Goal: Task Accomplishment & Management: Manage account settings

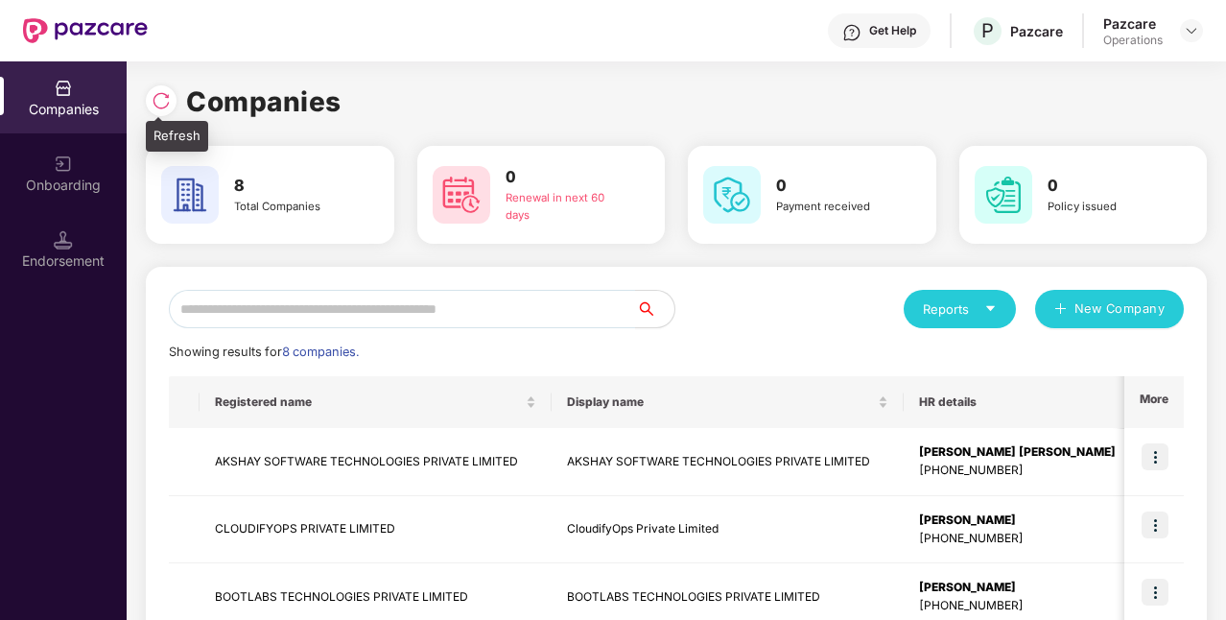
drag, startPoint x: 140, startPoint y: 106, endPoint x: 157, endPoint y: 106, distance: 17.3
click at [157, 106] on div "Companies 8 Total Companies 0 Renewal in next 60 days 0 Payment received 0 Poli…" at bounding box center [676, 340] width 1099 height 558
click at [157, 106] on img at bounding box center [161, 100] width 19 height 19
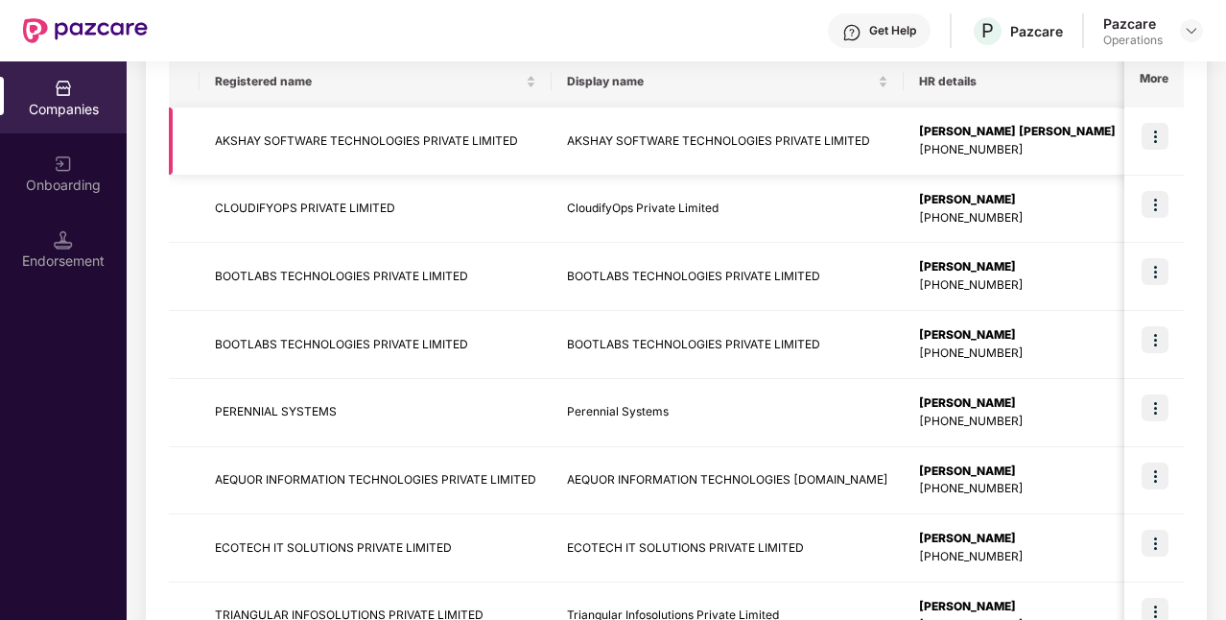
scroll to position [456, 0]
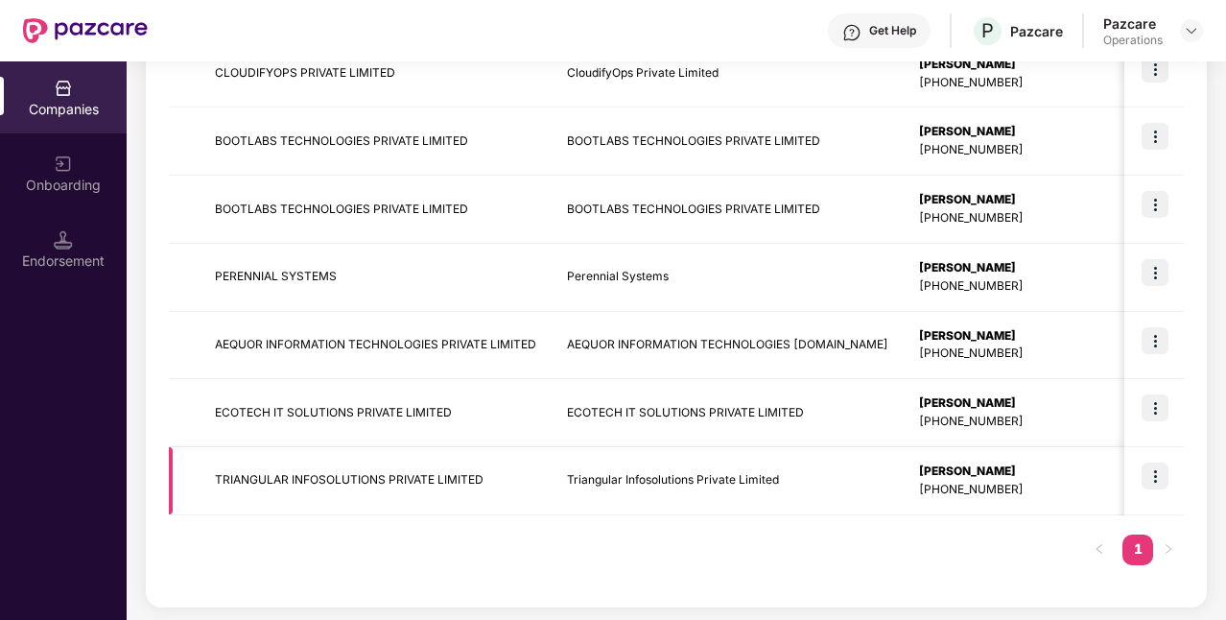
click at [1155, 469] on img at bounding box center [1154, 475] width 27 height 27
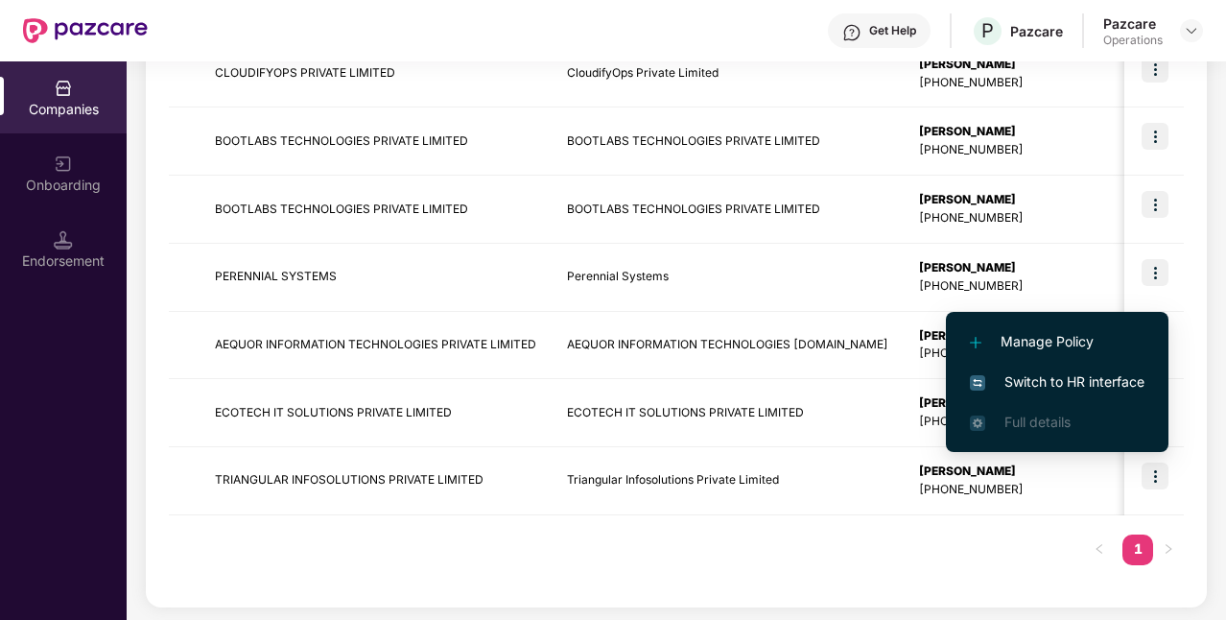
click at [1038, 374] on span "Switch to HR interface" at bounding box center [1057, 381] width 175 height 21
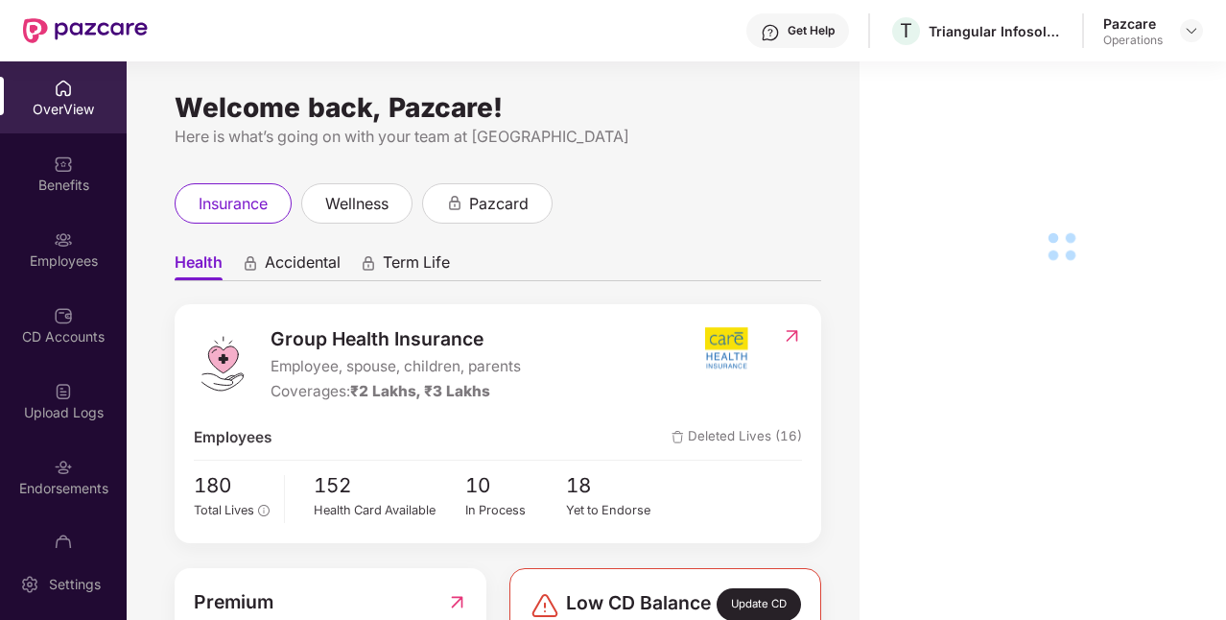
scroll to position [44, 0]
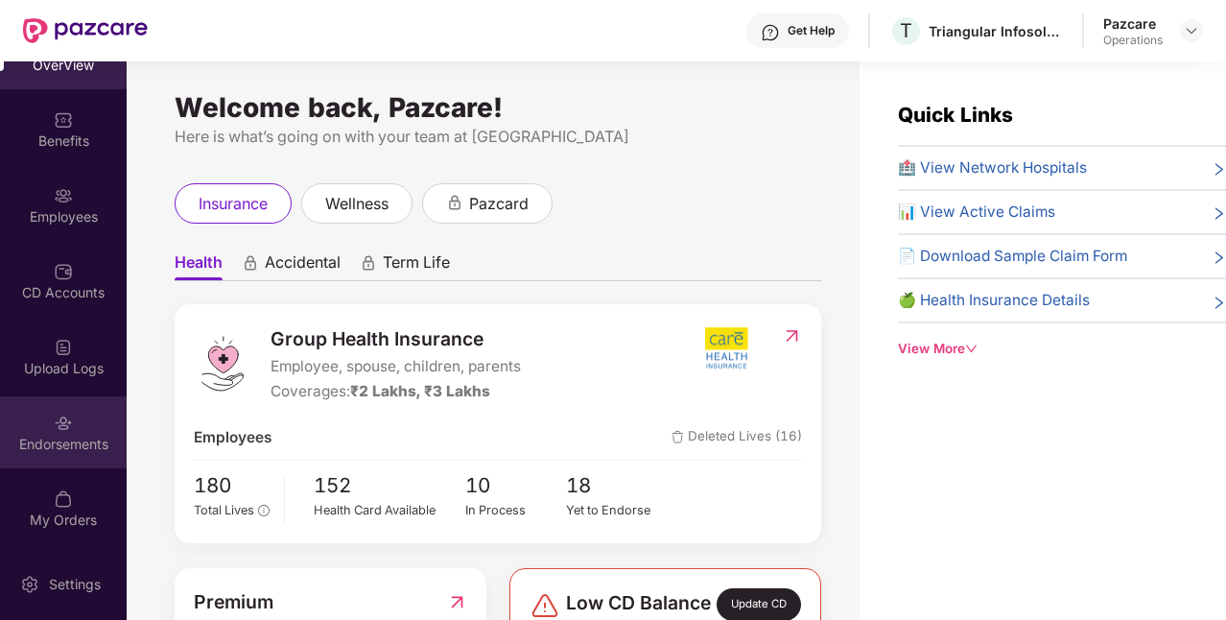
click at [44, 412] on div "Endorsements" at bounding box center [63, 432] width 127 height 72
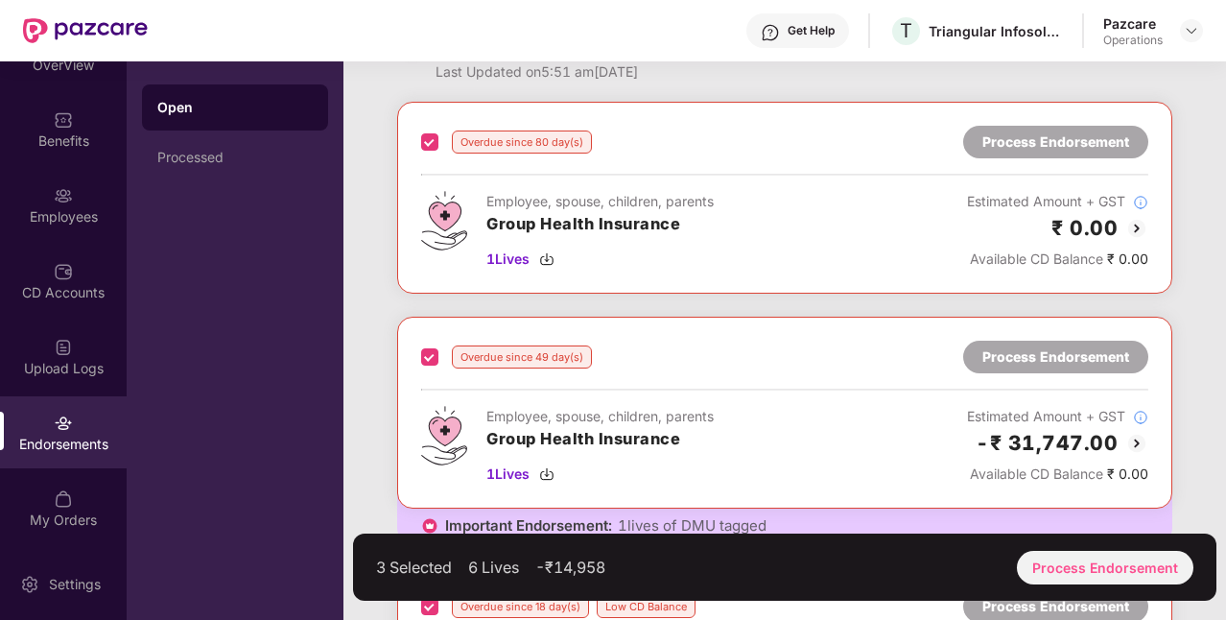
scroll to position [0, 0]
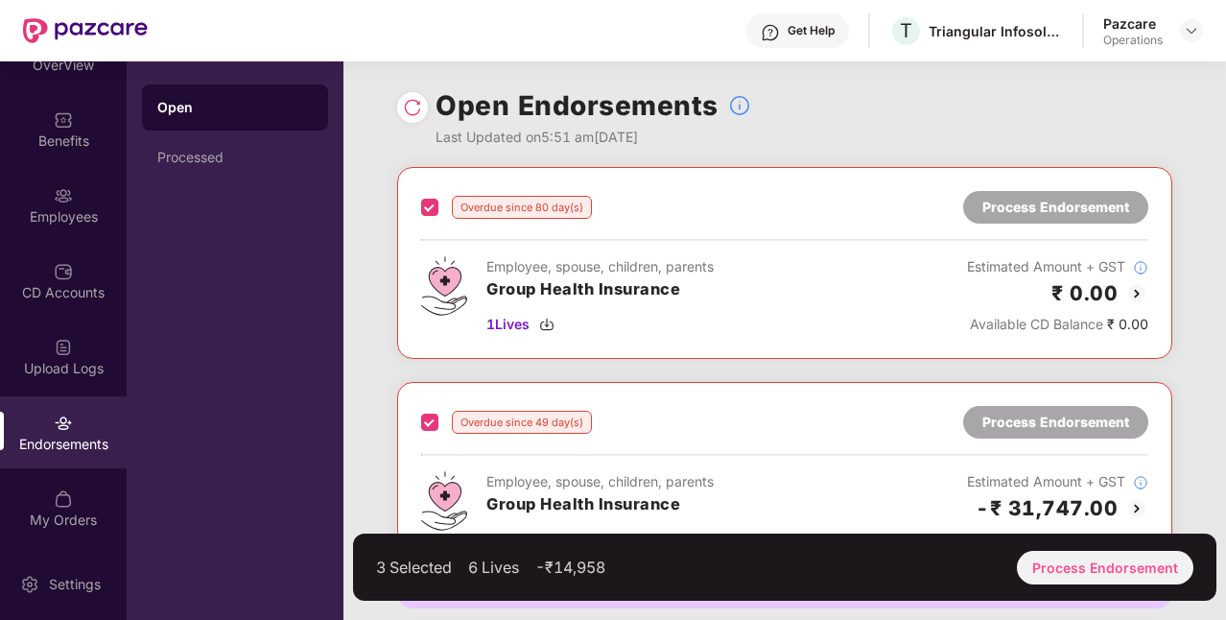
click at [418, 200] on div "Overdue since 80 day(s) Process Endorsement Employee, spouse, children, parents…" at bounding box center [784, 263] width 775 height 192
click at [429, 407] on div "Overdue since 49 day(s) Process Endorsement" at bounding box center [784, 422] width 727 height 33
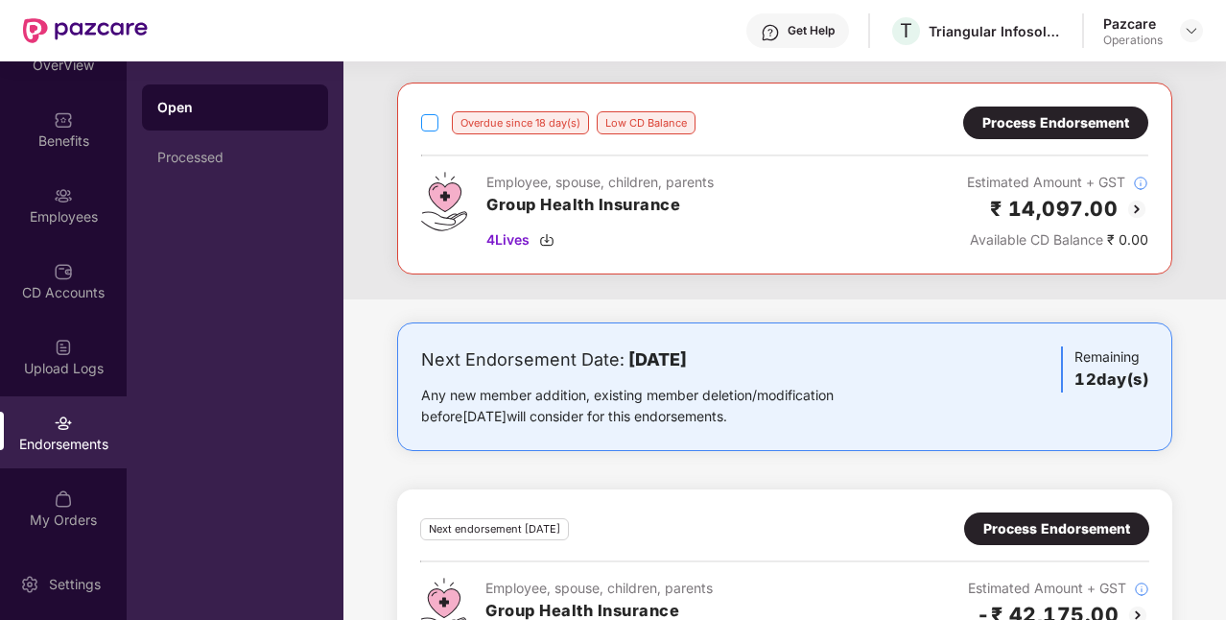
scroll to position [625, 0]
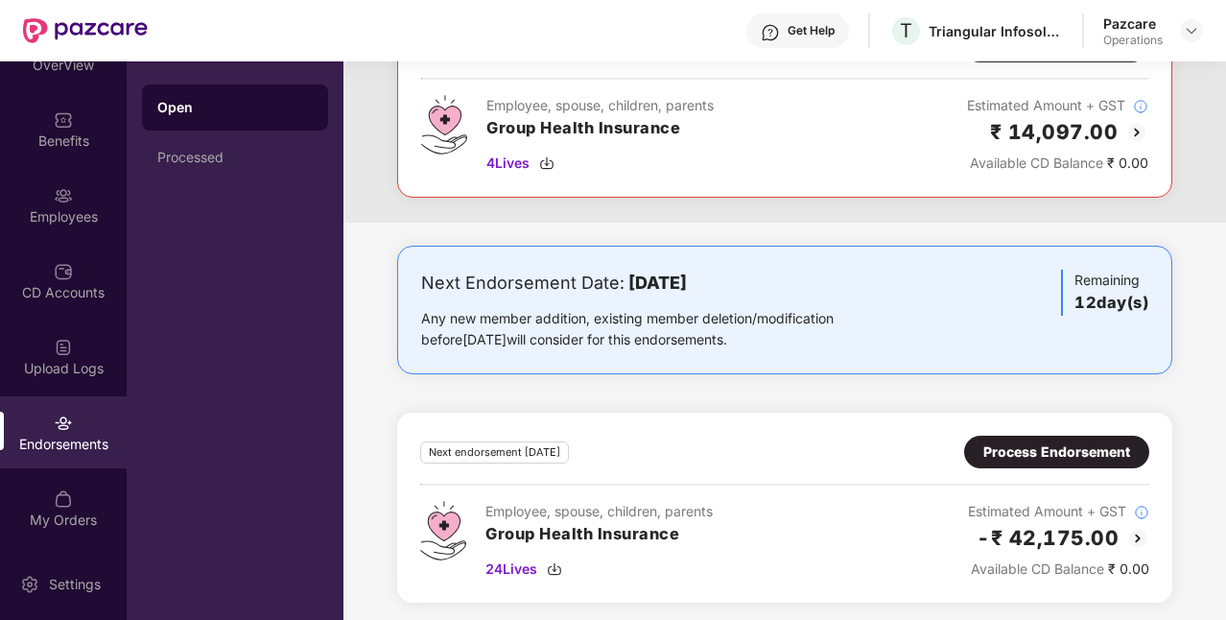
click at [1020, 445] on div "Process Endorsement" at bounding box center [1056, 451] width 147 height 21
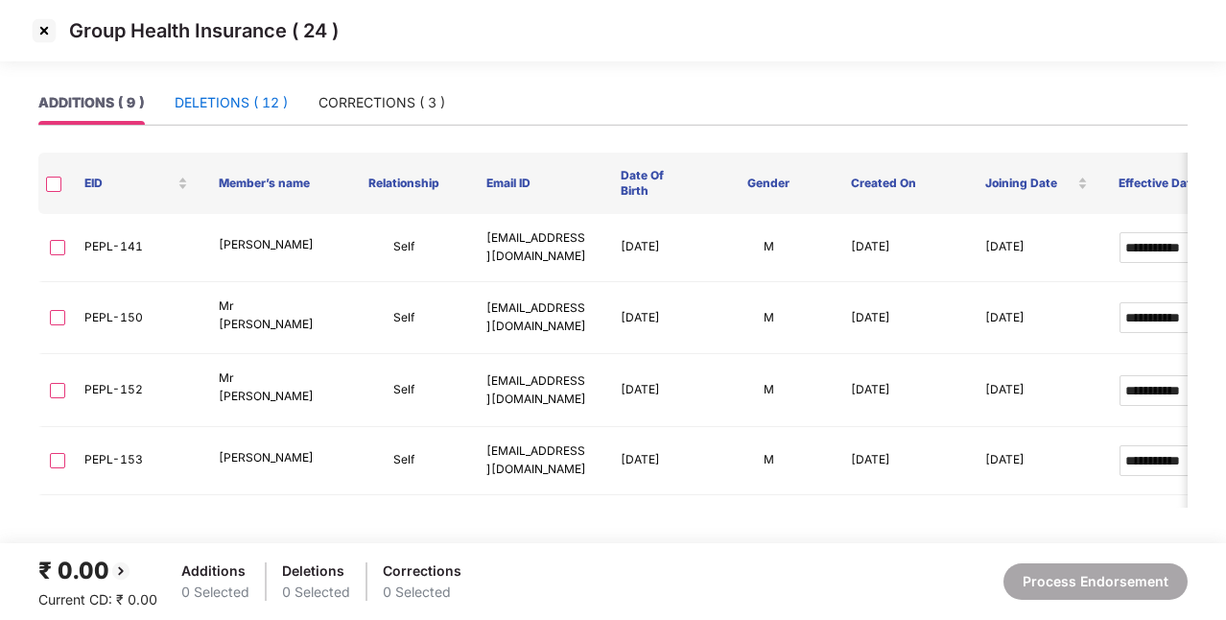
click at [226, 108] on div "DELETIONS ( 12 )" at bounding box center [231, 102] width 113 height 21
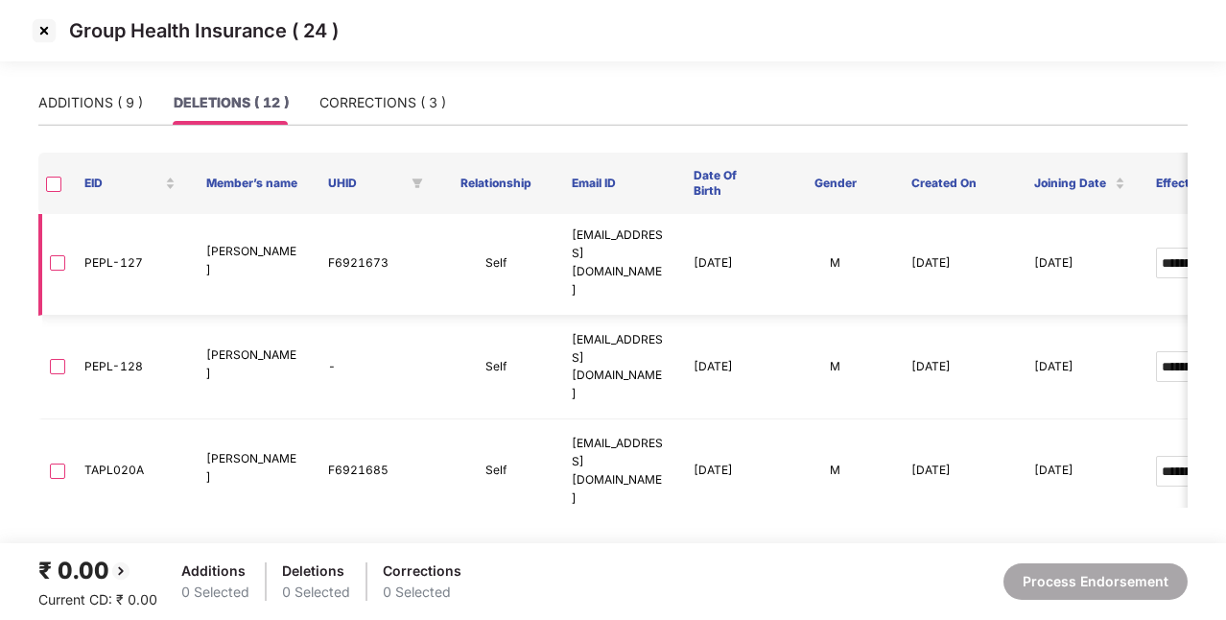
scroll to position [0, 0]
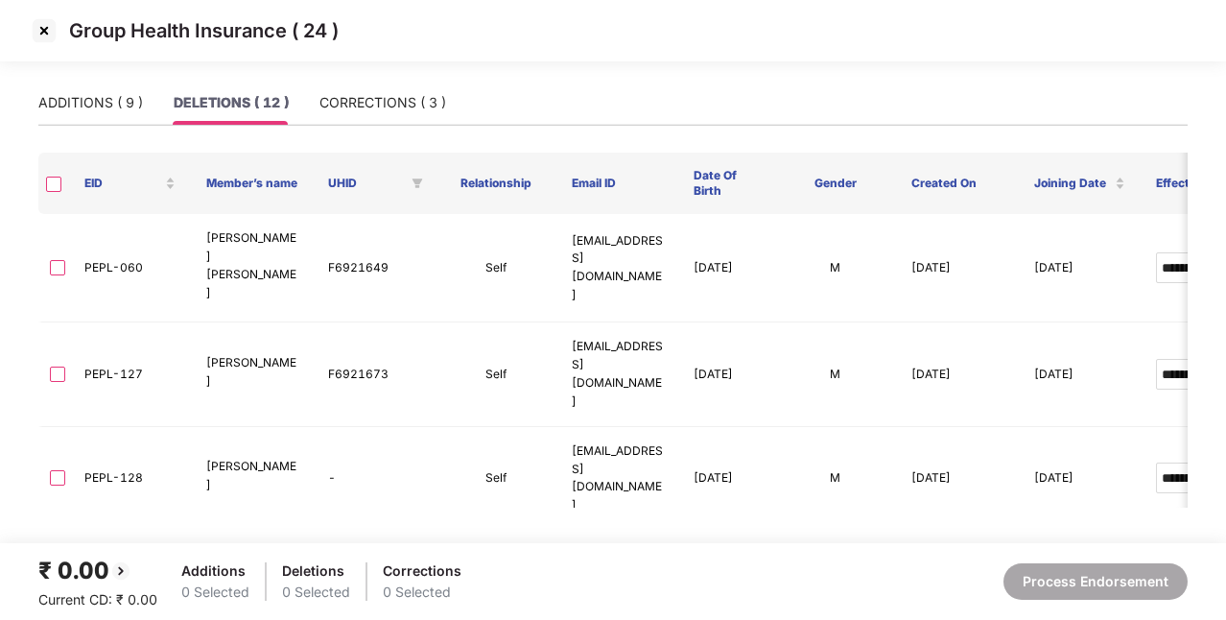
click at [50, 35] on img at bounding box center [44, 30] width 31 height 31
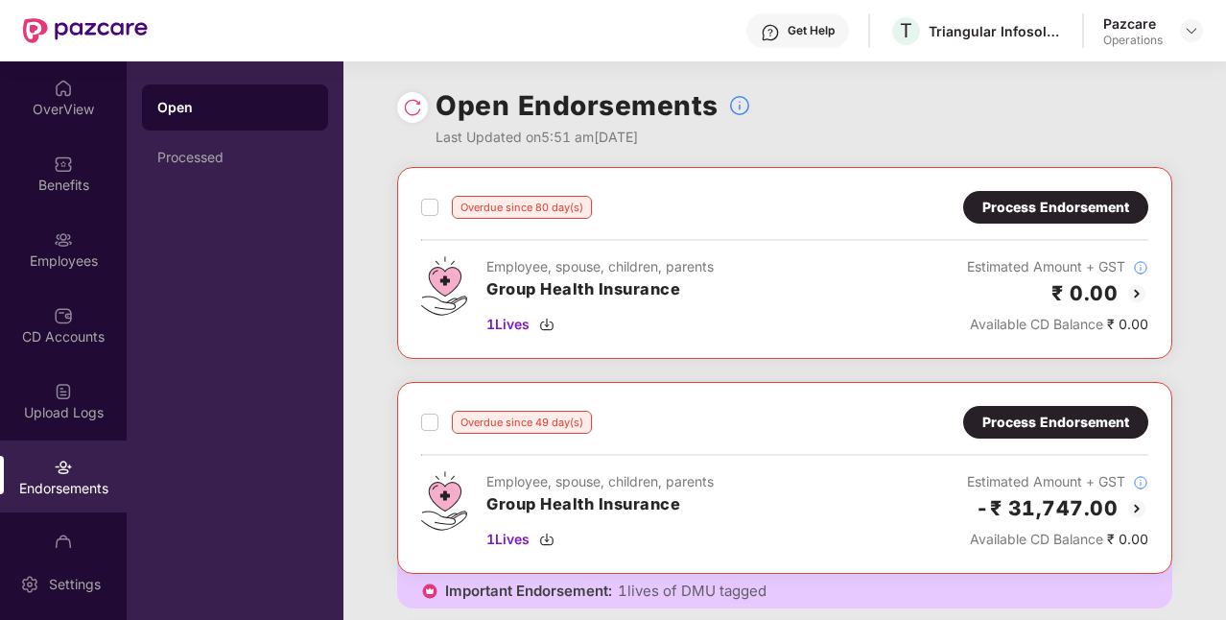
scroll to position [625, 0]
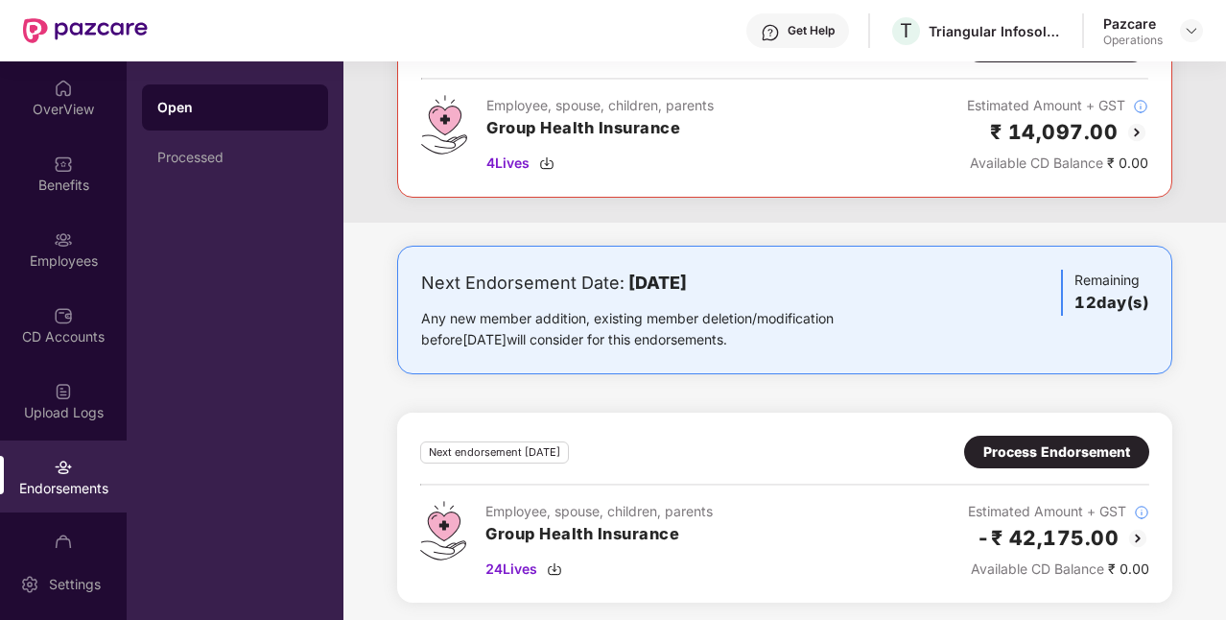
click at [1080, 441] on div "Process Endorsement" at bounding box center [1056, 451] width 147 height 21
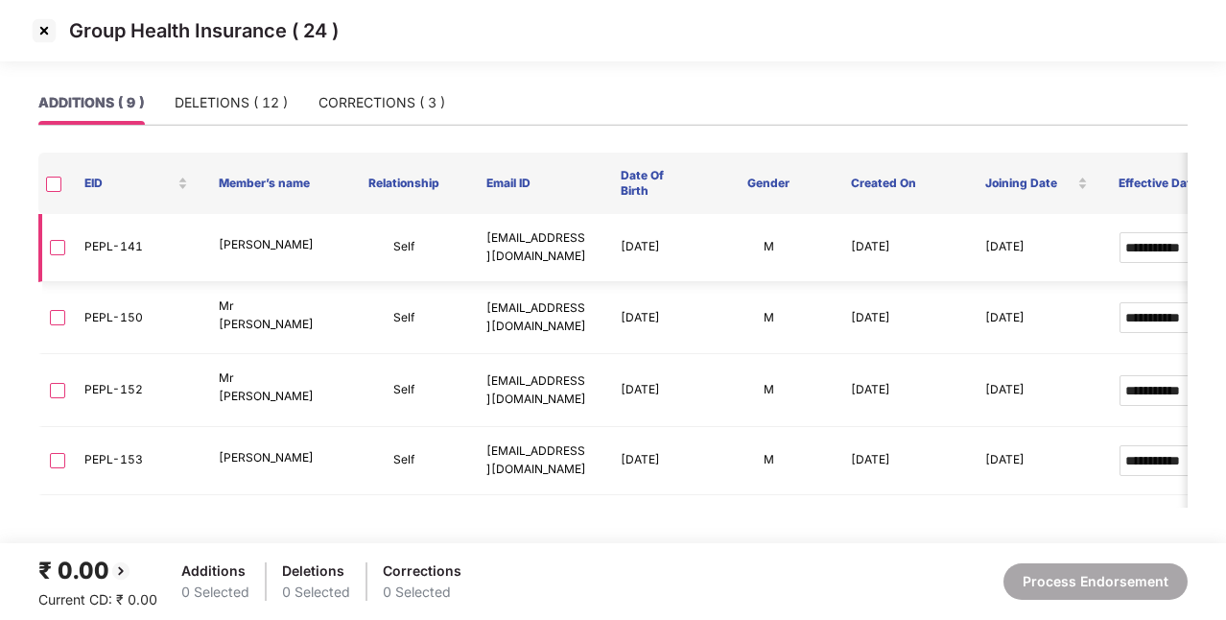
scroll to position [328, 0]
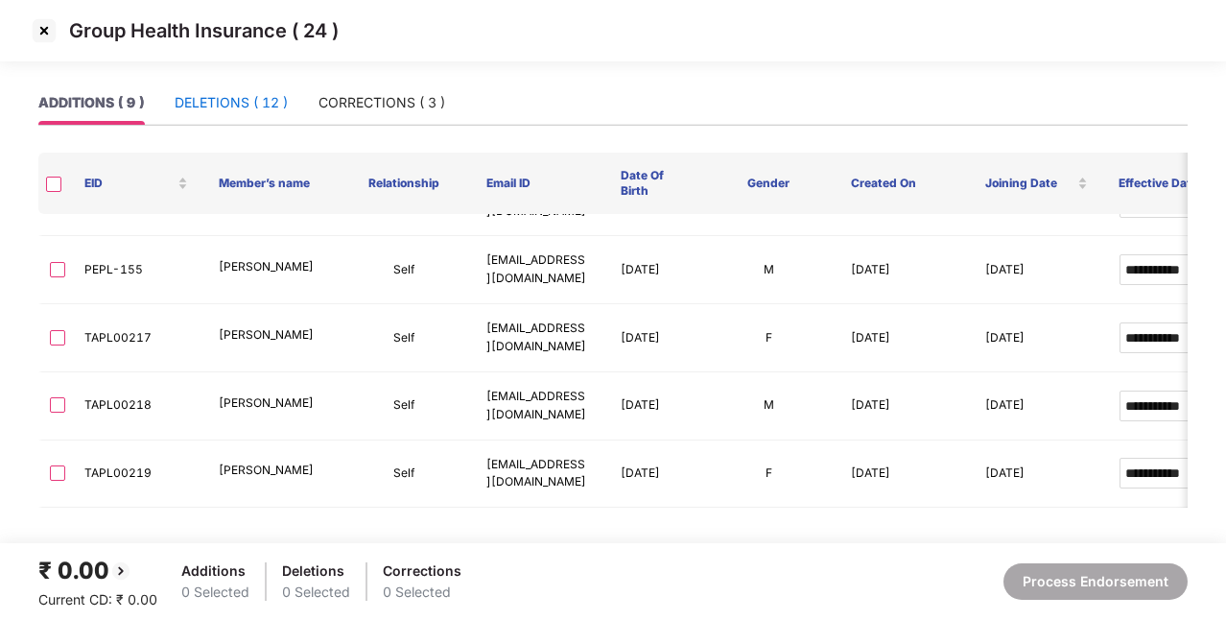
click at [232, 94] on div "DELETIONS ( 12 )" at bounding box center [231, 102] width 113 height 21
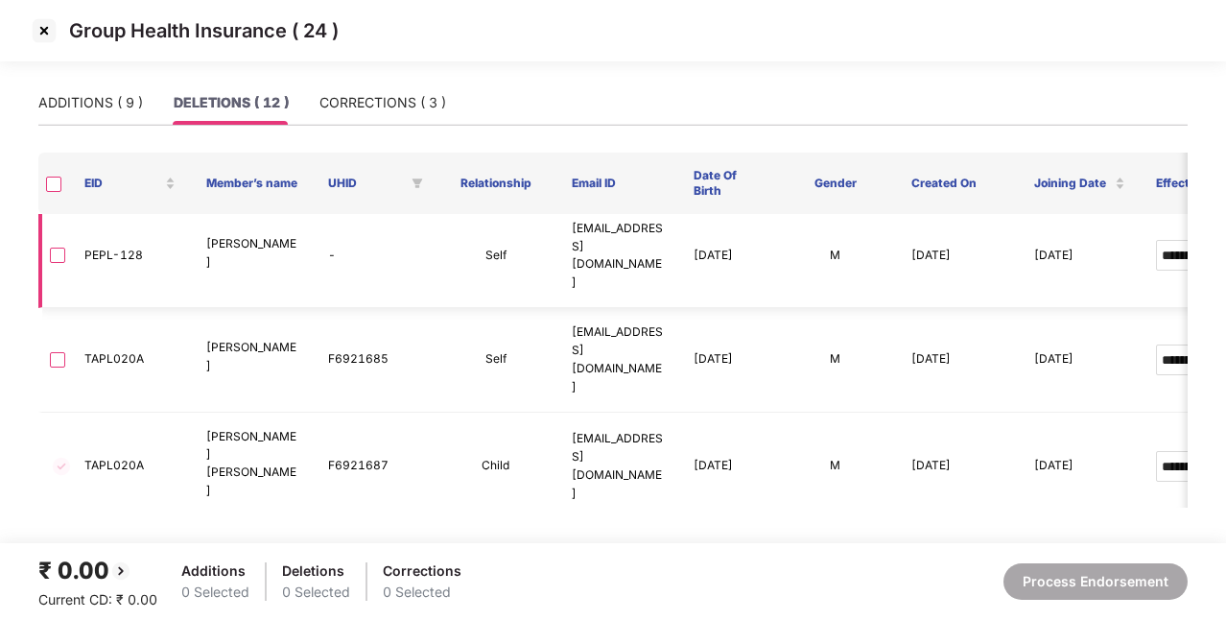
scroll to position [200, 0]
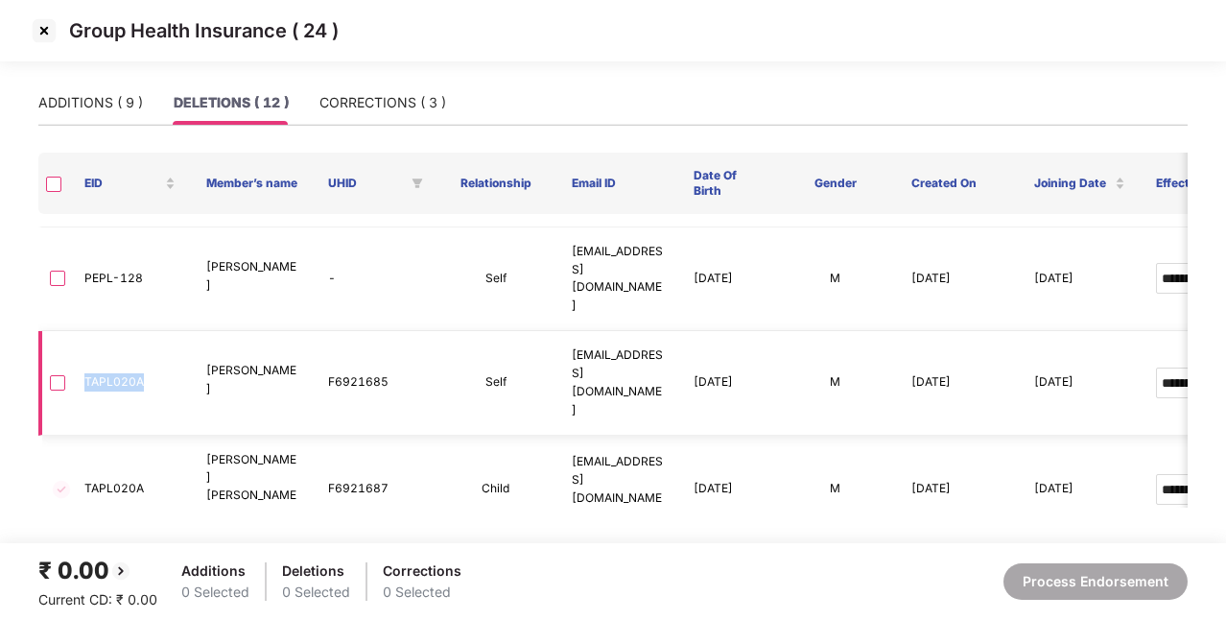
drag, startPoint x: 84, startPoint y: 275, endPoint x: 163, endPoint y: 284, distance: 79.1
click at [163, 331] on td "TAPL020A" at bounding box center [130, 383] width 122 height 104
copy td "TAPL020A"
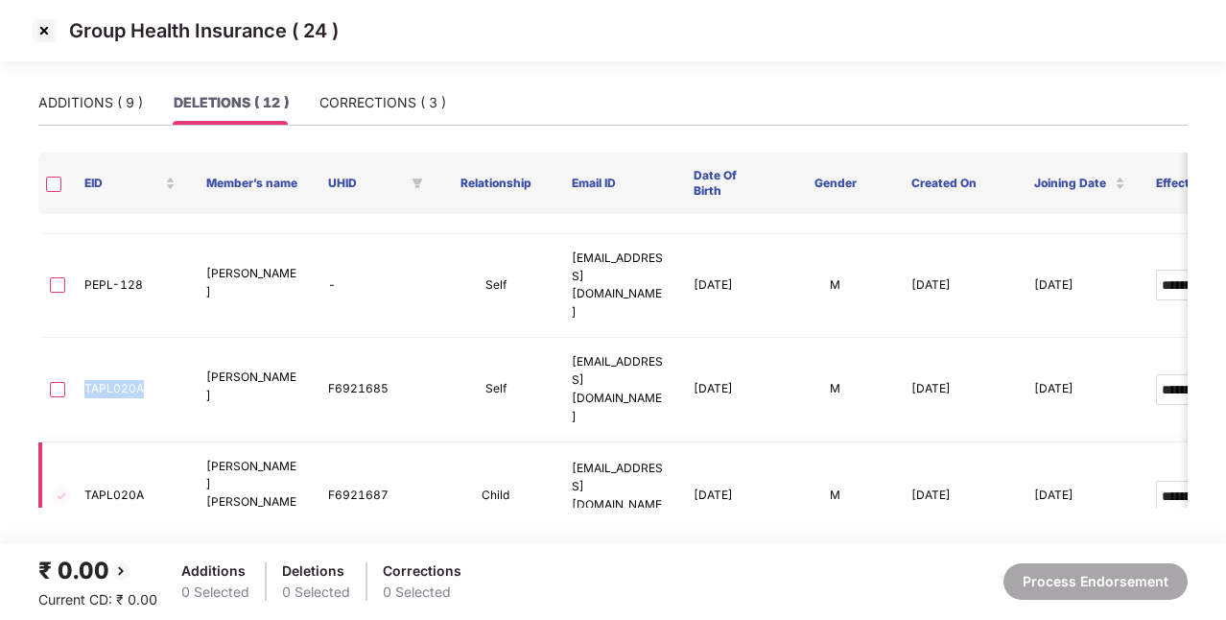
scroll to position [191, 0]
click at [104, 105] on div "ADDITIONS ( 9 )" at bounding box center [90, 102] width 105 height 21
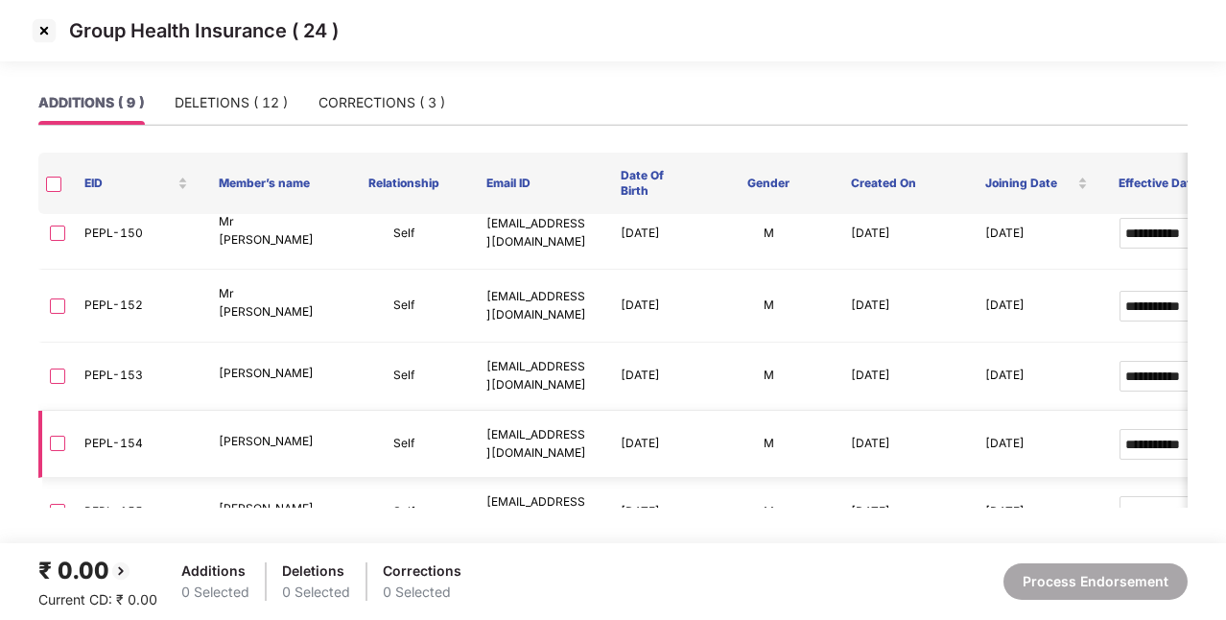
scroll to position [0, 0]
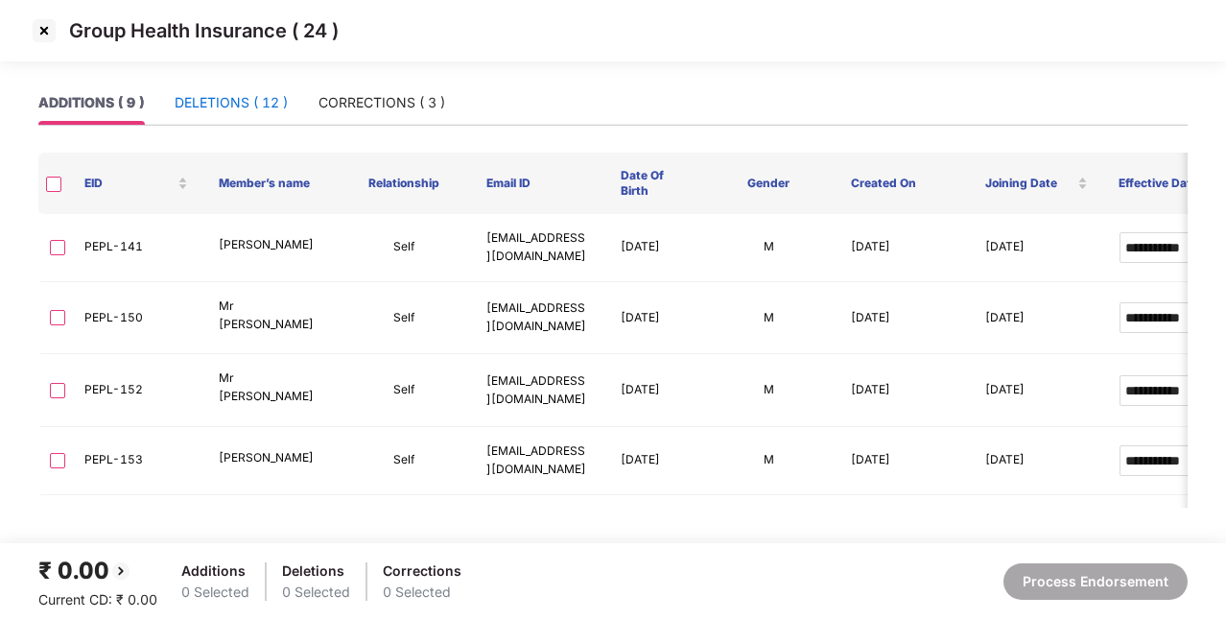
click at [242, 103] on div "DELETIONS ( 12 )" at bounding box center [231, 102] width 113 height 21
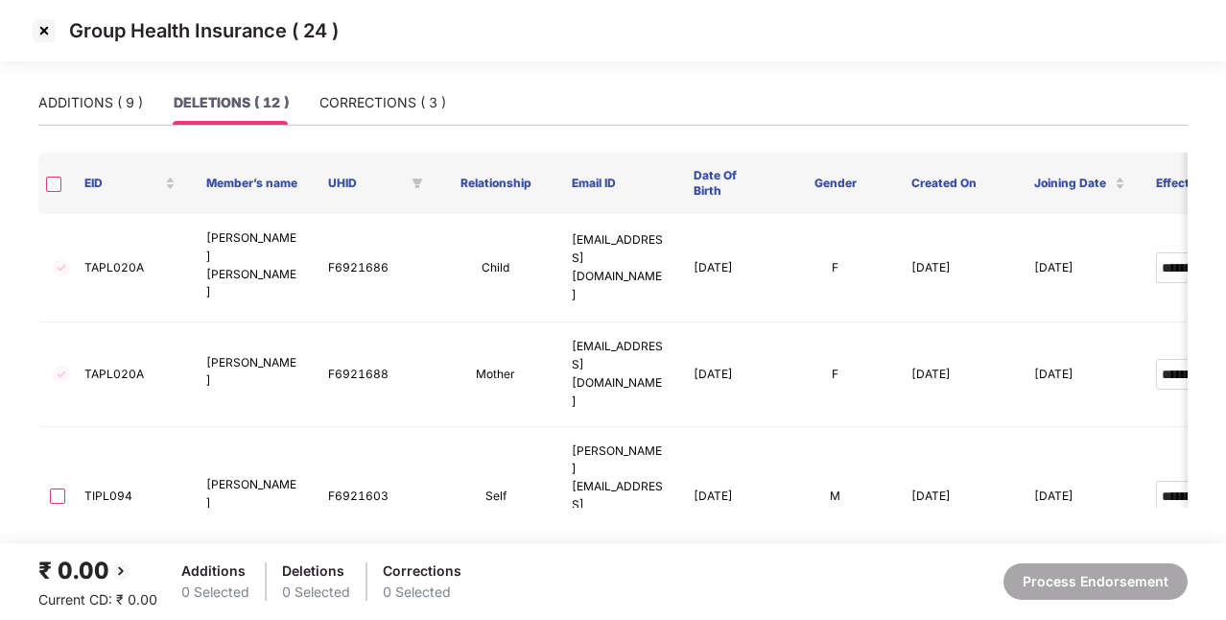
scroll to position [618, 0]
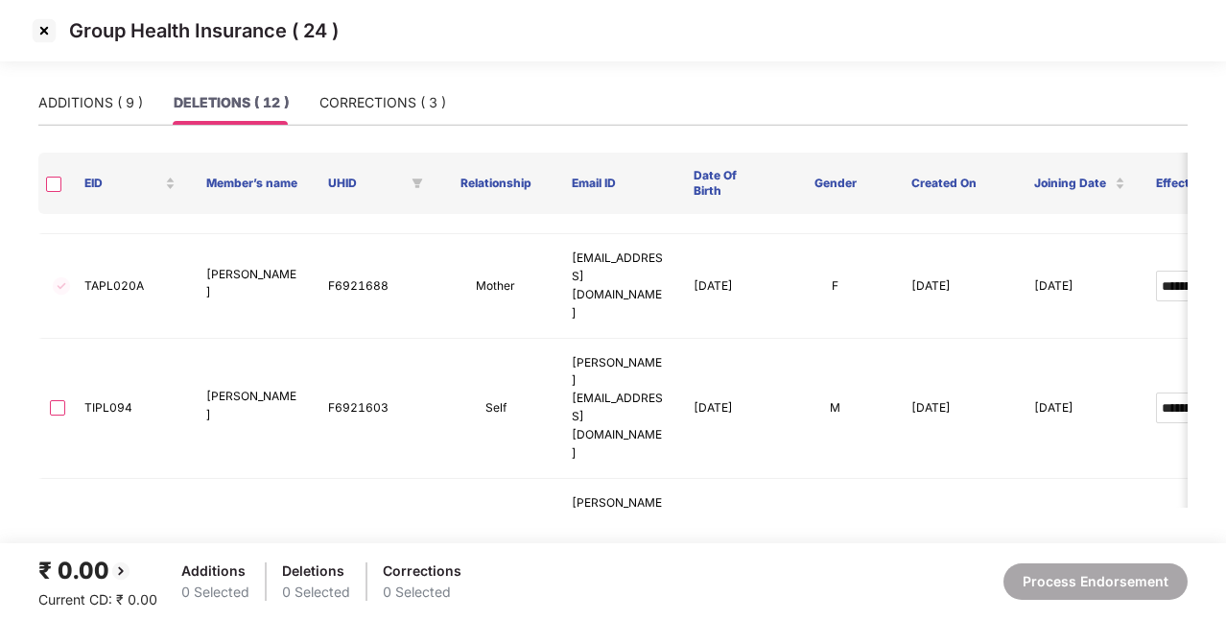
click at [54, 31] on img at bounding box center [44, 30] width 31 height 31
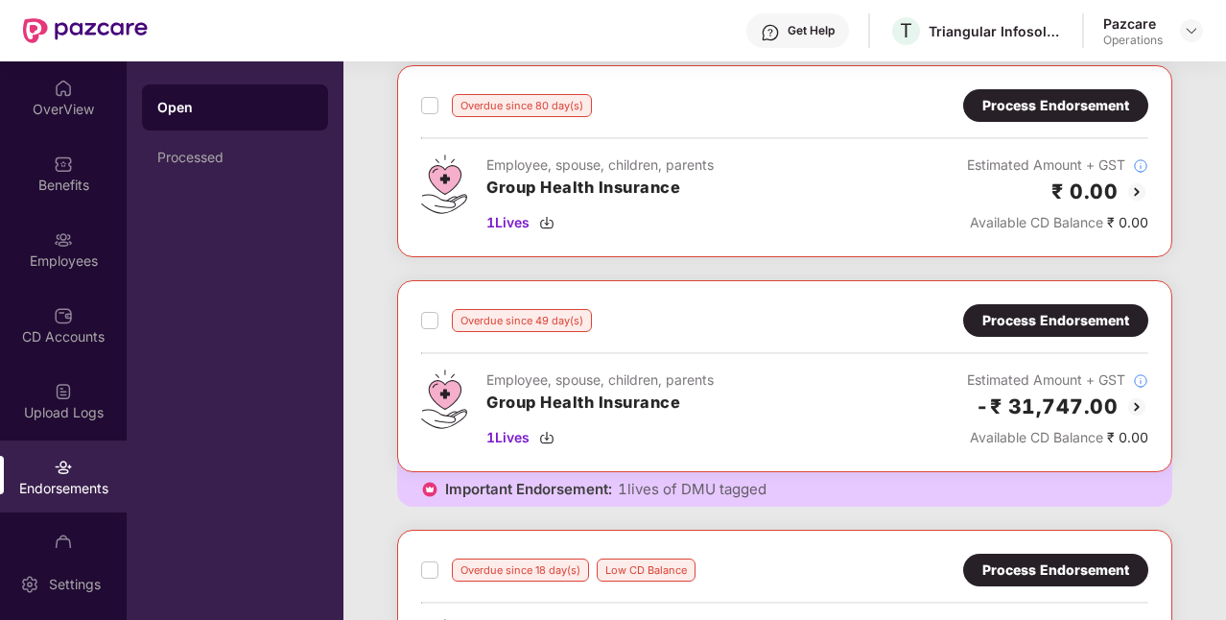
scroll to position [102, 0]
click at [554, 228] on img at bounding box center [546, 222] width 15 height 15
click at [547, 437] on img at bounding box center [546, 437] width 15 height 15
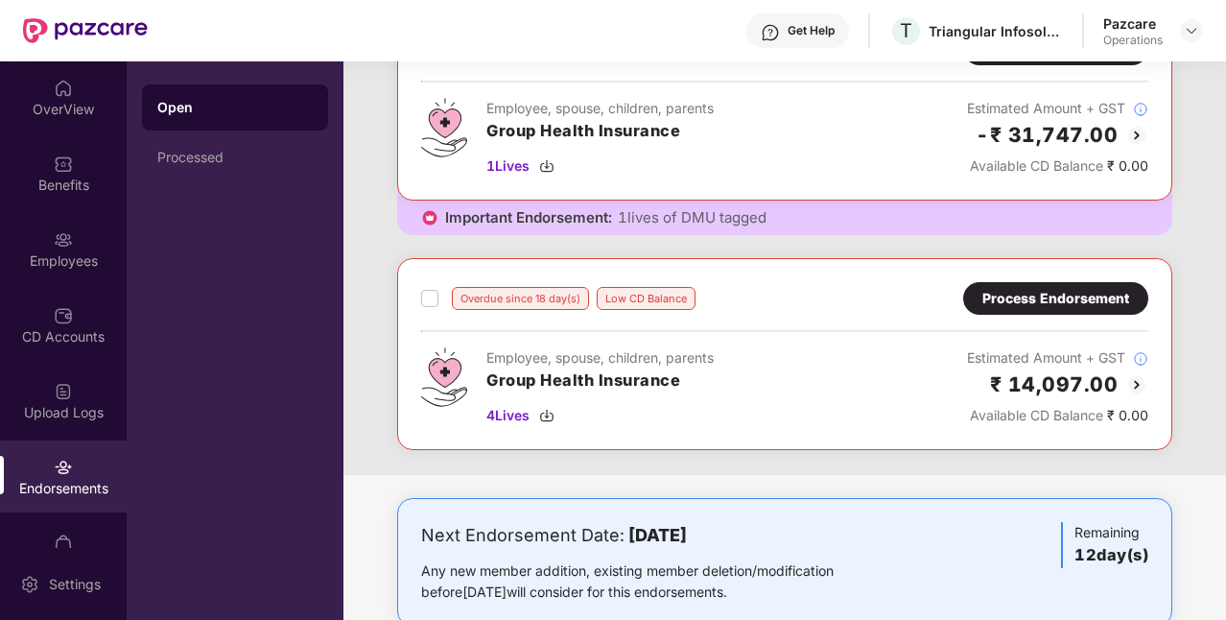
scroll to position [374, 0]
click at [549, 411] on img at bounding box center [546, 414] width 15 height 15
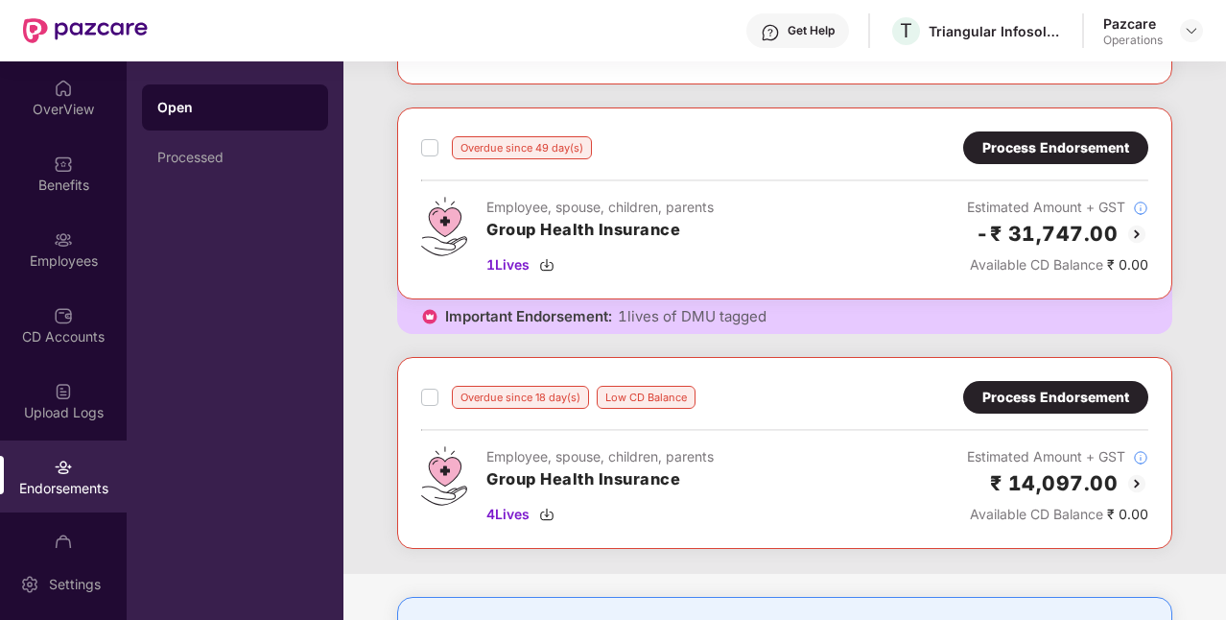
scroll to position [0, 0]
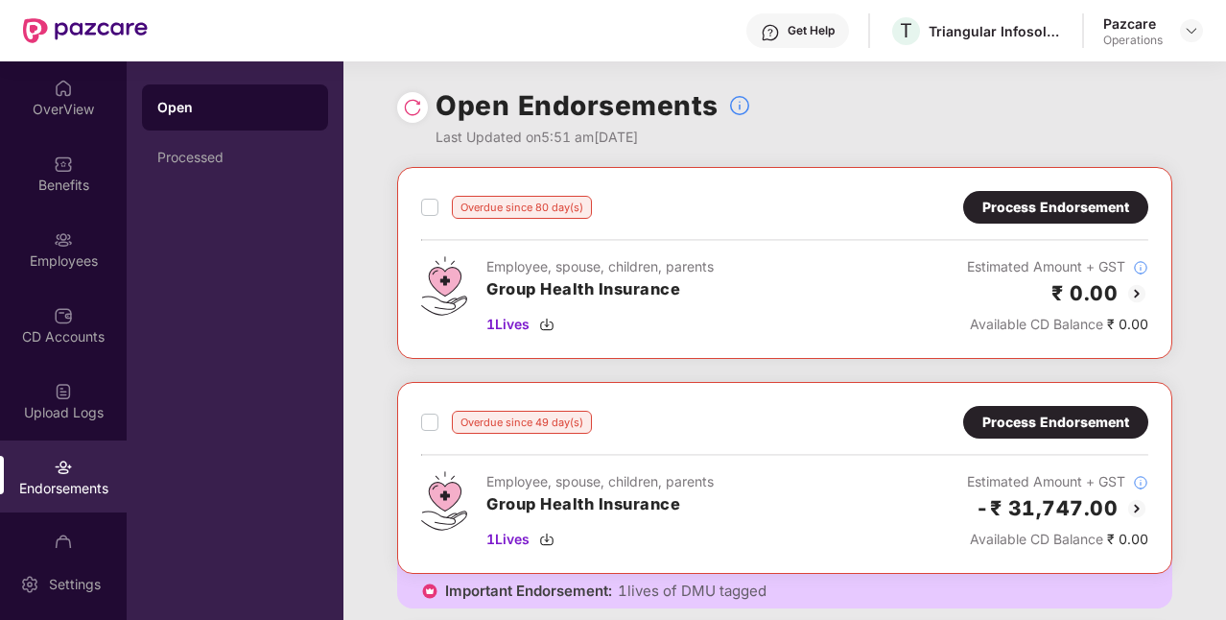
click at [992, 210] on div "Process Endorsement" at bounding box center [1055, 207] width 147 height 21
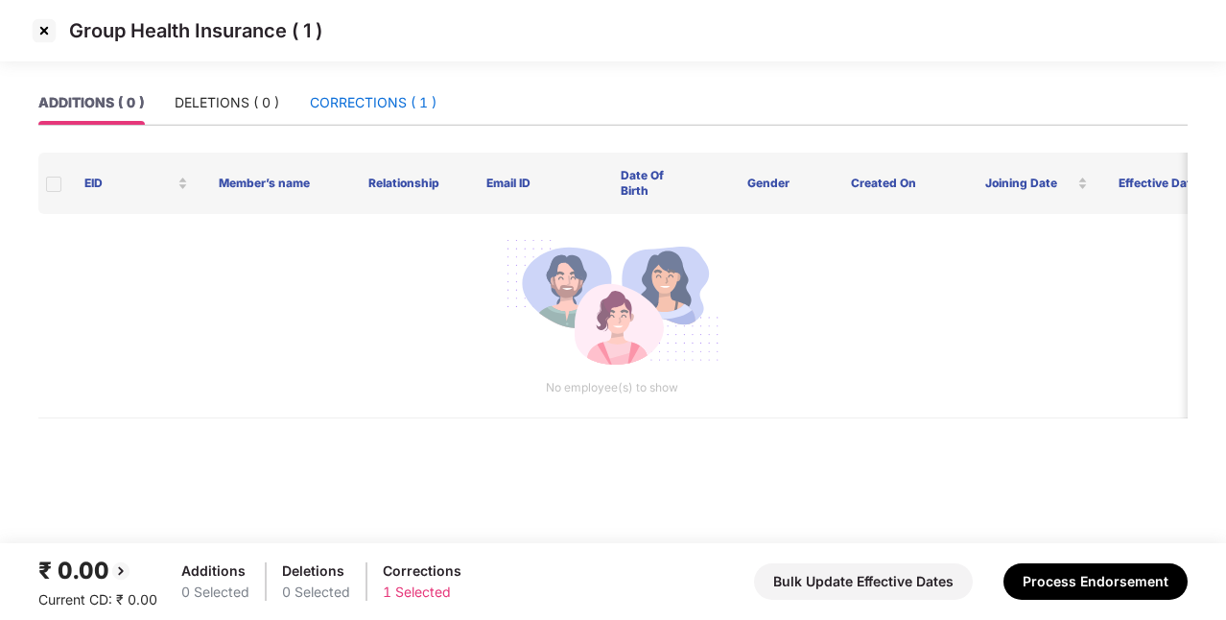
click at [405, 96] on div "CORRECTIONS ( 1 )" at bounding box center [373, 102] width 127 height 21
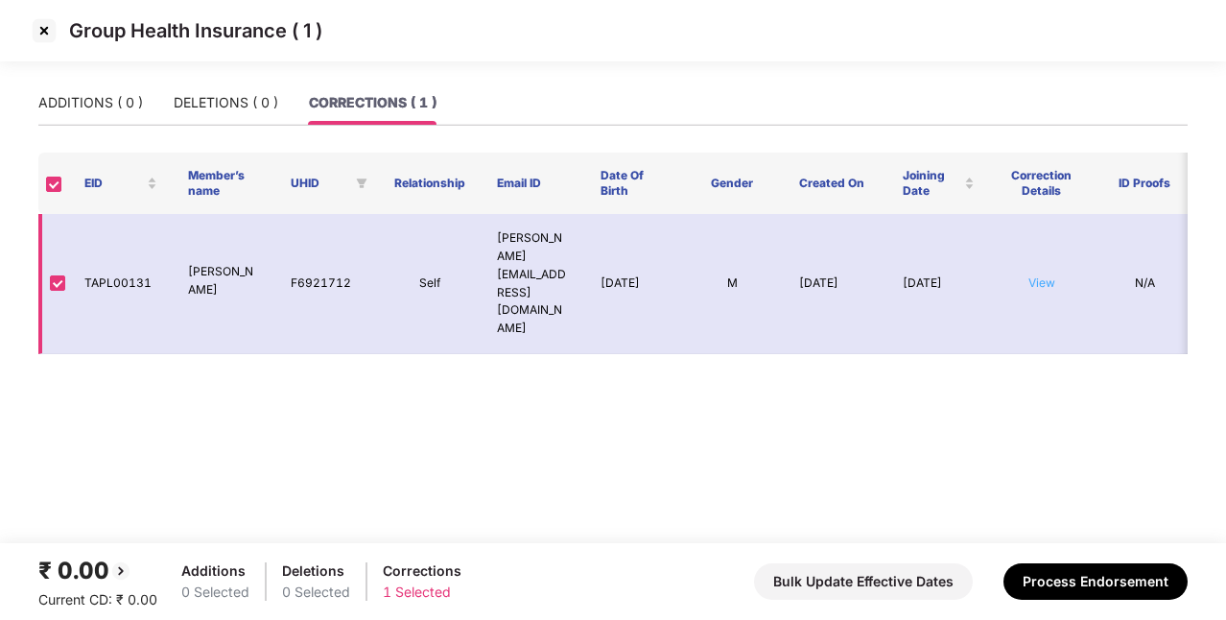
click at [1041, 275] on link "View" at bounding box center [1041, 282] width 27 height 14
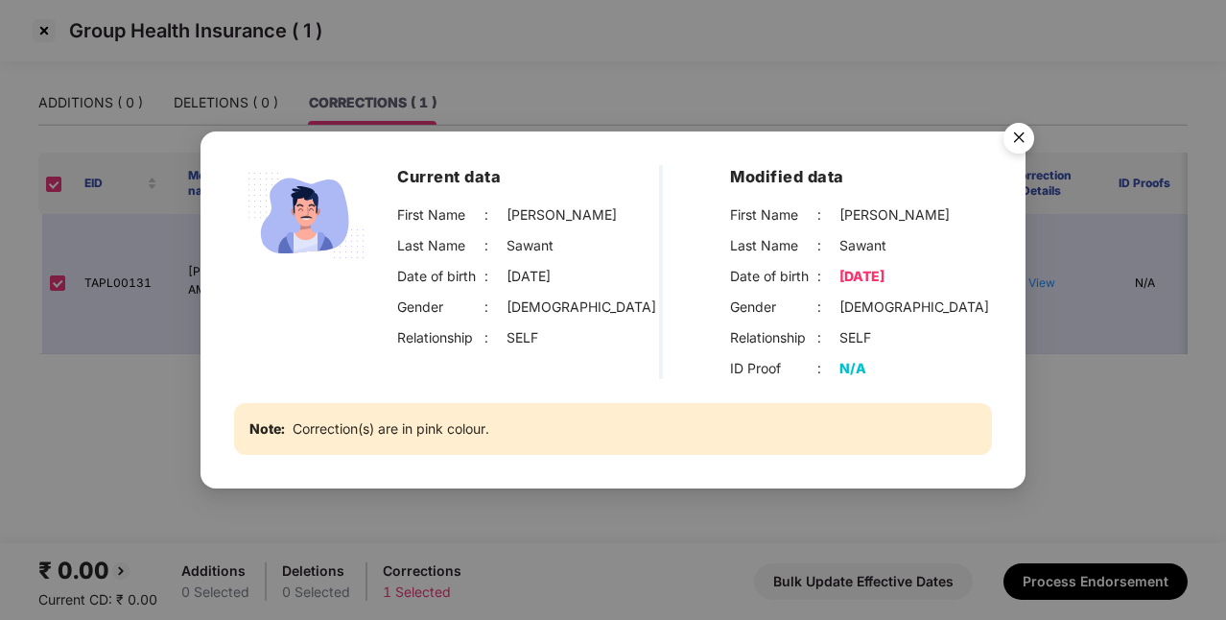
click at [1015, 132] on img "Close" at bounding box center [1019, 141] width 54 height 54
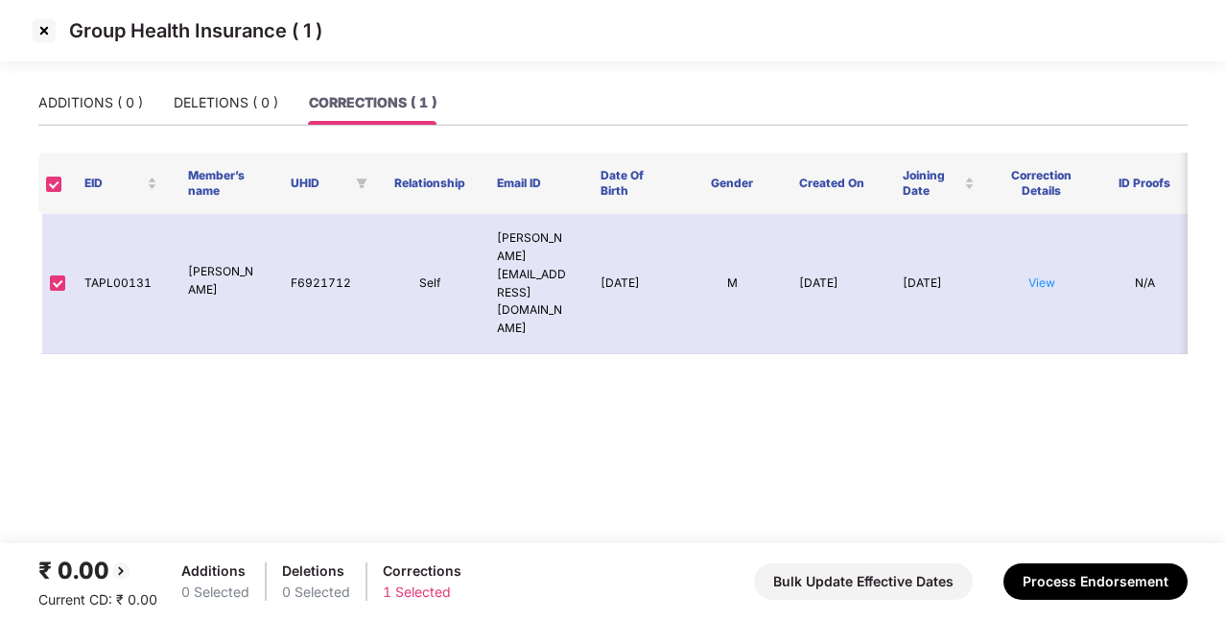
click at [52, 34] on img at bounding box center [44, 30] width 31 height 31
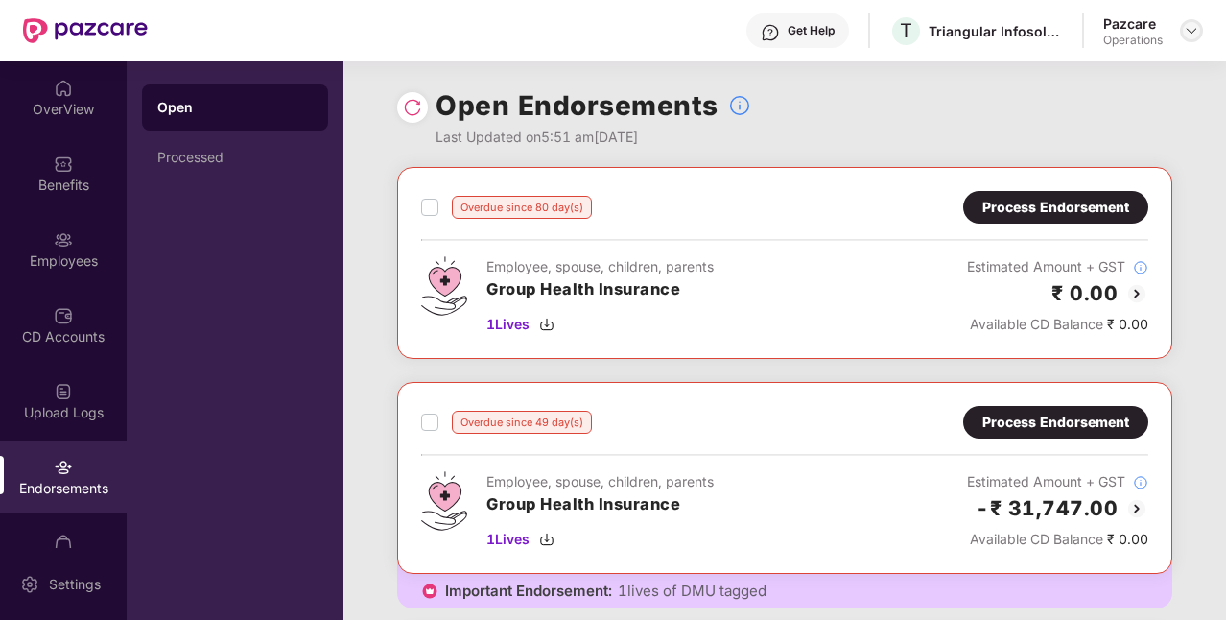
click at [1184, 25] on img at bounding box center [1191, 30] width 15 height 15
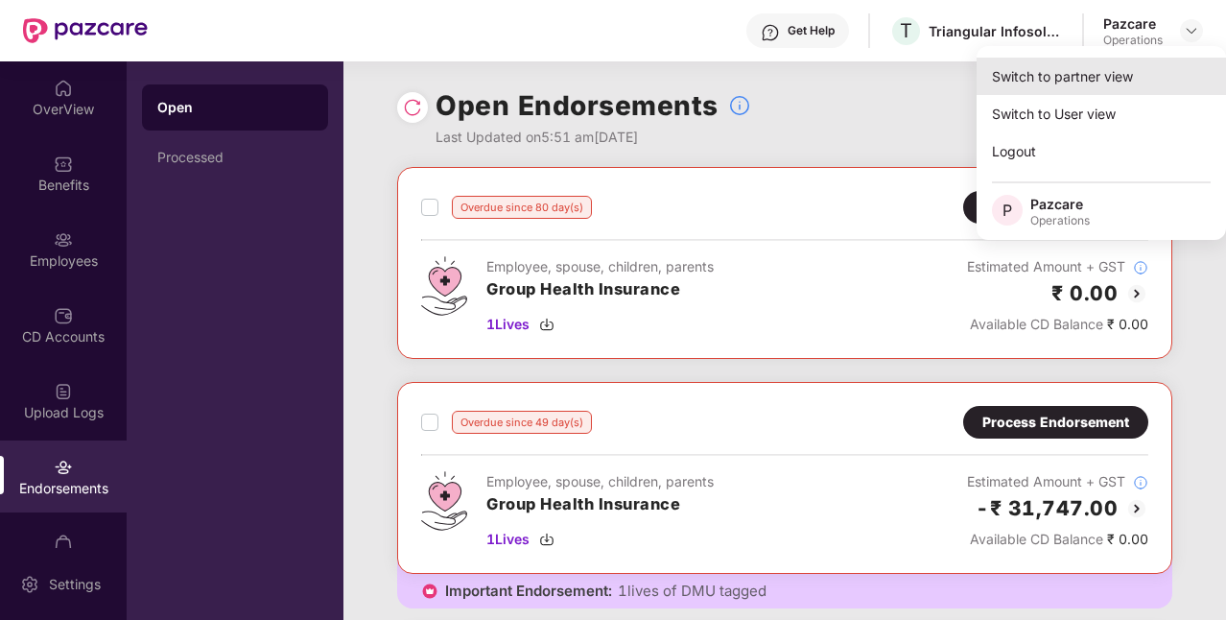
click at [1022, 81] on div "Switch to partner view" at bounding box center [1100, 76] width 249 height 37
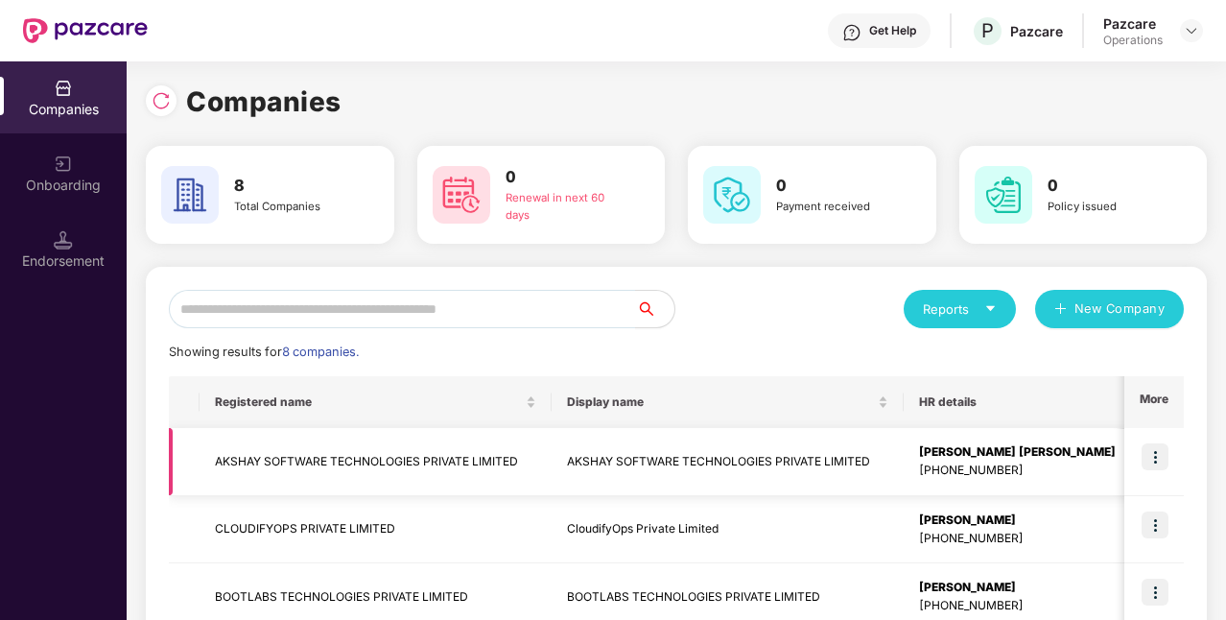
click at [1148, 458] on img at bounding box center [1154, 456] width 27 height 27
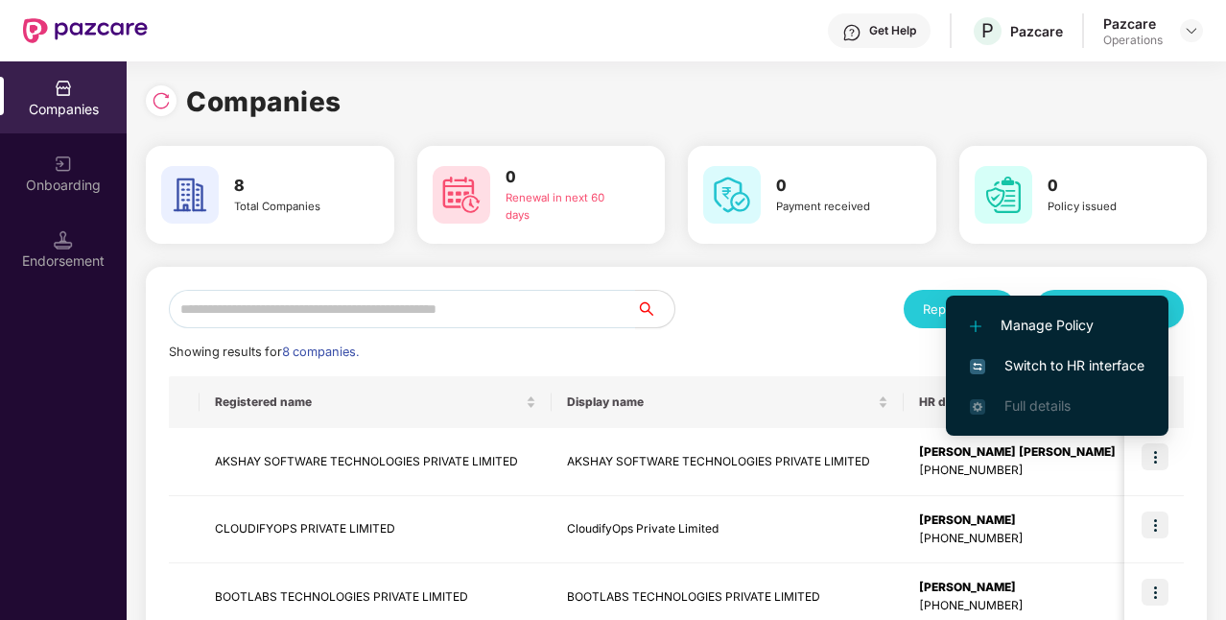
click at [1076, 373] on span "Switch to HR interface" at bounding box center [1057, 365] width 175 height 21
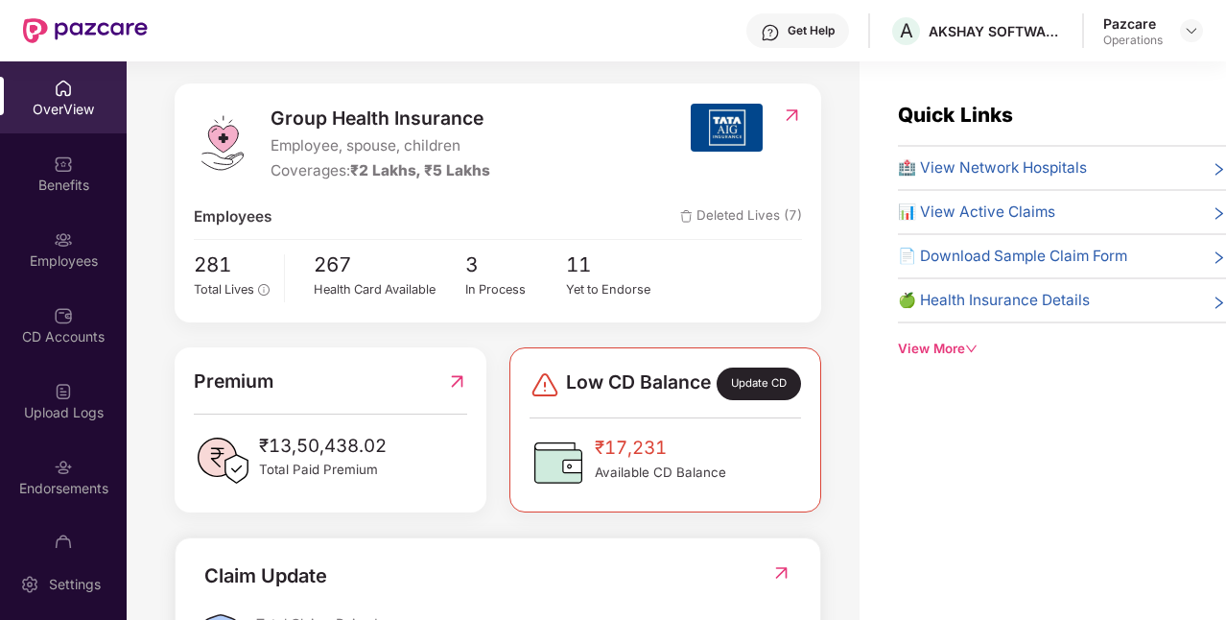
scroll to position [219, 0]
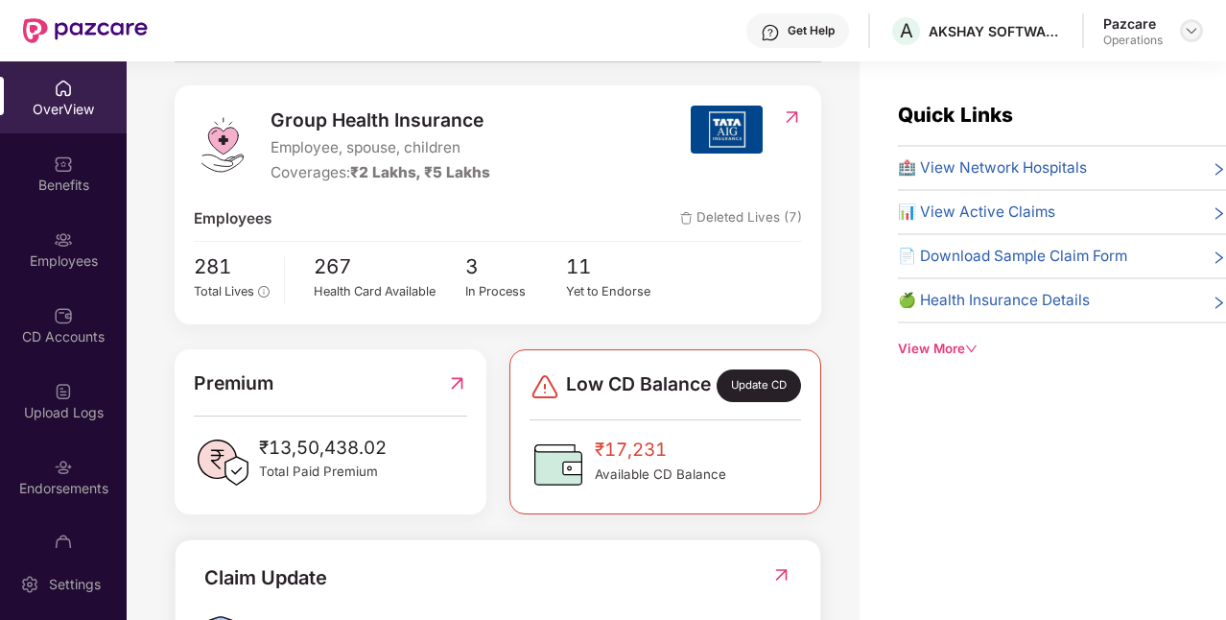
click at [1190, 35] on img at bounding box center [1191, 30] width 15 height 15
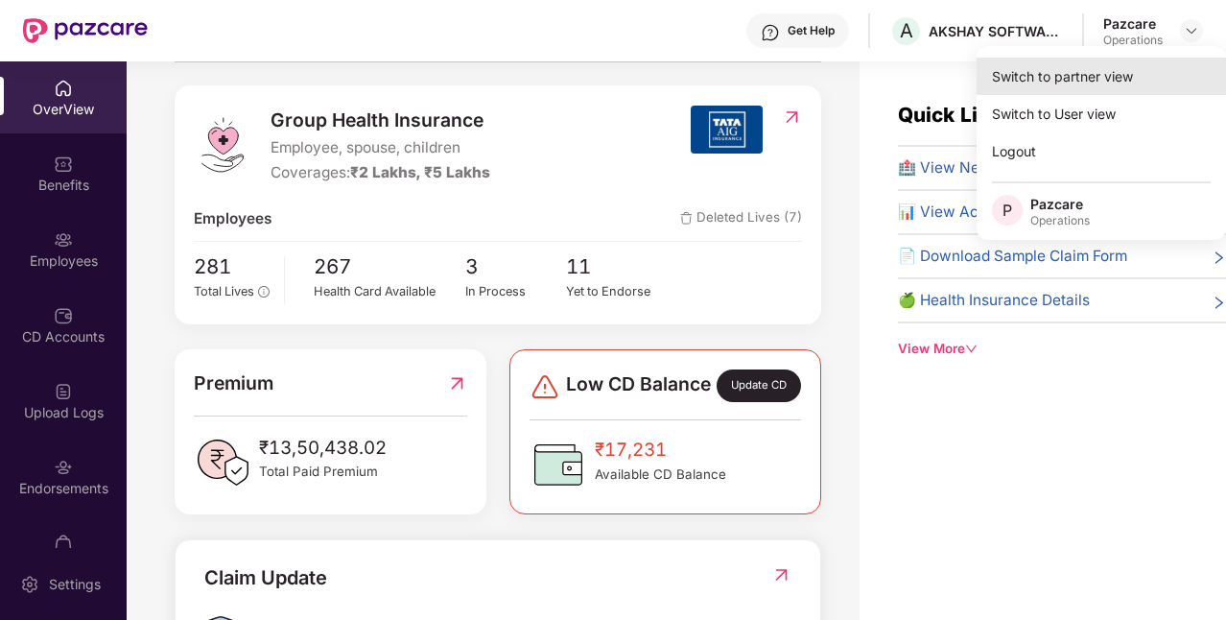
click at [1074, 87] on div "Switch to partner view" at bounding box center [1100, 76] width 249 height 37
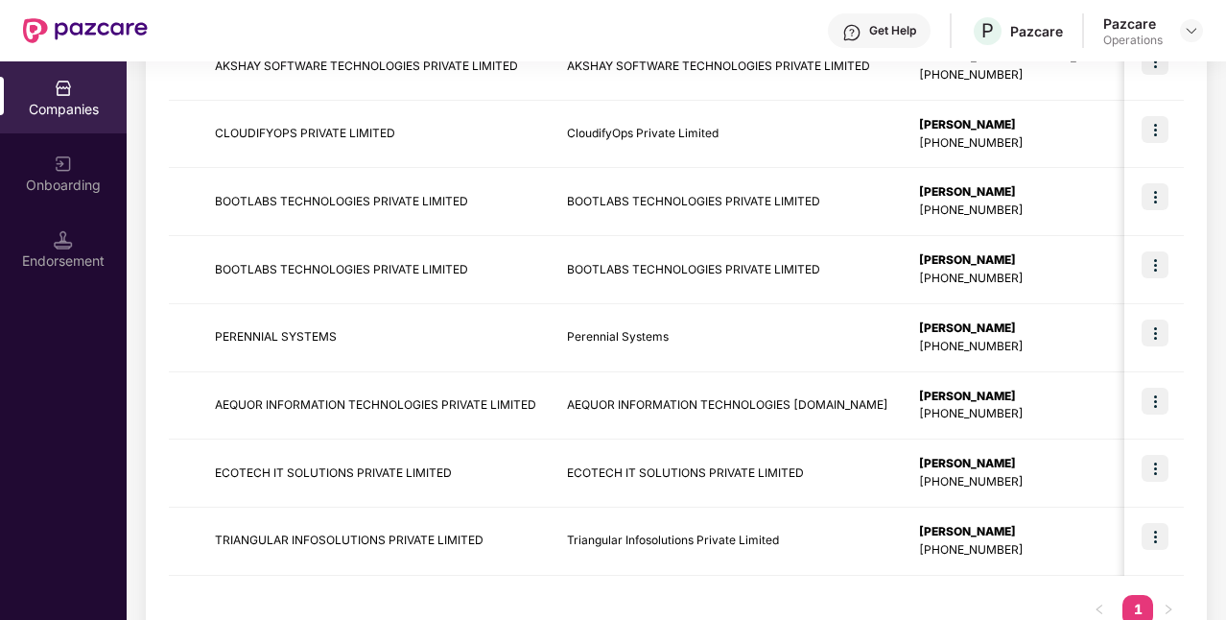
scroll to position [415, 0]
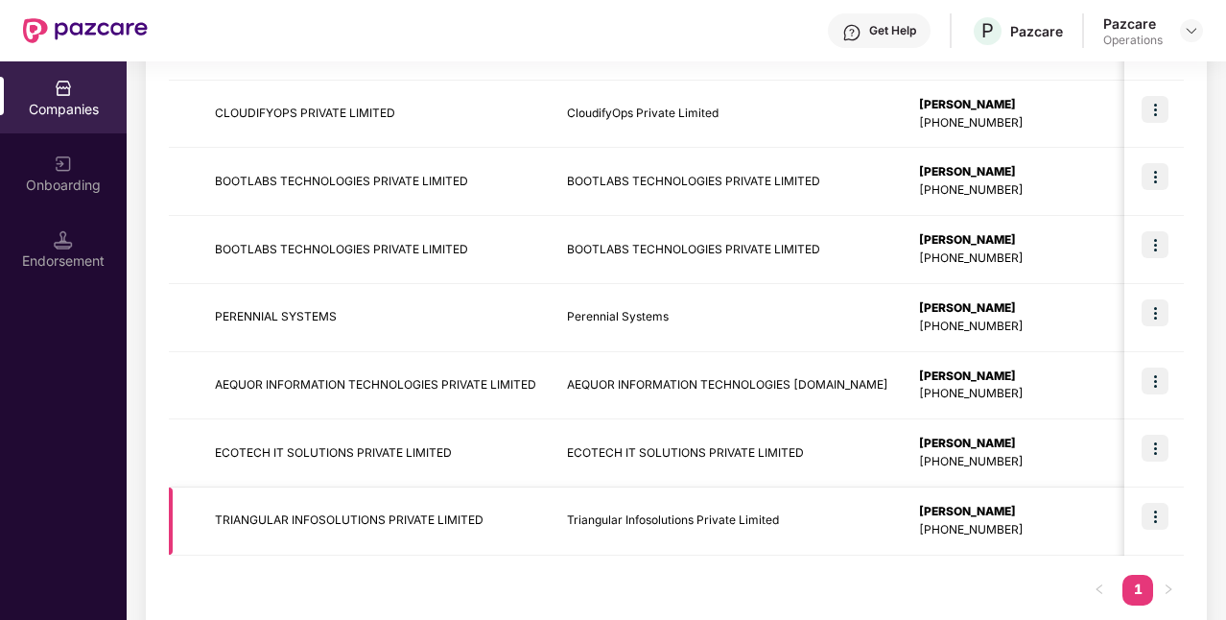
click at [379, 517] on td "TRIANGULAR INFOSOLUTIONS PRIVATE LIMITED" at bounding box center [376, 521] width 352 height 68
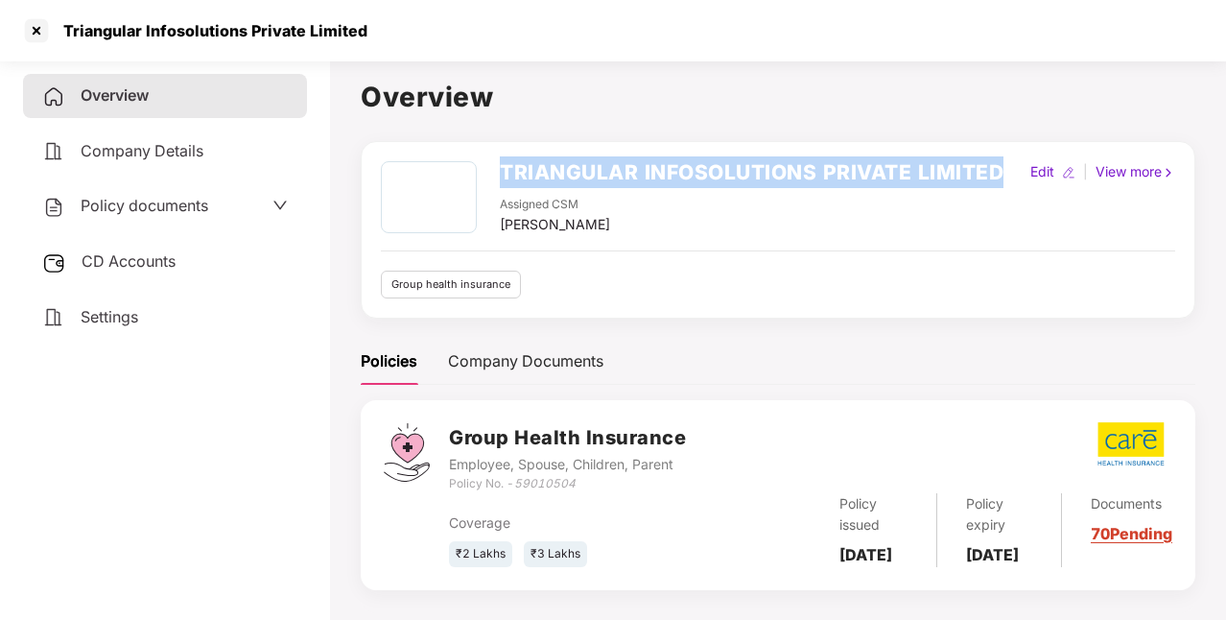
drag, startPoint x: 501, startPoint y: 167, endPoint x: 1011, endPoint y: 181, distance: 510.5
click at [1011, 181] on div "TRIANGULAR INFOSOLUTIONS PRIVATE LIMITED Assigned CSM [PERSON_NAME] Edit | View…" at bounding box center [778, 198] width 794 height 74
copy h2 "TRIANGULAR INFOSOLUTIONS PRIVATE LIMITED"
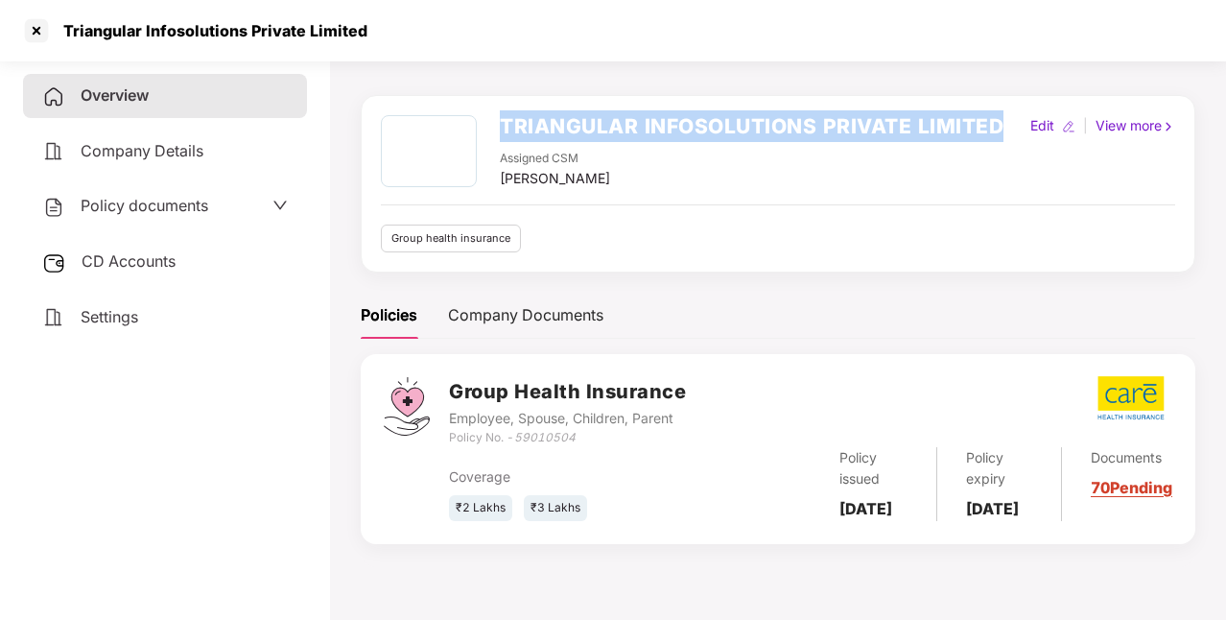
scroll to position [45, 0]
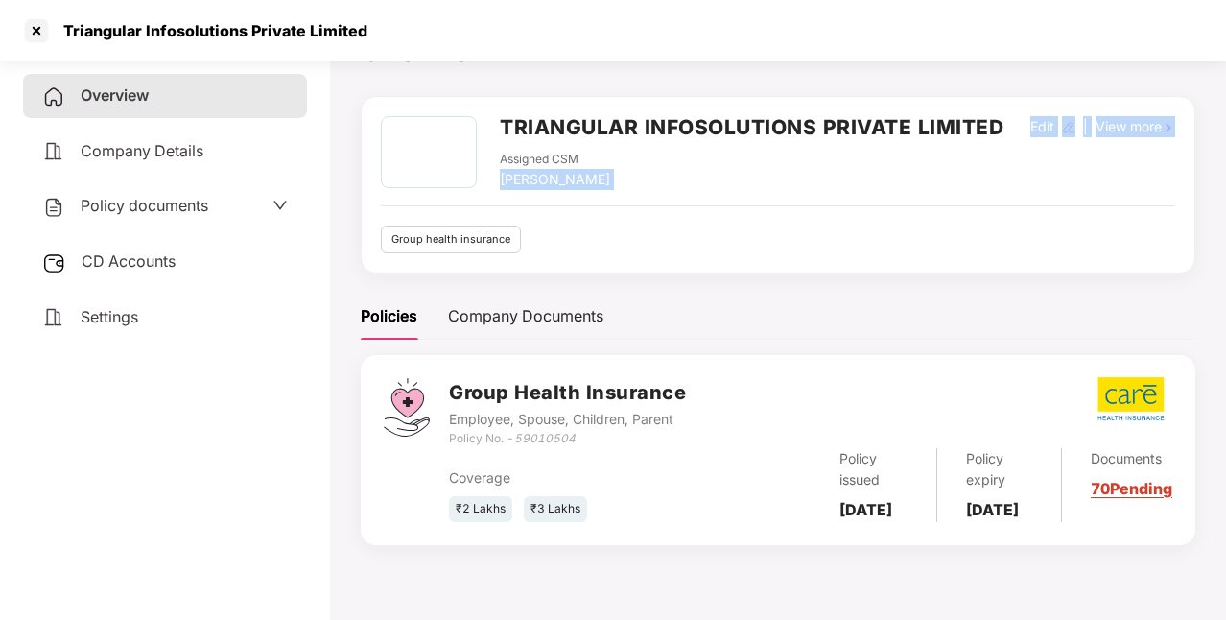
drag, startPoint x: 501, startPoint y: 178, endPoint x: 599, endPoint y: 192, distance: 98.7
click at [599, 192] on div "TRIANGULAR INFOSOLUTIONS PRIVATE LIMITED Assigned CSM [PERSON_NAME] Edit | View…" at bounding box center [778, 184] width 794 height 137
click at [518, 176] on div "[PERSON_NAME]" at bounding box center [555, 179] width 110 height 21
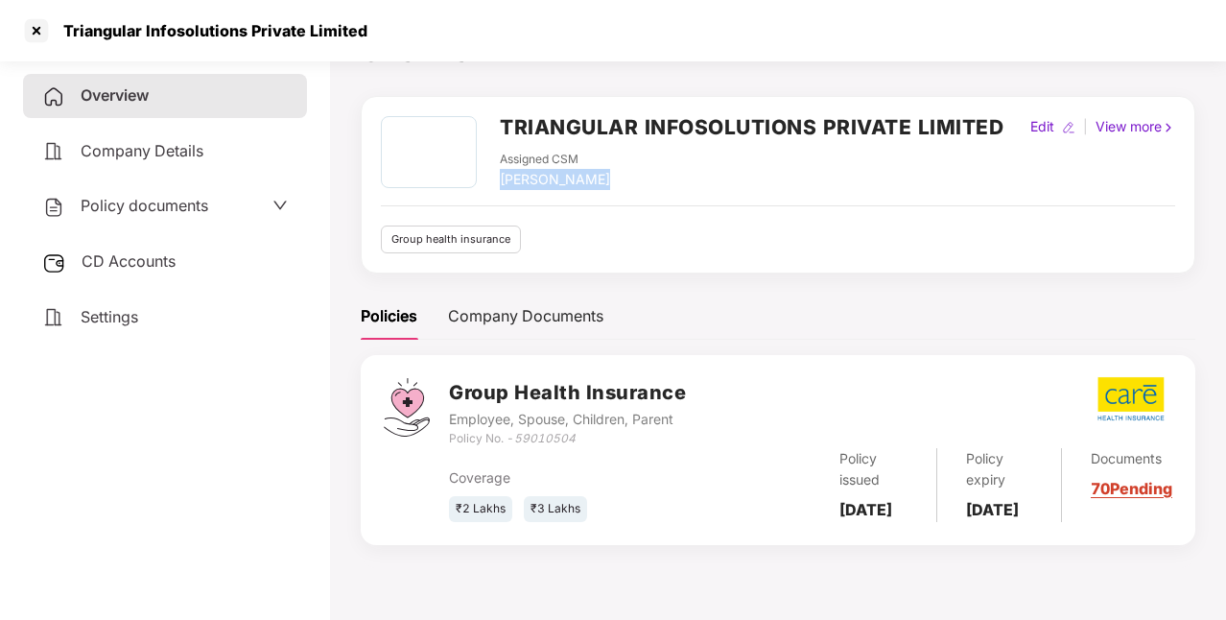
copy div "[PERSON_NAME]"
drag, startPoint x: 518, startPoint y: 441, endPoint x: 582, endPoint y: 440, distance: 64.3
click at [582, 440] on div "Policy No. - 59010504" at bounding box center [567, 439] width 237 height 18
copy icon "59010504"
click at [37, 32] on div at bounding box center [36, 30] width 31 height 31
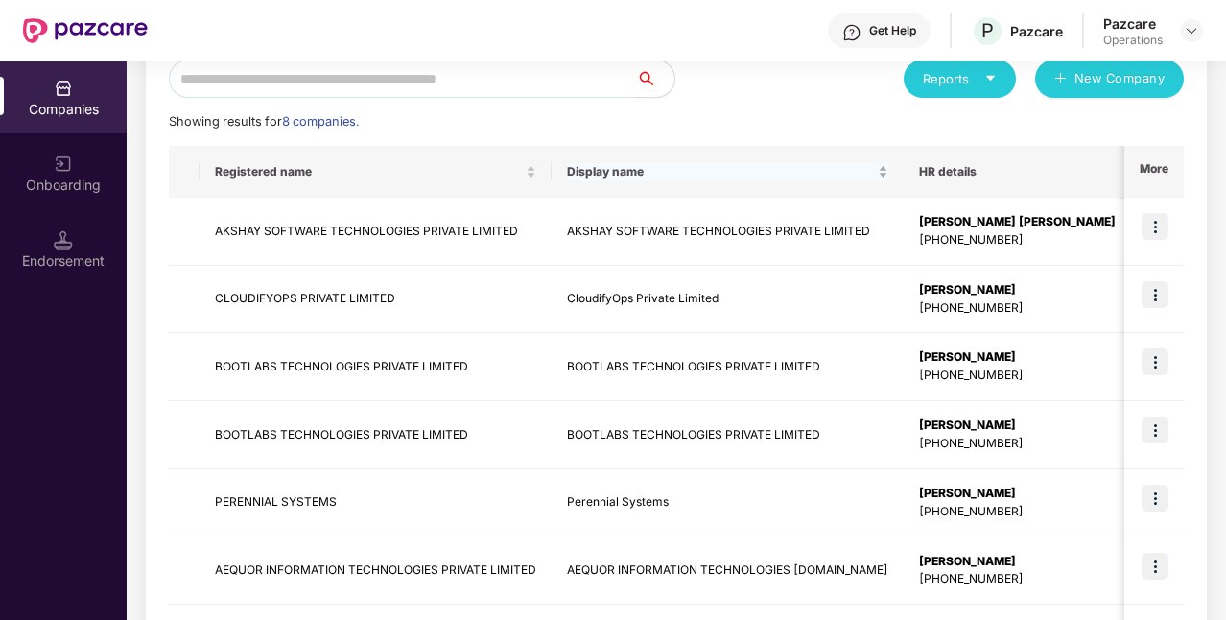
scroll to position [456, 0]
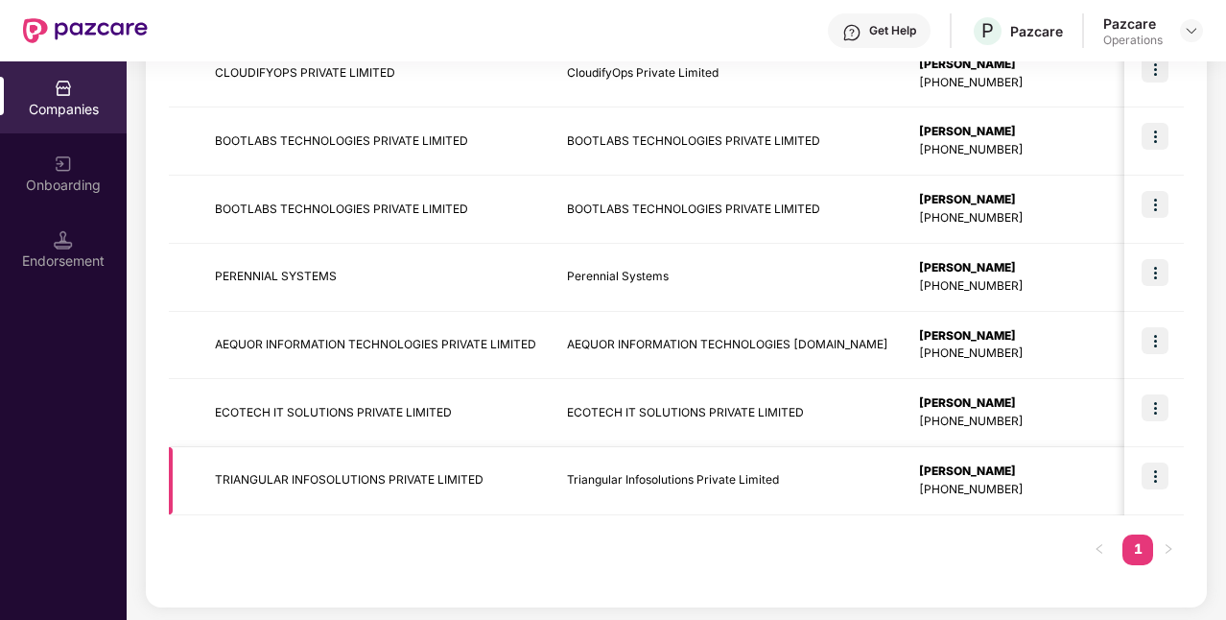
click at [1157, 474] on img at bounding box center [1154, 475] width 27 height 27
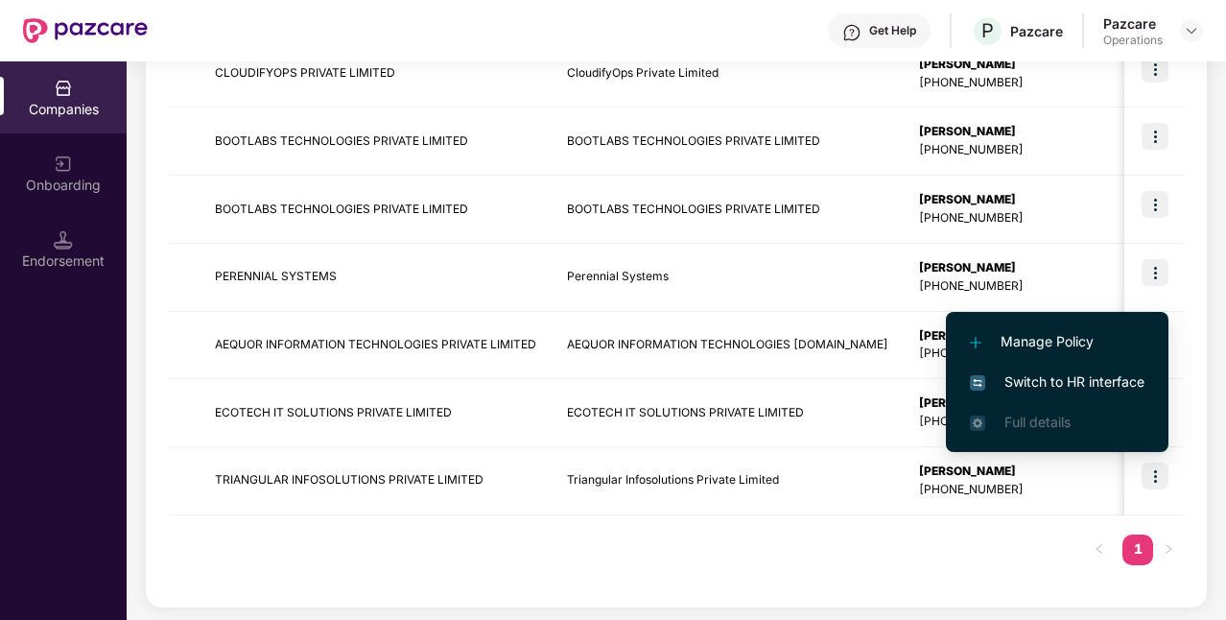
click at [1098, 383] on span "Switch to HR interface" at bounding box center [1057, 381] width 175 height 21
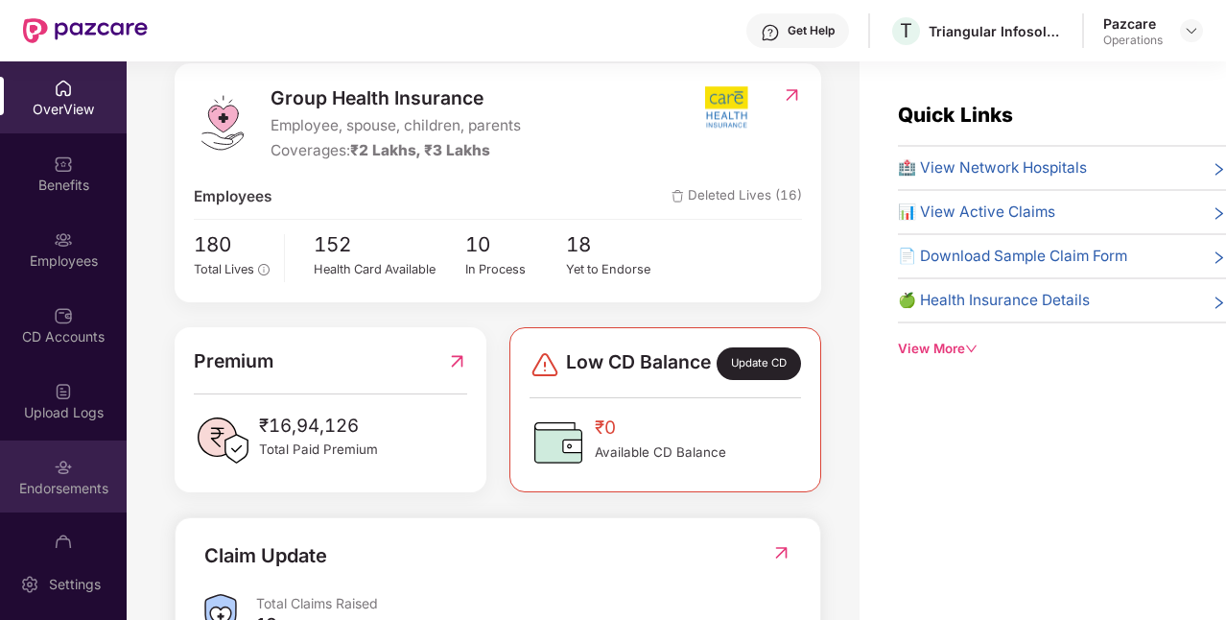
scroll to position [242, 0]
click at [86, 468] on div "Endorsements" at bounding box center [63, 476] width 127 height 72
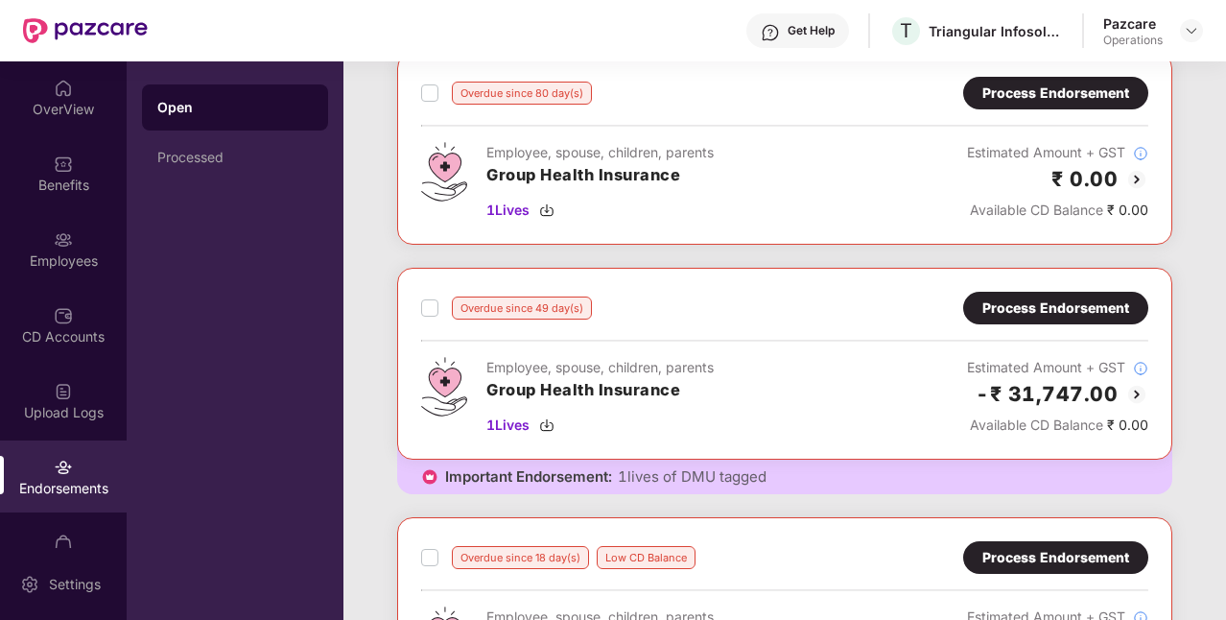
scroll to position [0, 0]
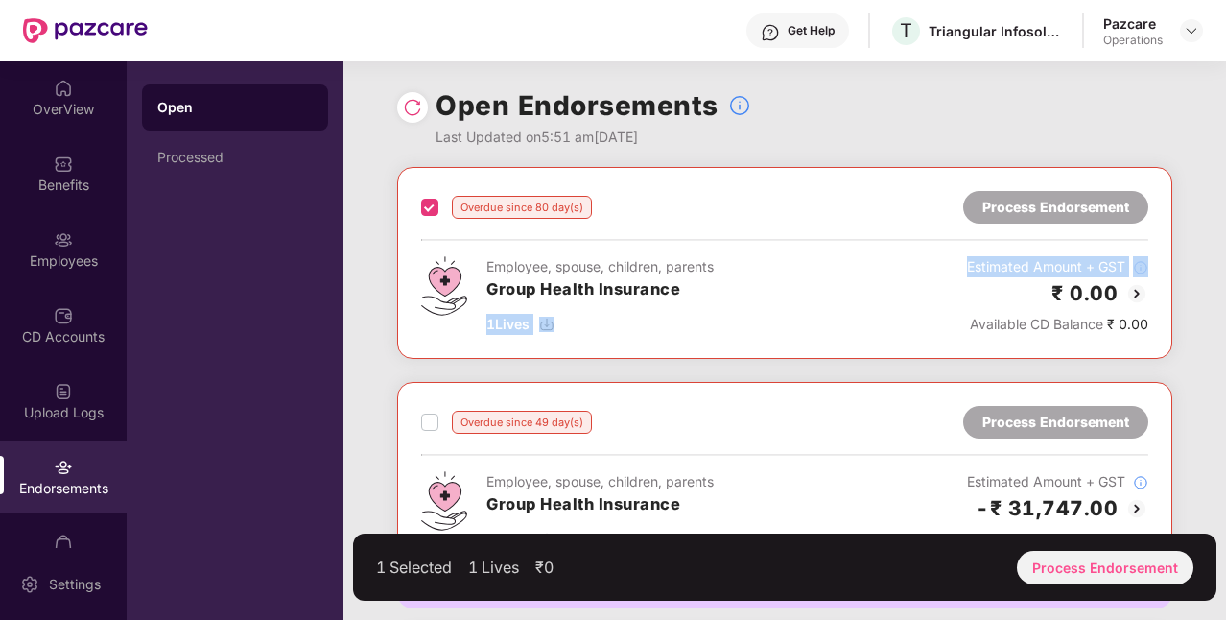
drag, startPoint x: 812, startPoint y: 286, endPoint x: 971, endPoint y: 277, distance: 158.5
click at [971, 277] on div "Employee, spouse, children, parents Group Health Insurance 1 Lives Estimated Am…" at bounding box center [784, 295] width 727 height 79
click at [922, 275] on div "Employee, spouse, children, parents Group Health Insurance 1 Lives Estimated Am…" at bounding box center [784, 295] width 727 height 79
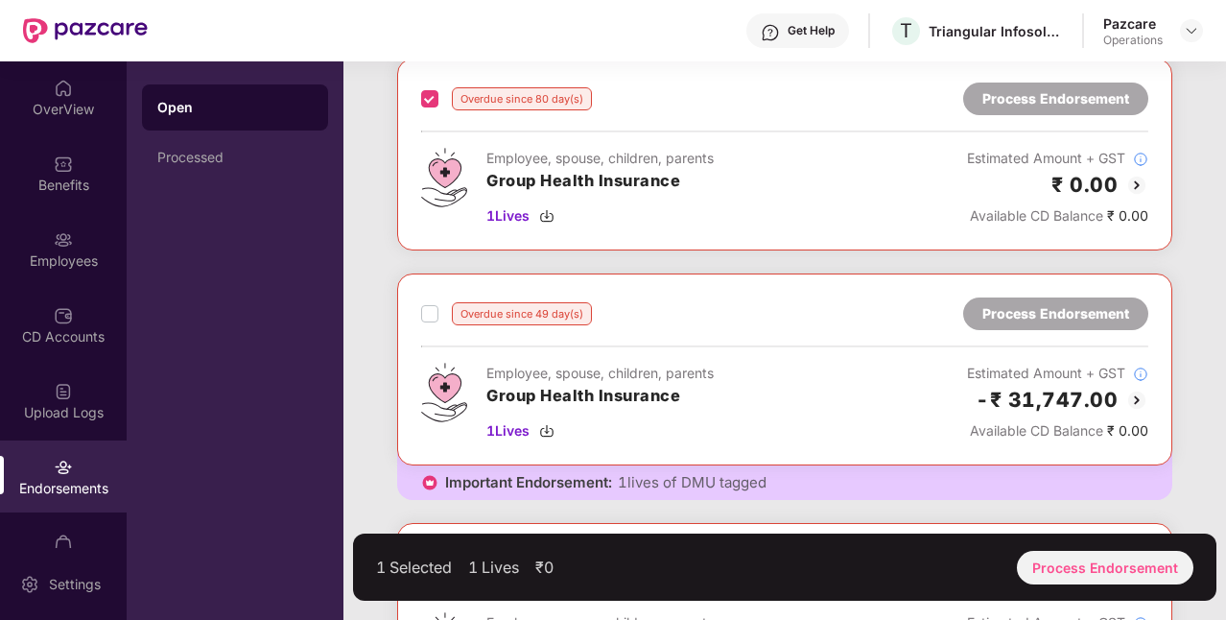
scroll to position [133, 0]
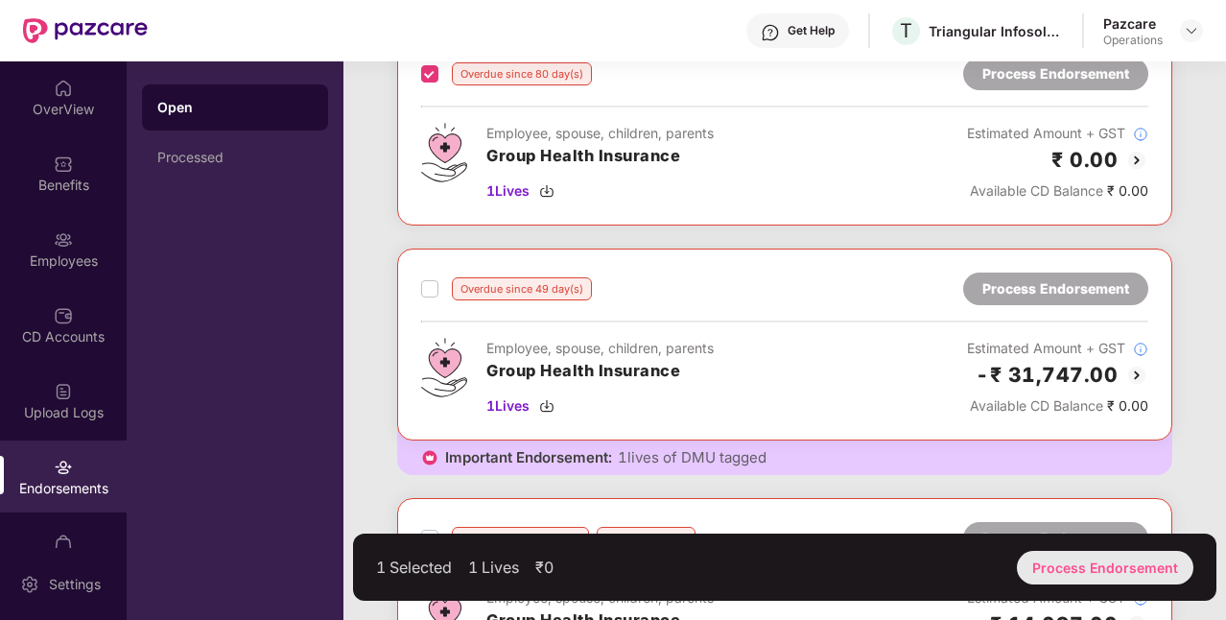
click at [1091, 575] on div "Process Endorsement" at bounding box center [1105, 568] width 176 height 34
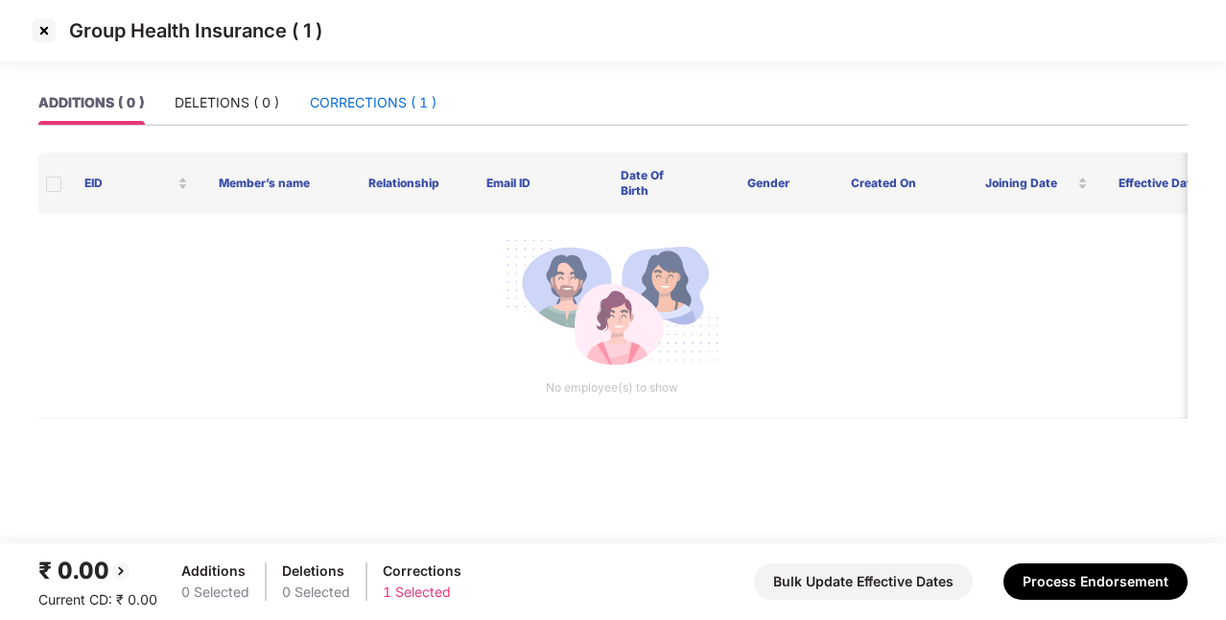
click at [390, 111] on div "CORRECTIONS ( 1 )" at bounding box center [373, 102] width 127 height 21
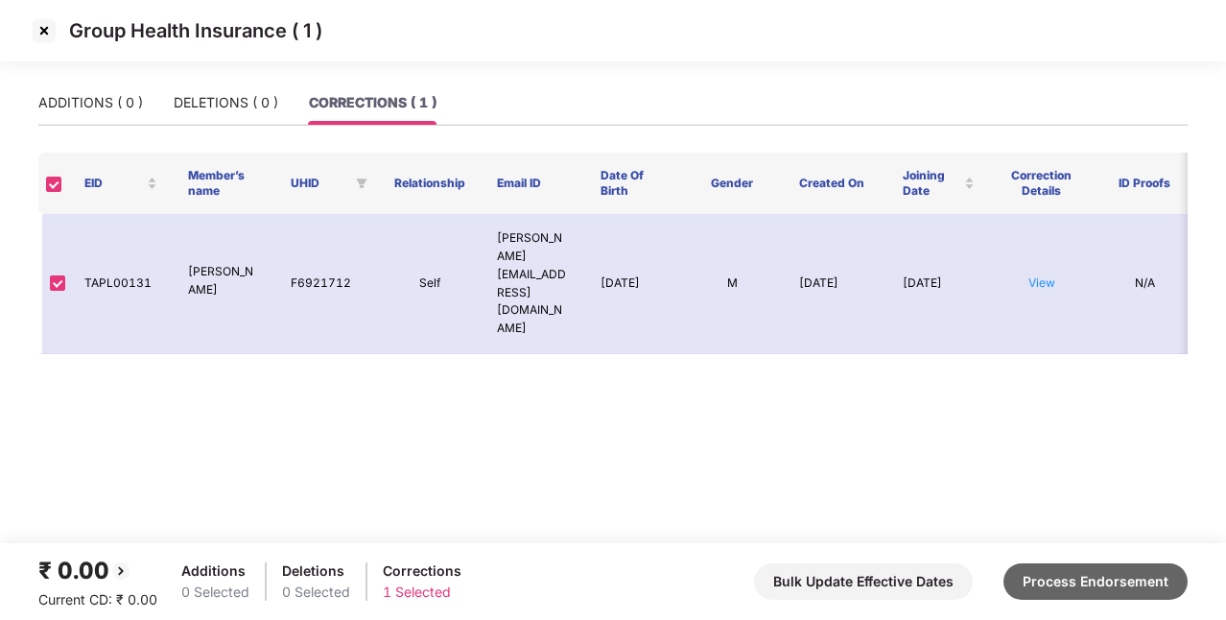
click at [1120, 585] on button "Process Endorsement" at bounding box center [1095, 581] width 184 height 36
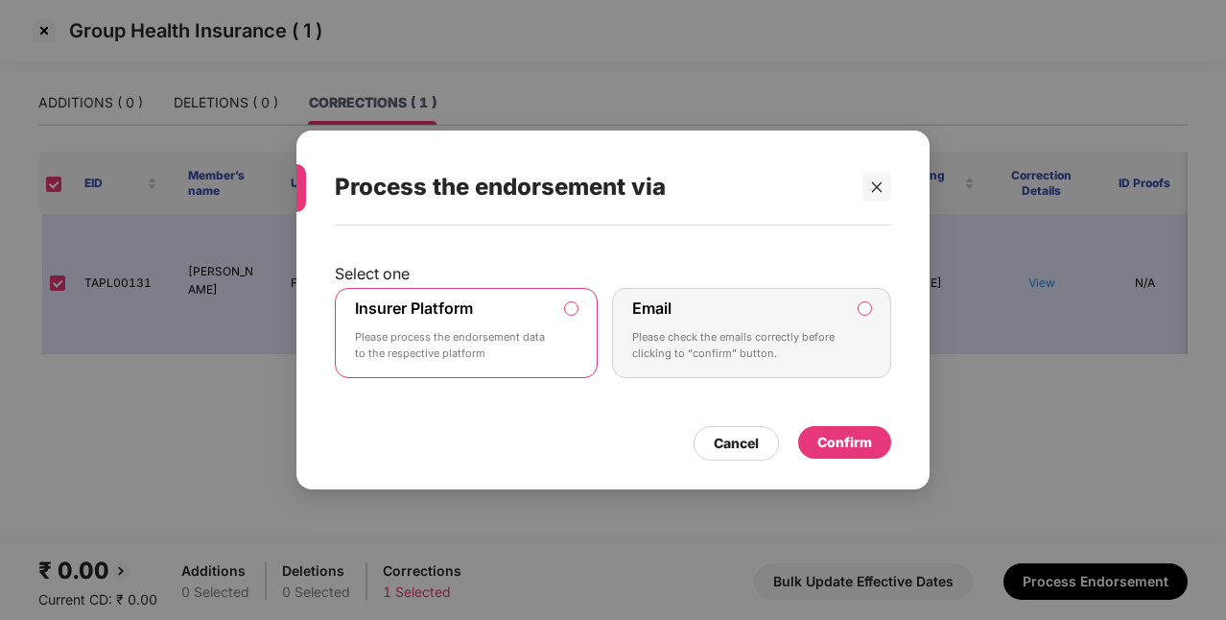
click at [869, 432] on div "Confirm" at bounding box center [844, 442] width 55 height 21
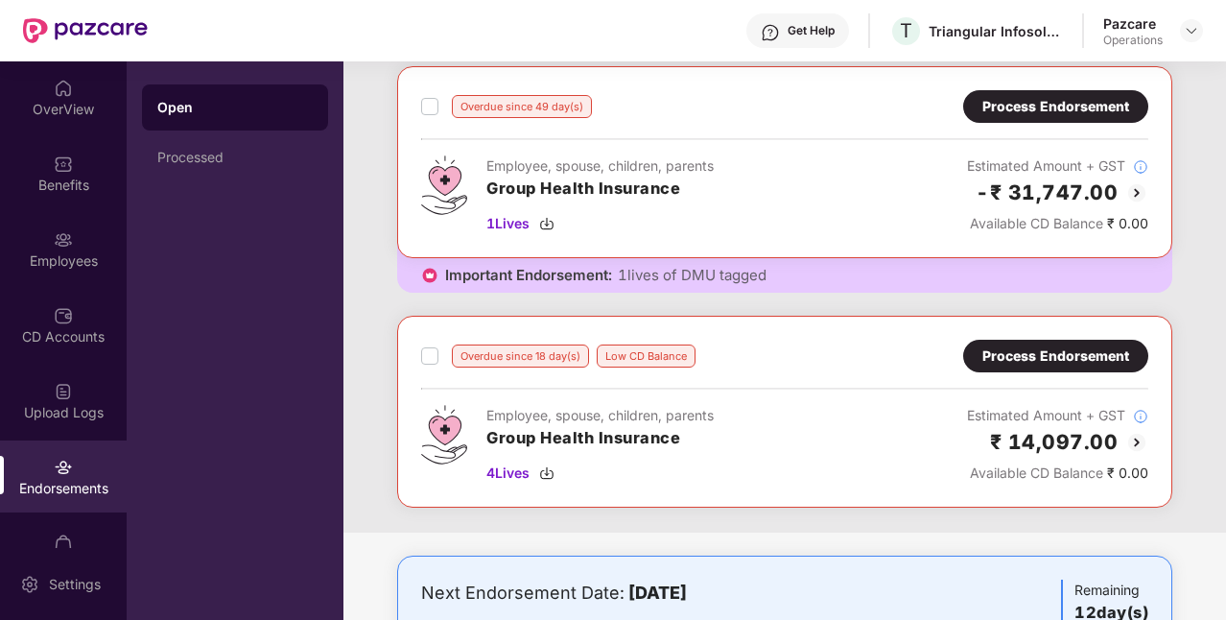
scroll to position [102, 0]
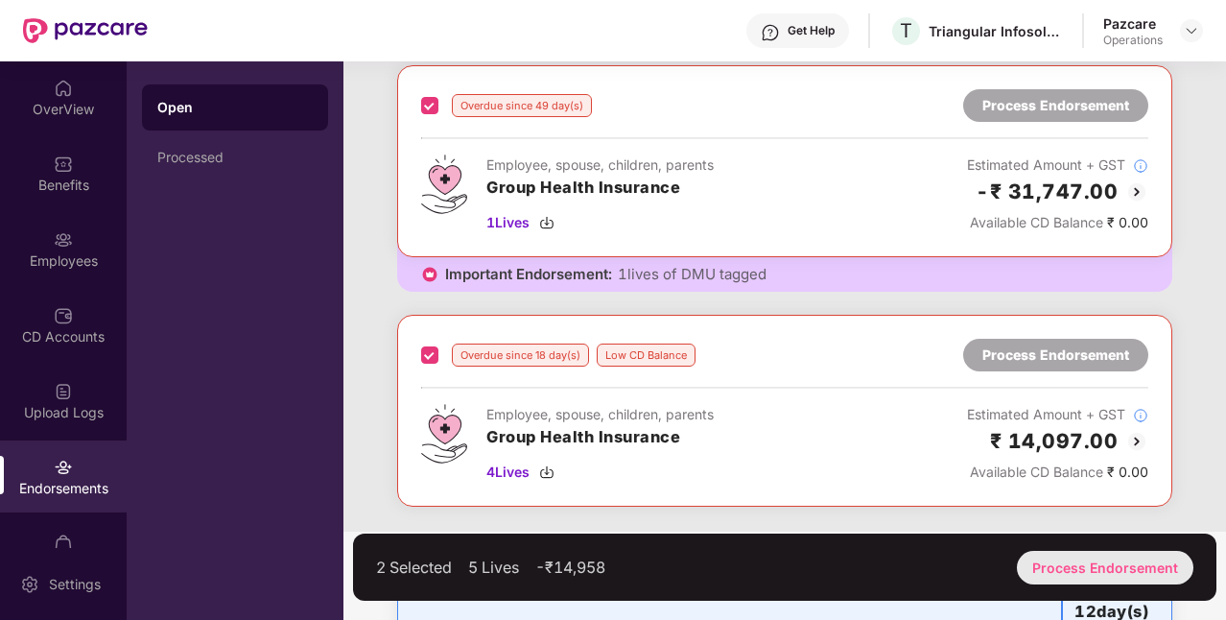
click at [1087, 567] on div "Process Endorsement" at bounding box center [1105, 568] width 176 height 34
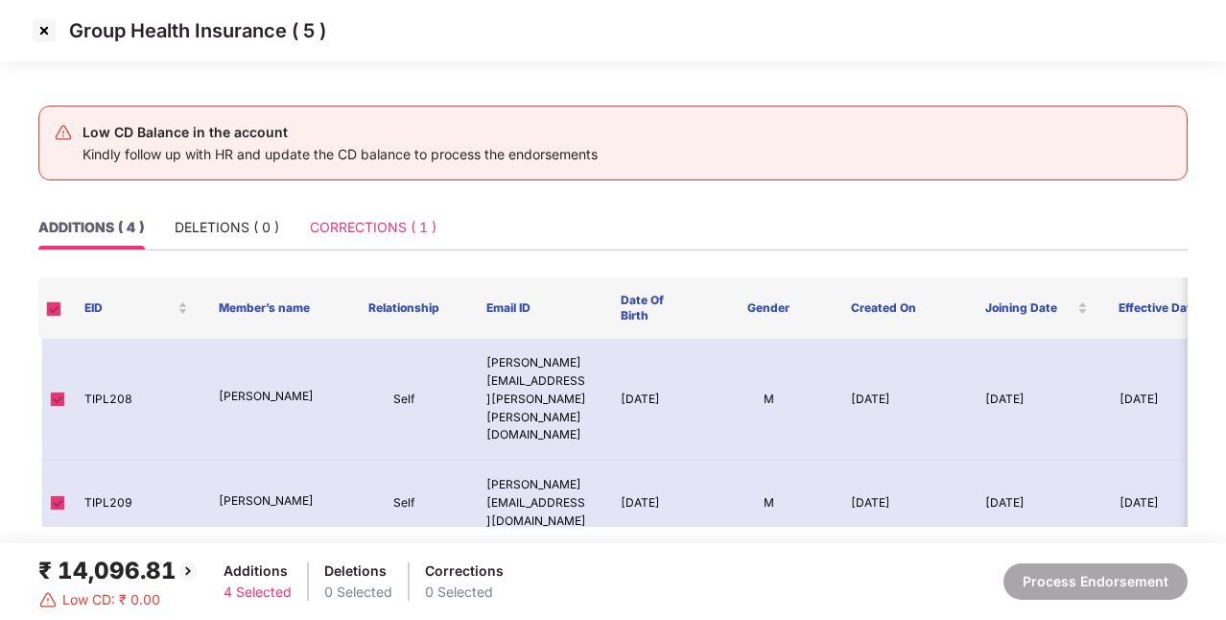
click at [381, 209] on div "CORRECTIONS ( 1 )" at bounding box center [373, 227] width 127 height 44
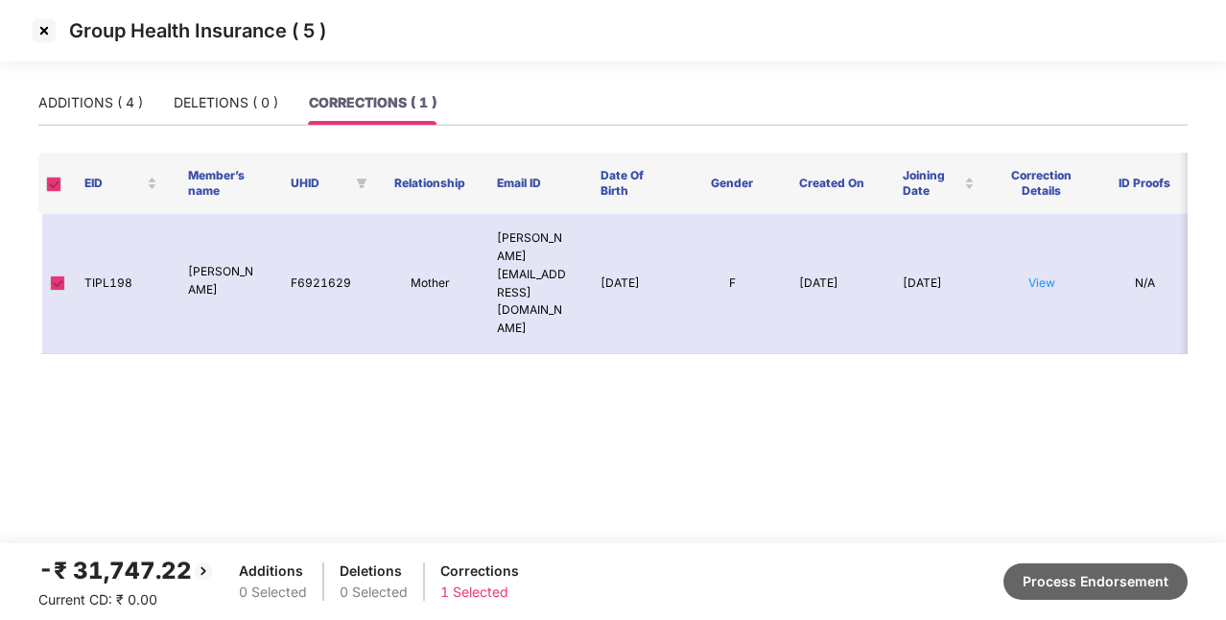
click at [1051, 584] on button "Process Endorsement" at bounding box center [1095, 581] width 184 height 36
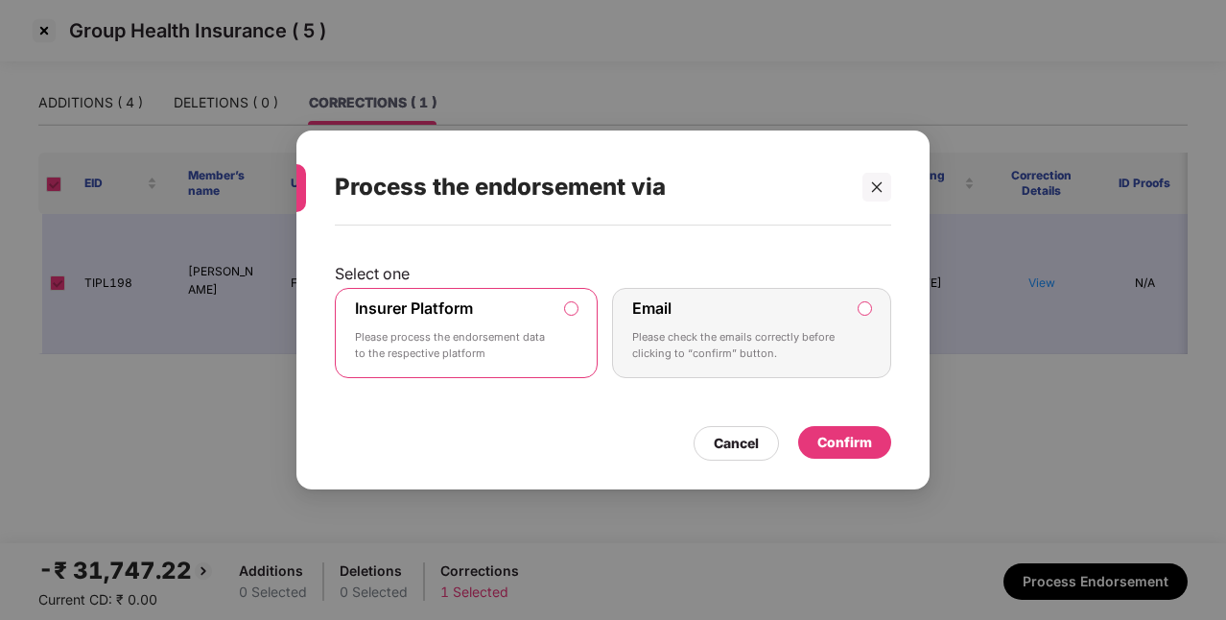
click at [838, 443] on div "Confirm" at bounding box center [844, 442] width 55 height 21
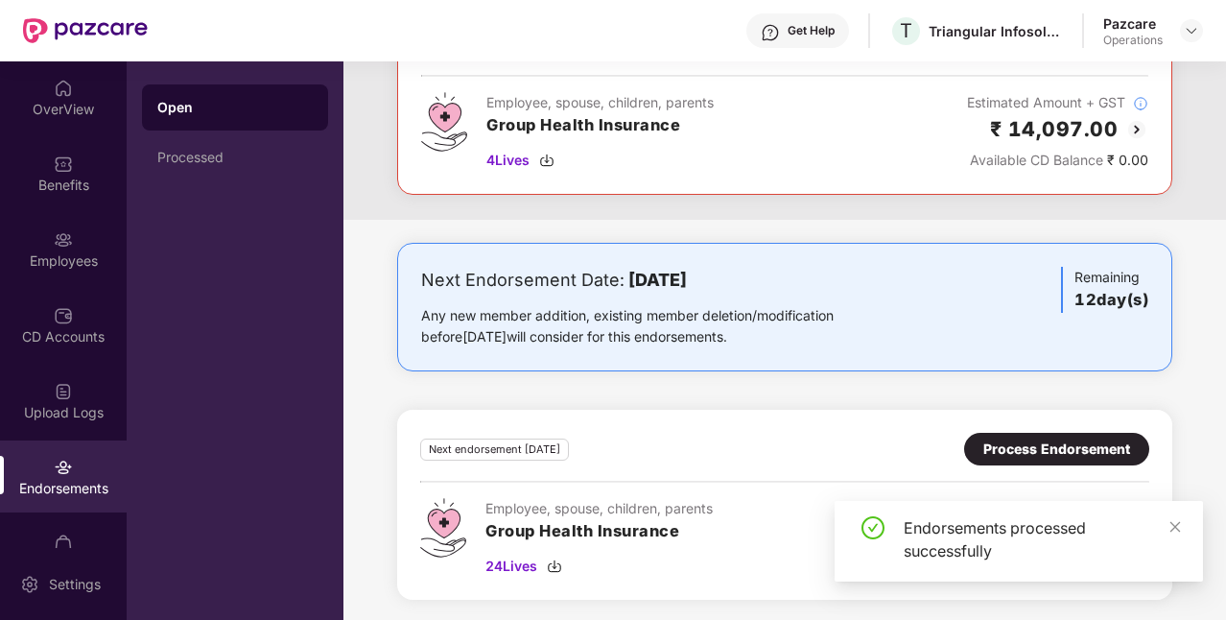
scroll to position [0, 0]
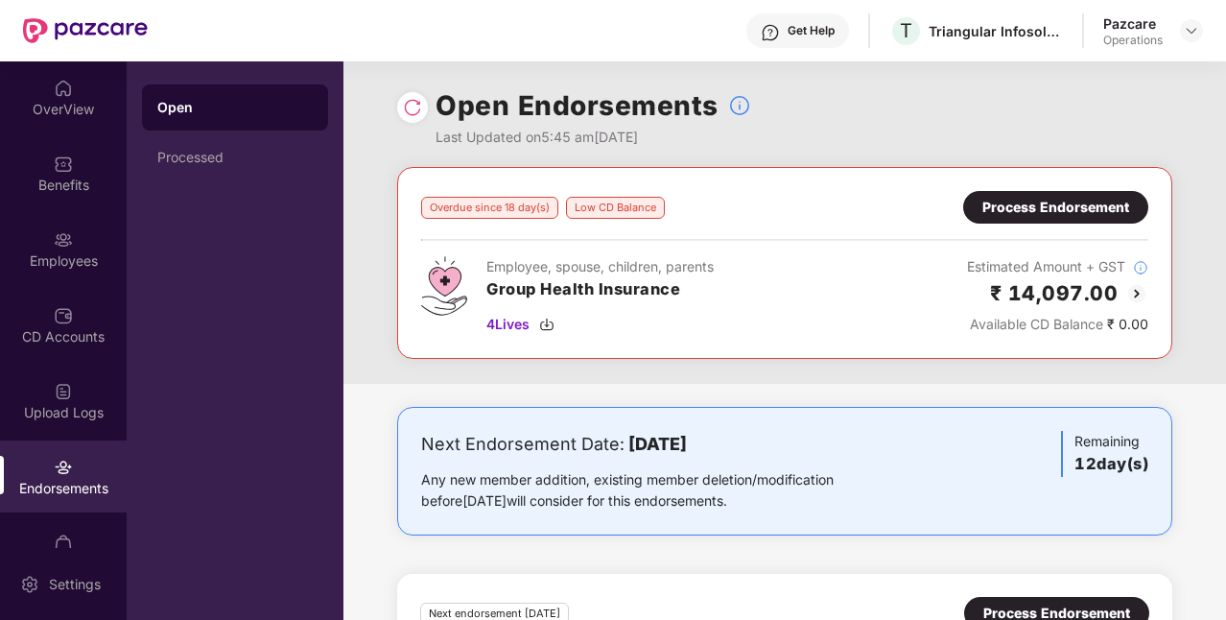
click at [424, 103] on div at bounding box center [412, 107] width 31 height 31
click at [408, 109] on img at bounding box center [412, 107] width 19 height 19
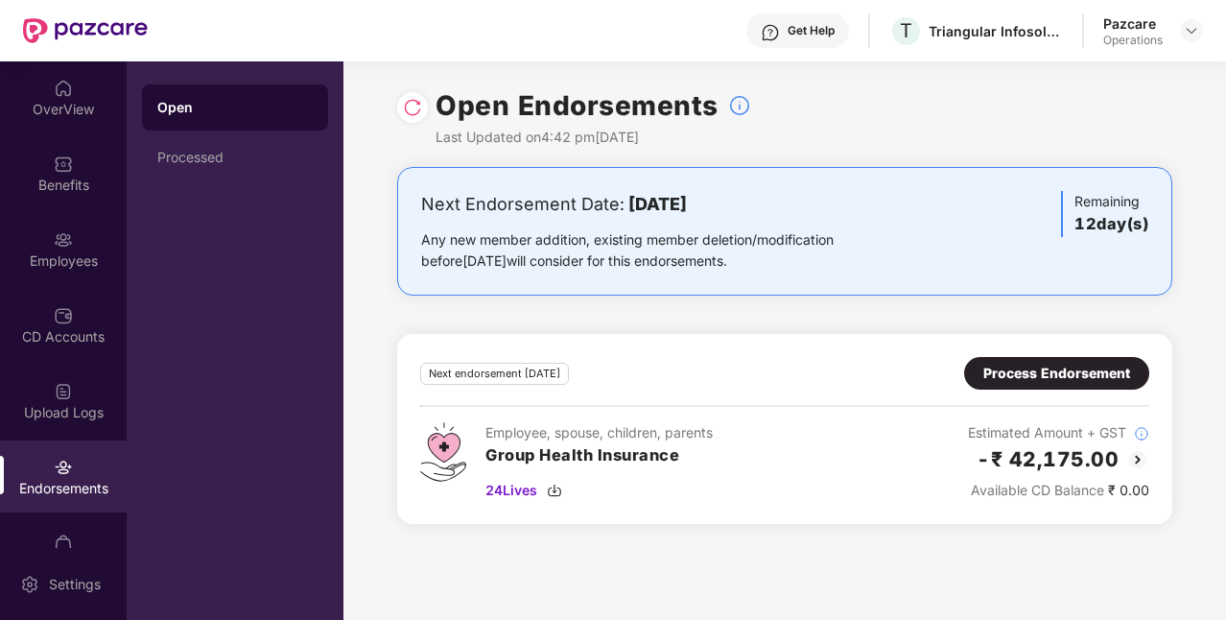
click at [1014, 366] on div "Process Endorsement" at bounding box center [1056, 373] width 147 height 21
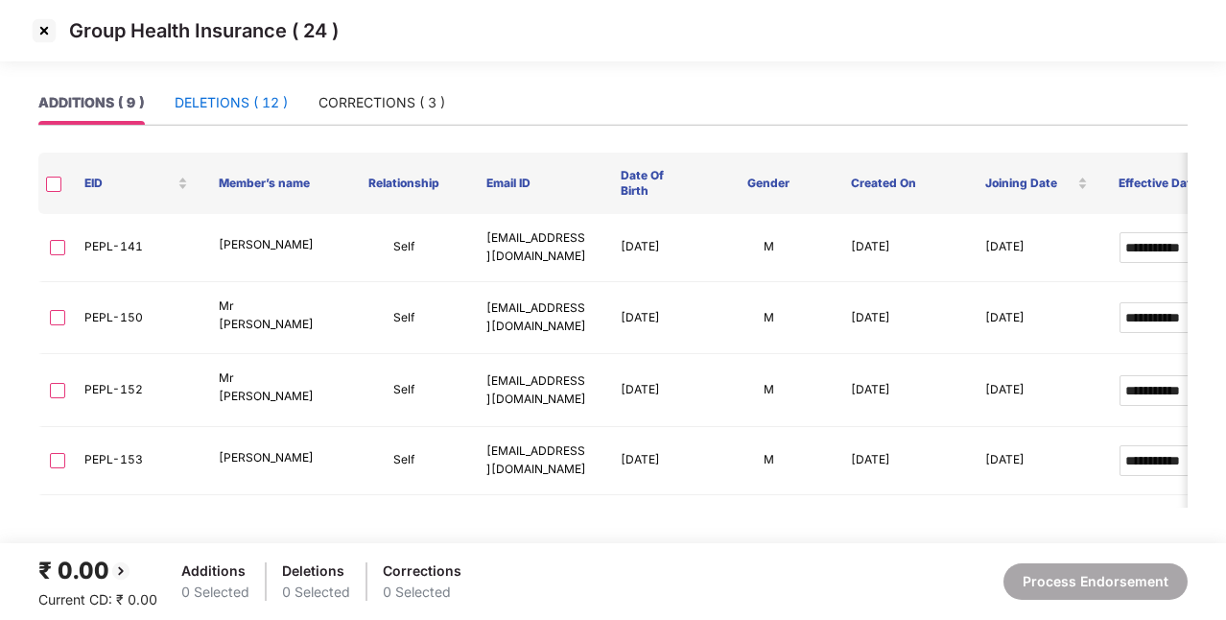
click at [260, 106] on div "DELETIONS ( 12 )" at bounding box center [231, 102] width 113 height 21
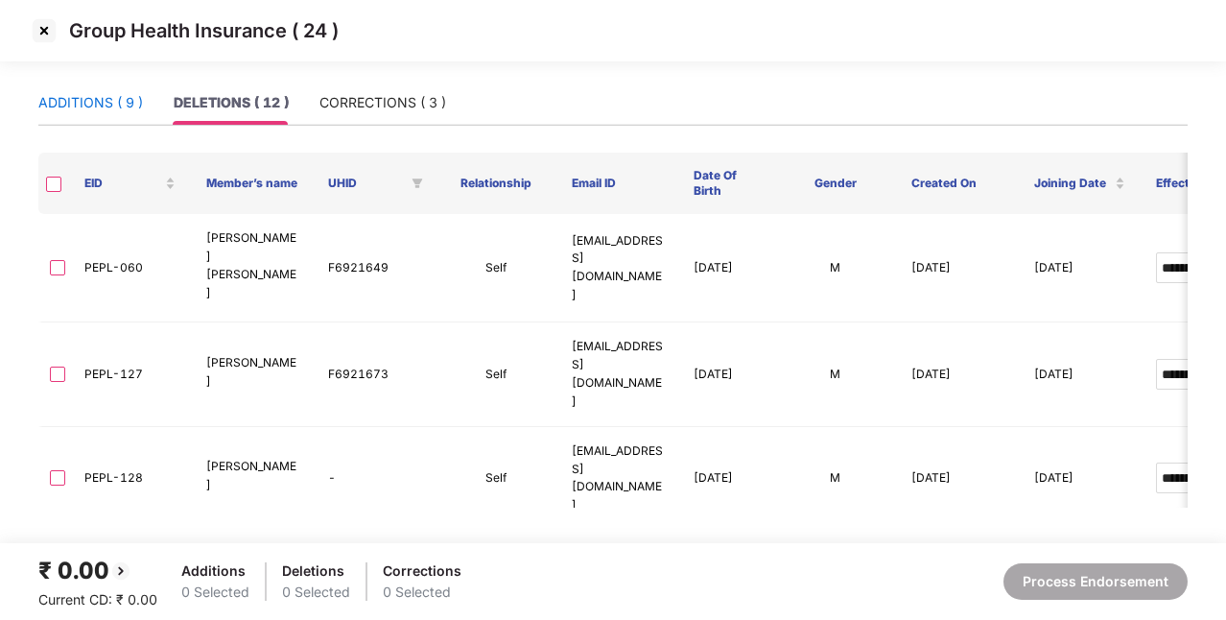
click at [75, 104] on div "ADDITIONS ( 9 )" at bounding box center [90, 102] width 105 height 21
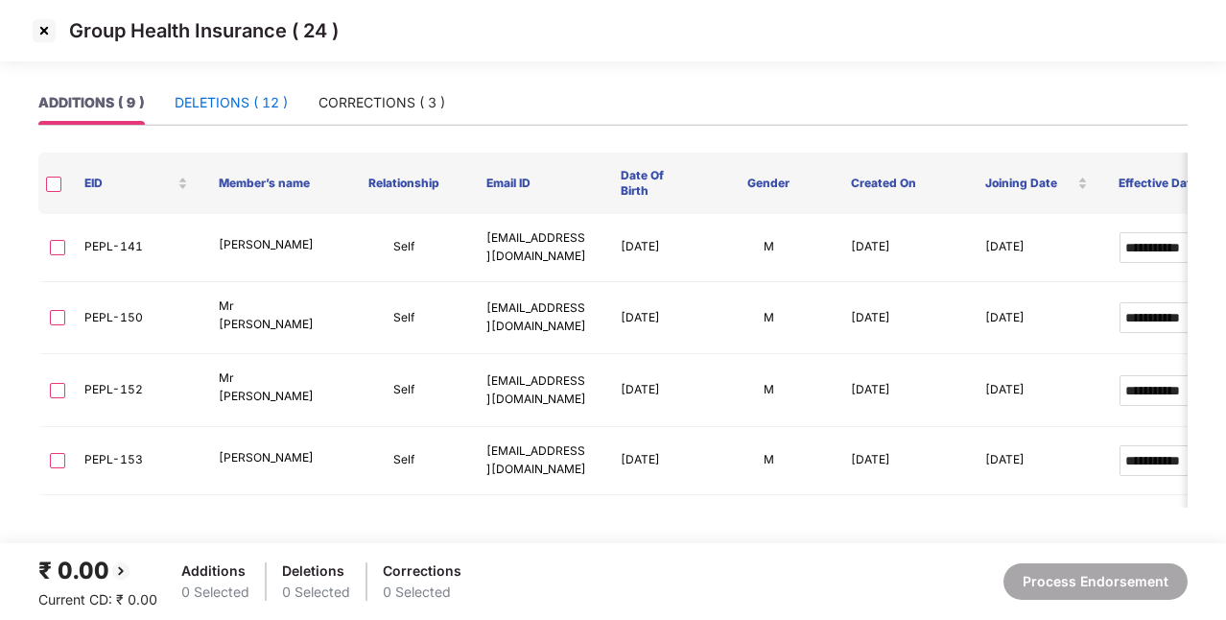
click at [215, 104] on div "DELETIONS ( 12 )" at bounding box center [231, 102] width 113 height 21
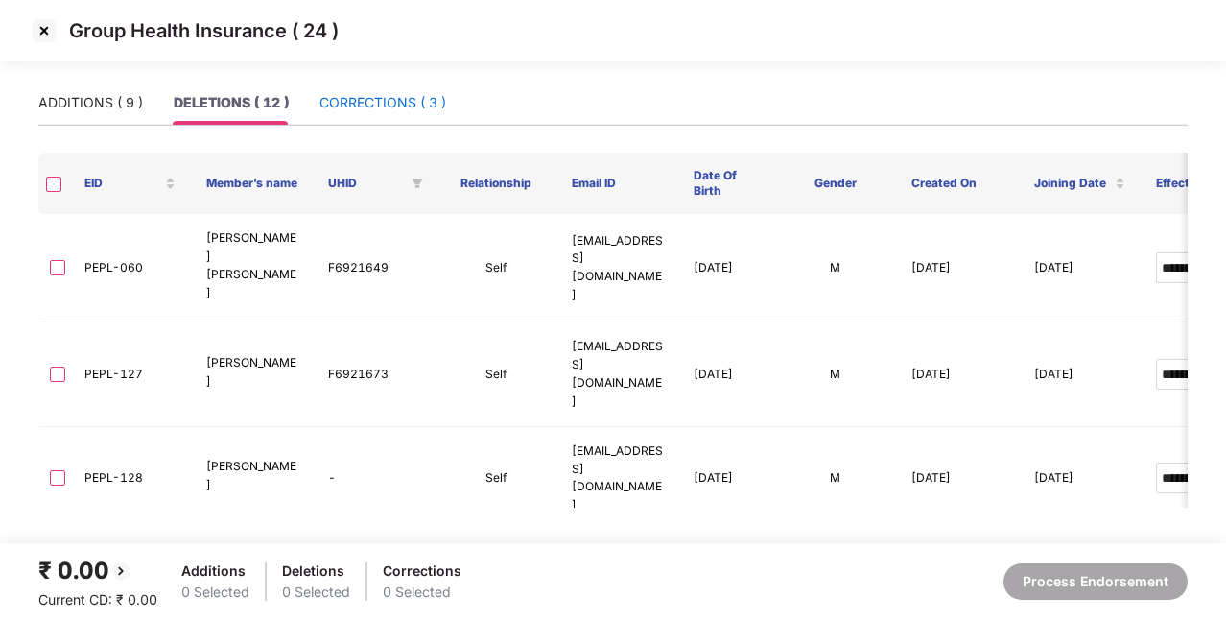
click at [372, 94] on div "CORRECTIONS ( 3 )" at bounding box center [382, 102] width 127 height 21
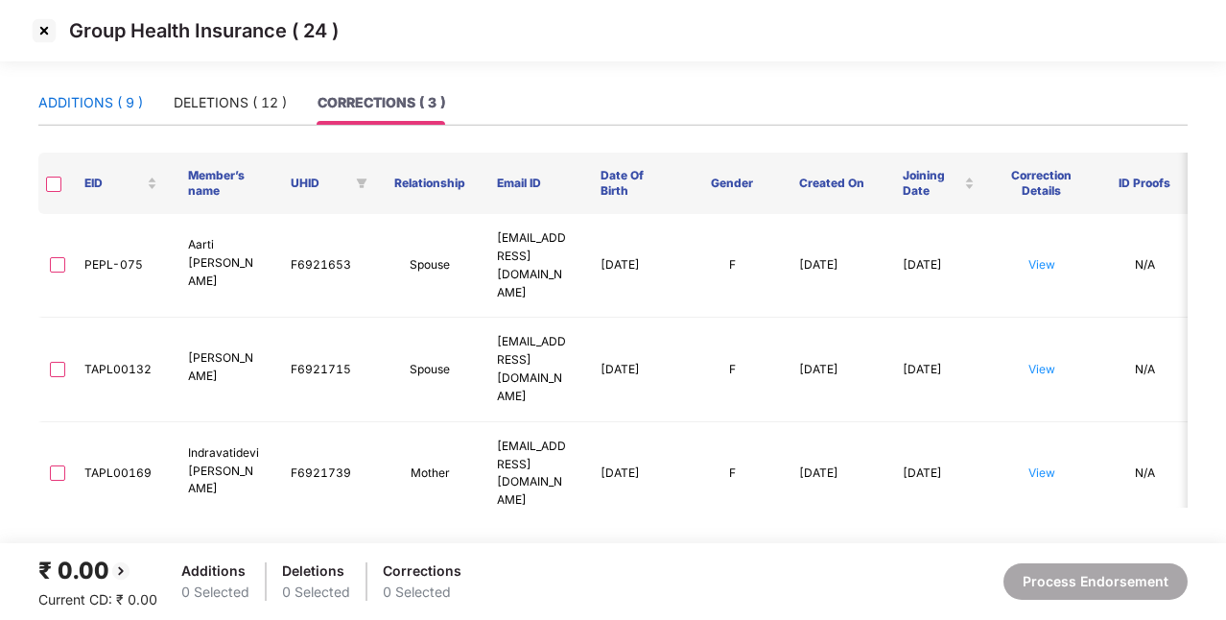
click at [97, 100] on div "ADDITIONS ( 9 )" at bounding box center [90, 102] width 105 height 21
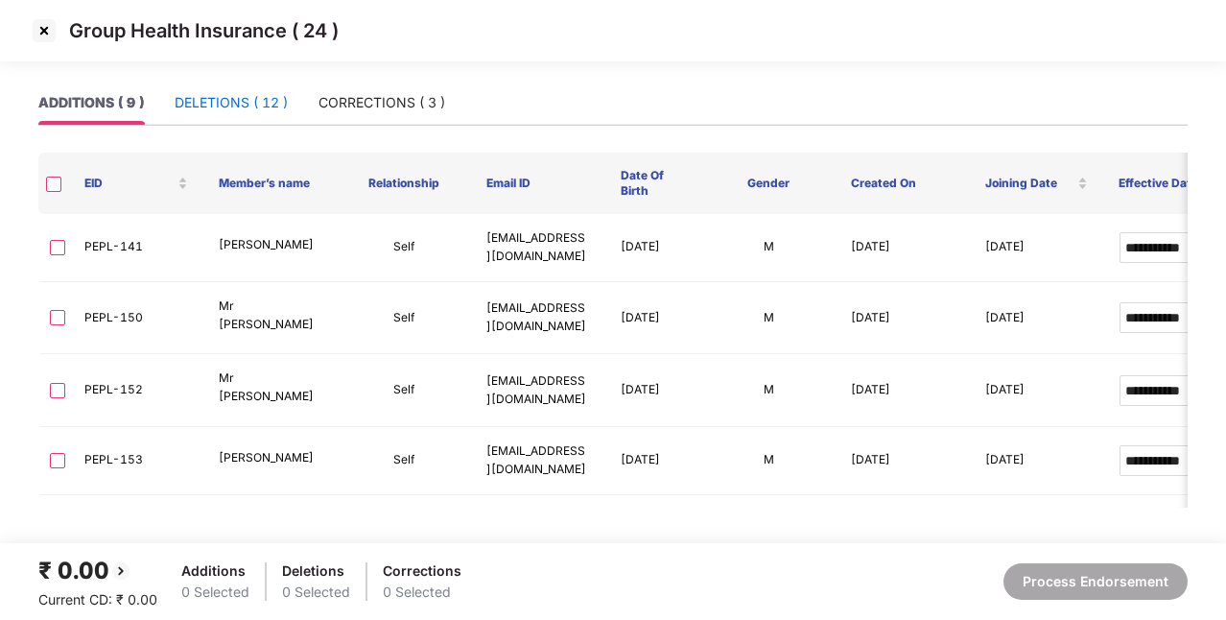
click at [205, 100] on div "DELETIONS ( 12 )" at bounding box center [231, 102] width 113 height 21
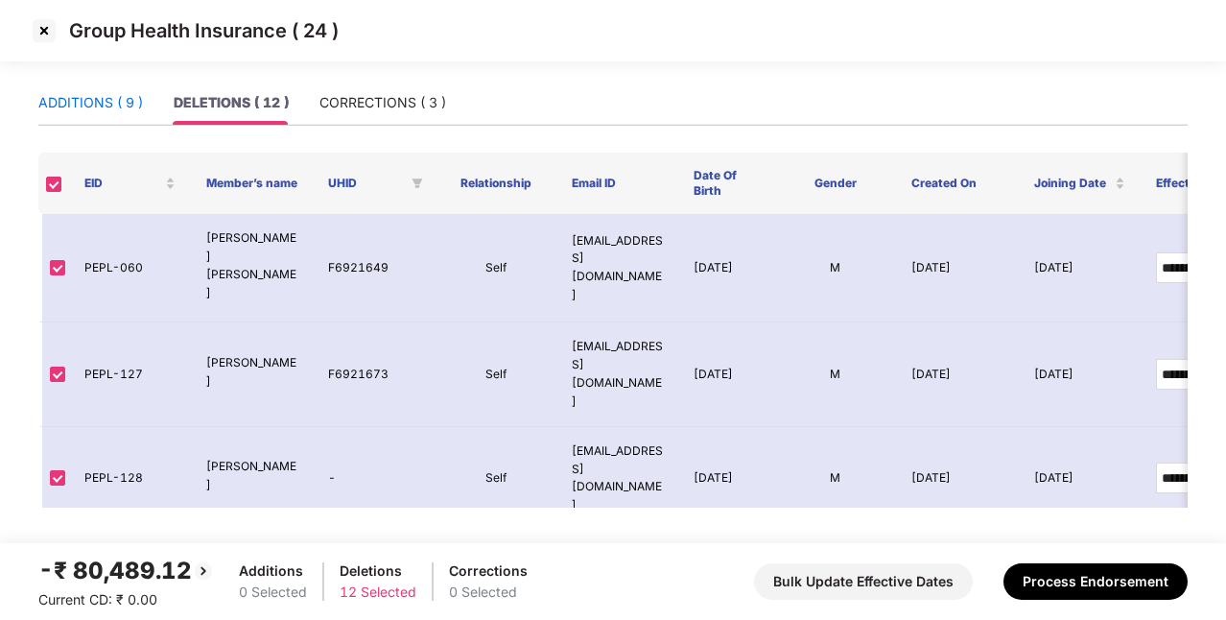
click at [121, 96] on div "ADDITIONS ( 9 )" at bounding box center [90, 102] width 105 height 21
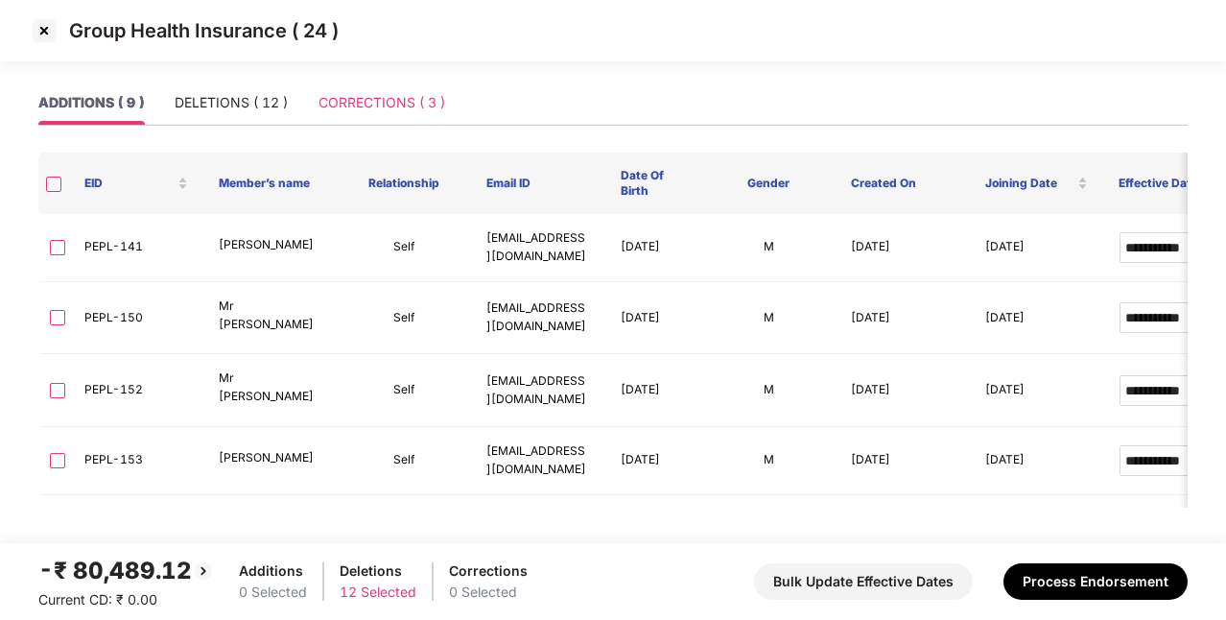
click at [354, 85] on div "CORRECTIONS ( 3 )" at bounding box center [381, 103] width 127 height 44
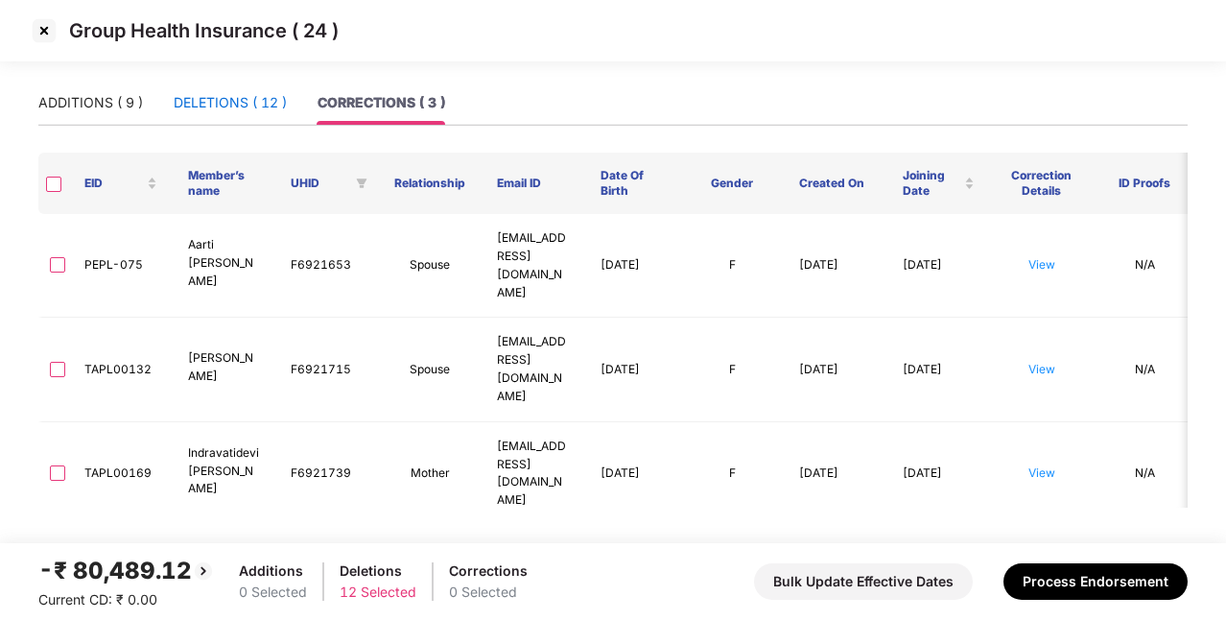
click at [226, 104] on div "DELETIONS ( 12 )" at bounding box center [230, 102] width 113 height 21
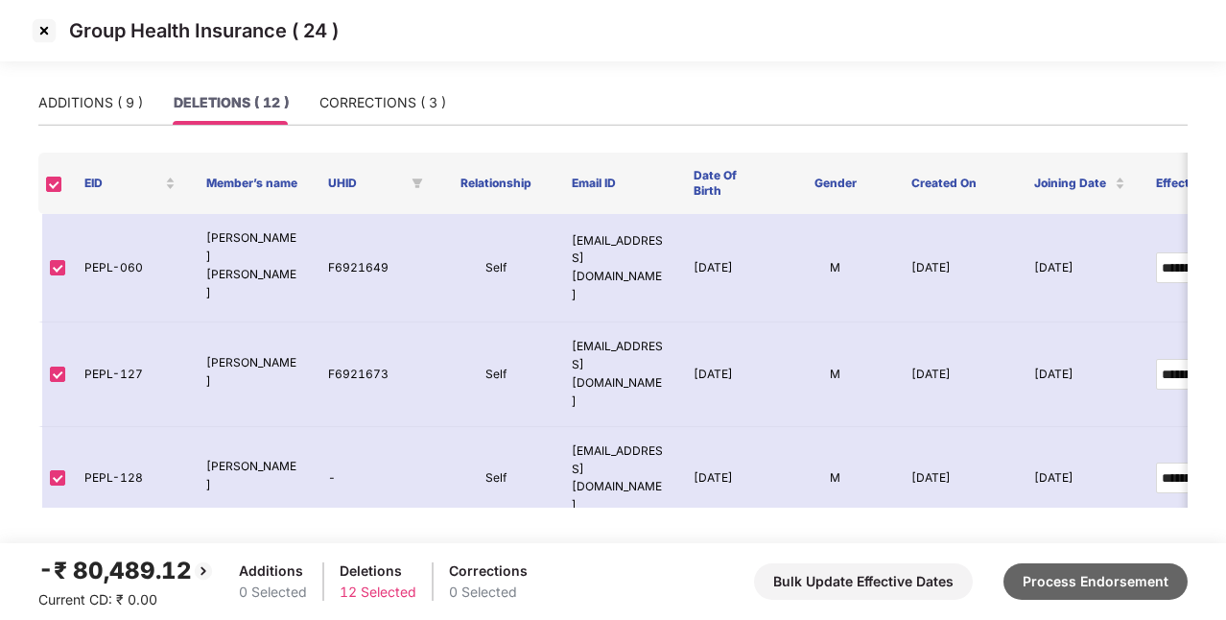
click at [1049, 587] on button "Process Endorsement" at bounding box center [1095, 581] width 184 height 36
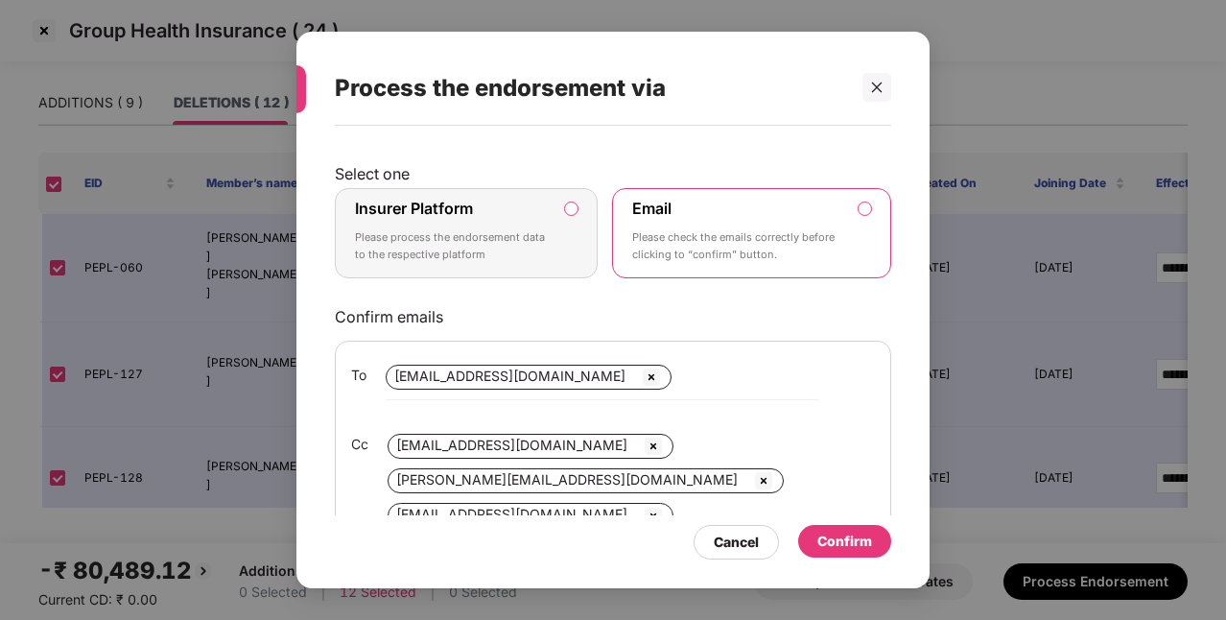
click at [521, 229] on p "Please process the endorsement data to the respective platform" at bounding box center [453, 246] width 196 height 34
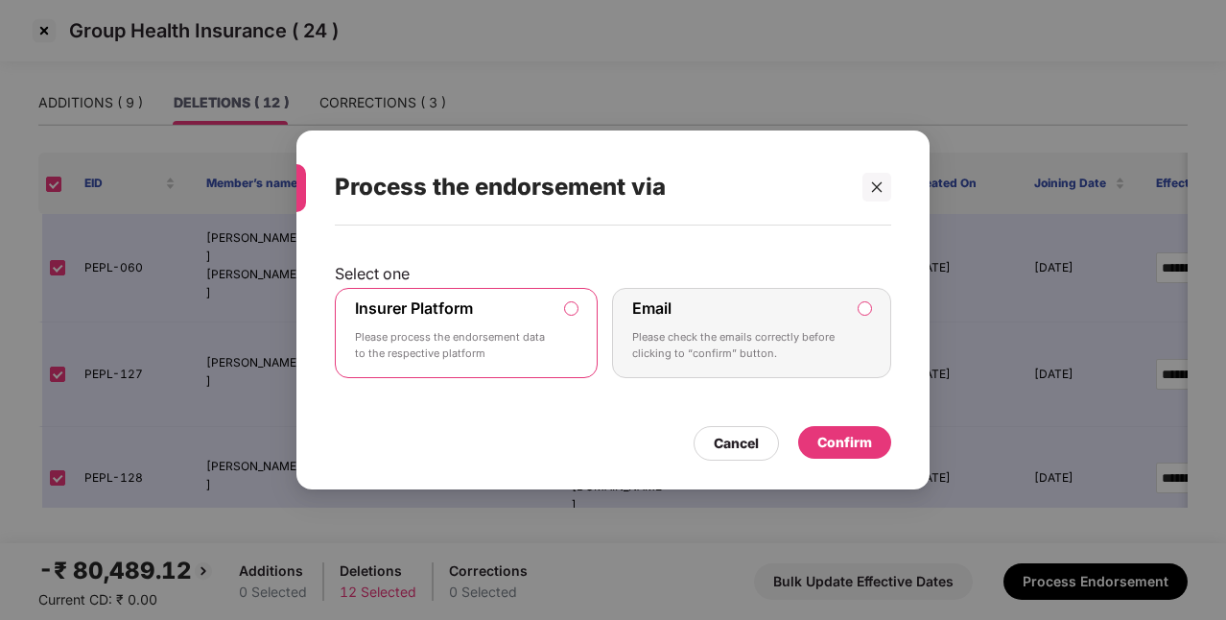
click at [829, 434] on div "Confirm" at bounding box center [844, 442] width 55 height 21
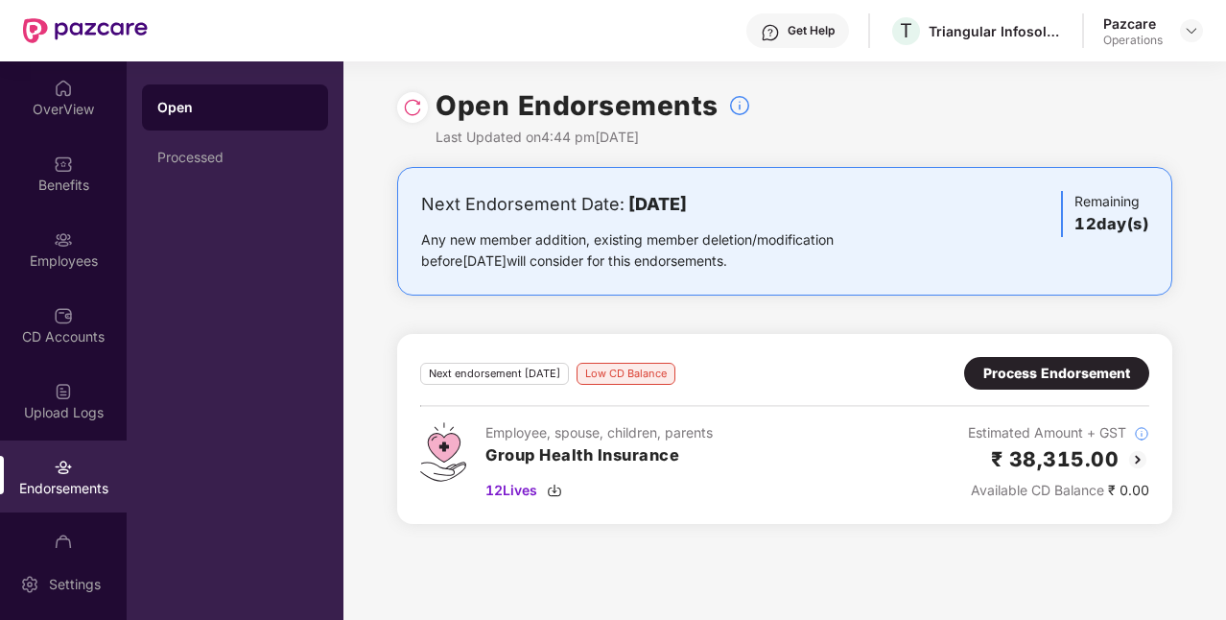
click at [1022, 373] on div "Process Endorsement" at bounding box center [1056, 373] width 147 height 21
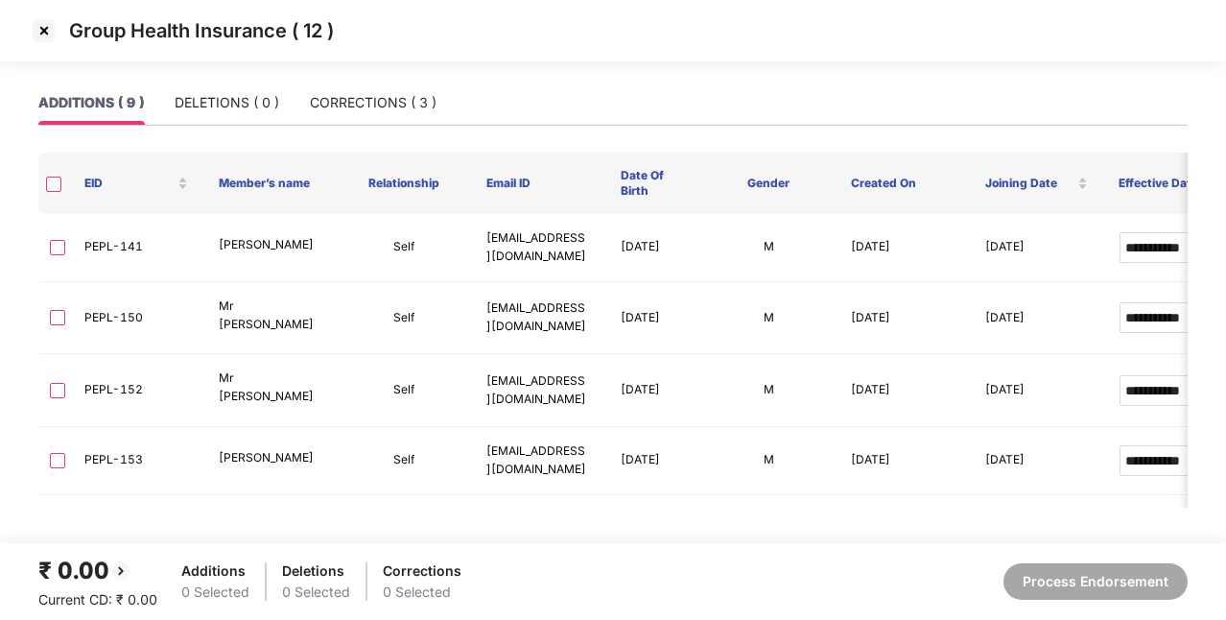
click at [47, 35] on img at bounding box center [44, 30] width 31 height 31
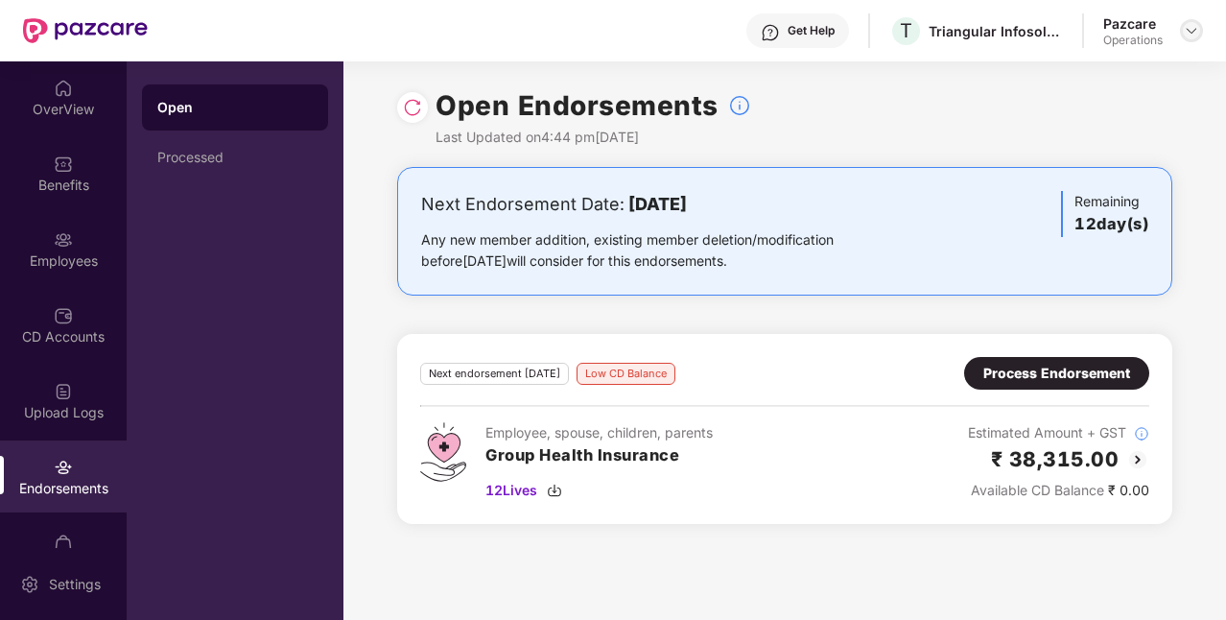
click at [1185, 35] on img at bounding box center [1191, 30] width 15 height 15
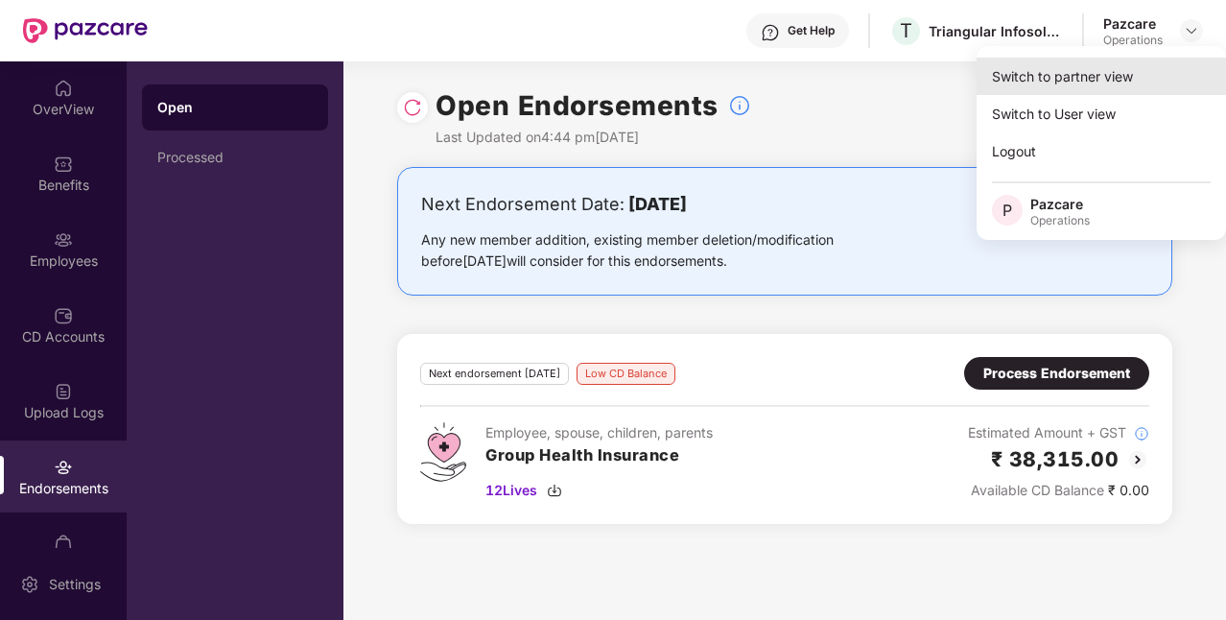
click at [1062, 78] on div "Switch to partner view" at bounding box center [1100, 76] width 249 height 37
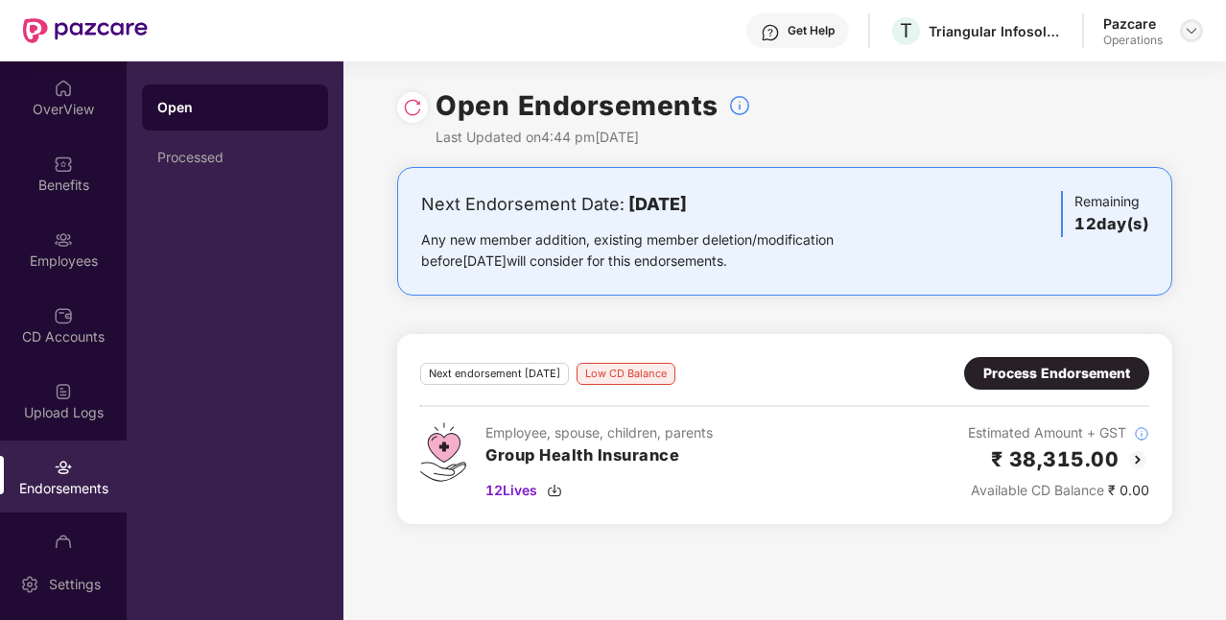
click at [1185, 36] on img at bounding box center [1191, 30] width 15 height 15
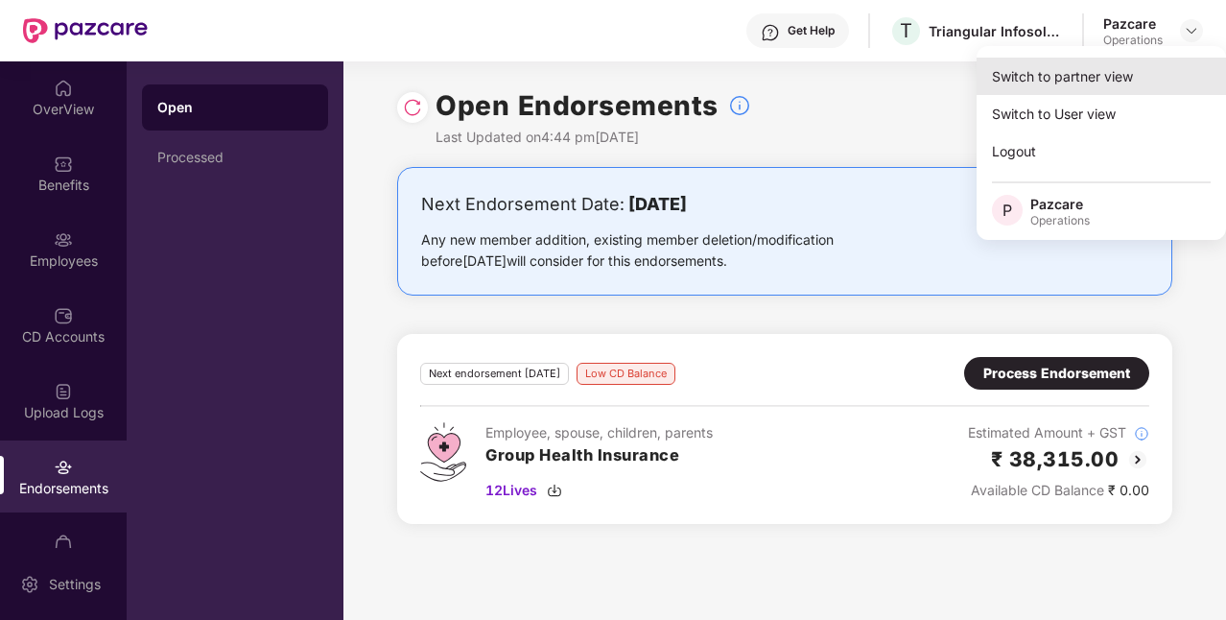
click at [1103, 83] on div "Switch to partner view" at bounding box center [1100, 76] width 249 height 37
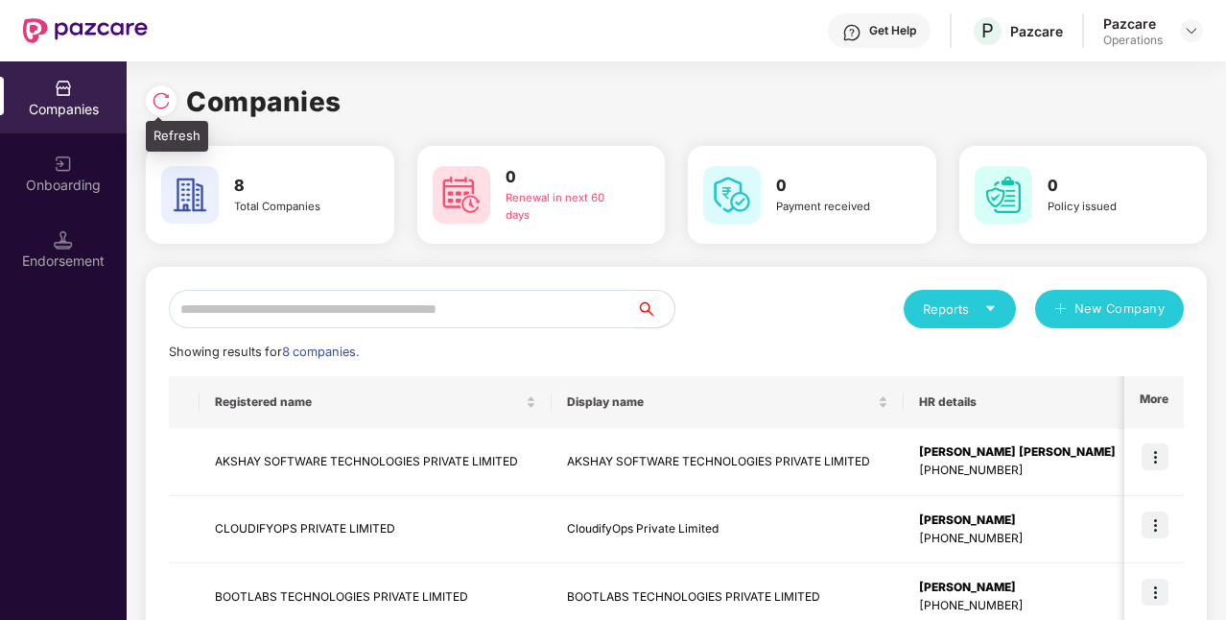
click at [158, 104] on img at bounding box center [161, 100] width 19 height 19
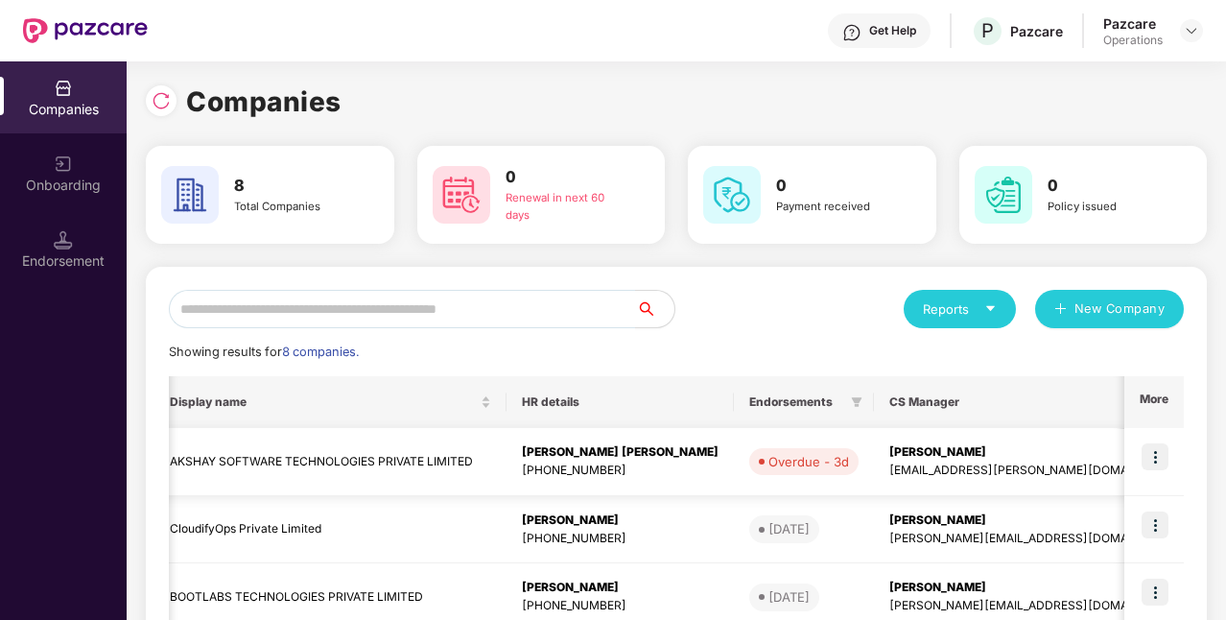
click at [1149, 459] on img at bounding box center [1154, 456] width 27 height 27
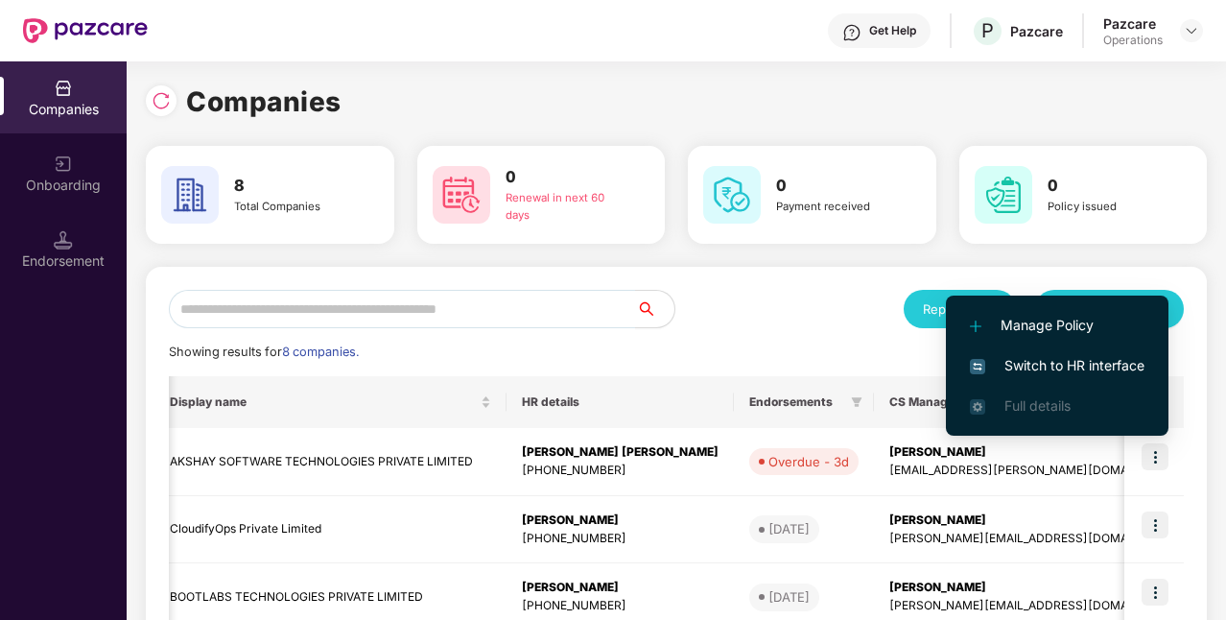
click at [1022, 368] on span "Switch to HR interface" at bounding box center [1057, 365] width 175 height 21
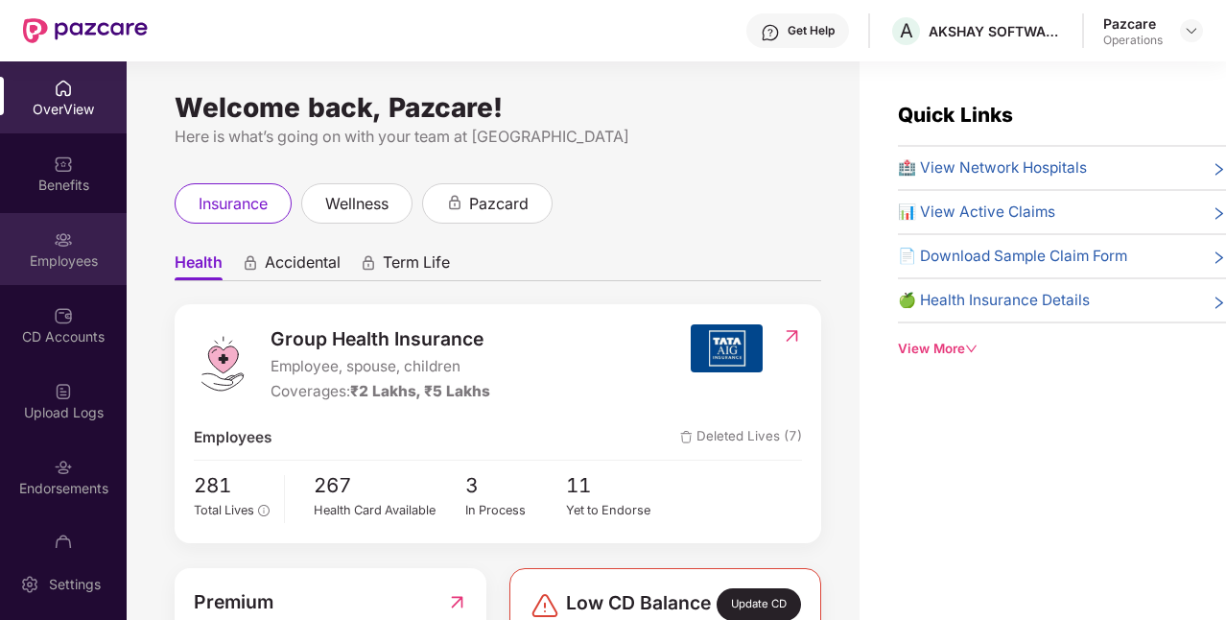
click at [50, 259] on div "Employees" at bounding box center [63, 260] width 127 height 19
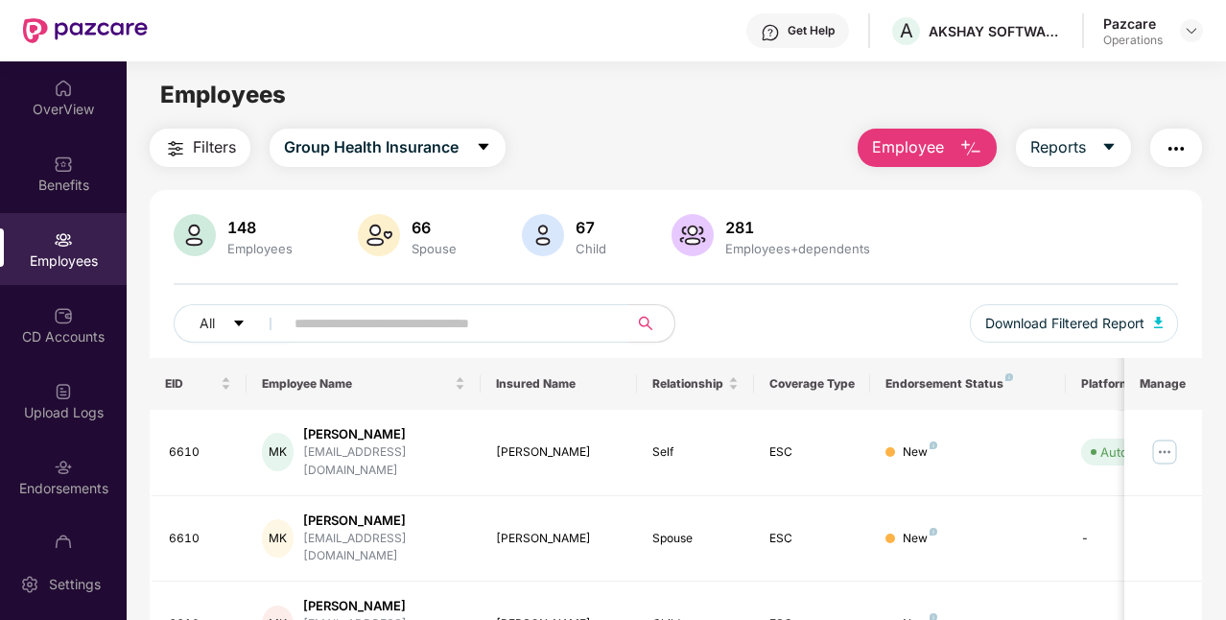
click at [338, 325] on input "text" at bounding box center [448, 323] width 308 height 29
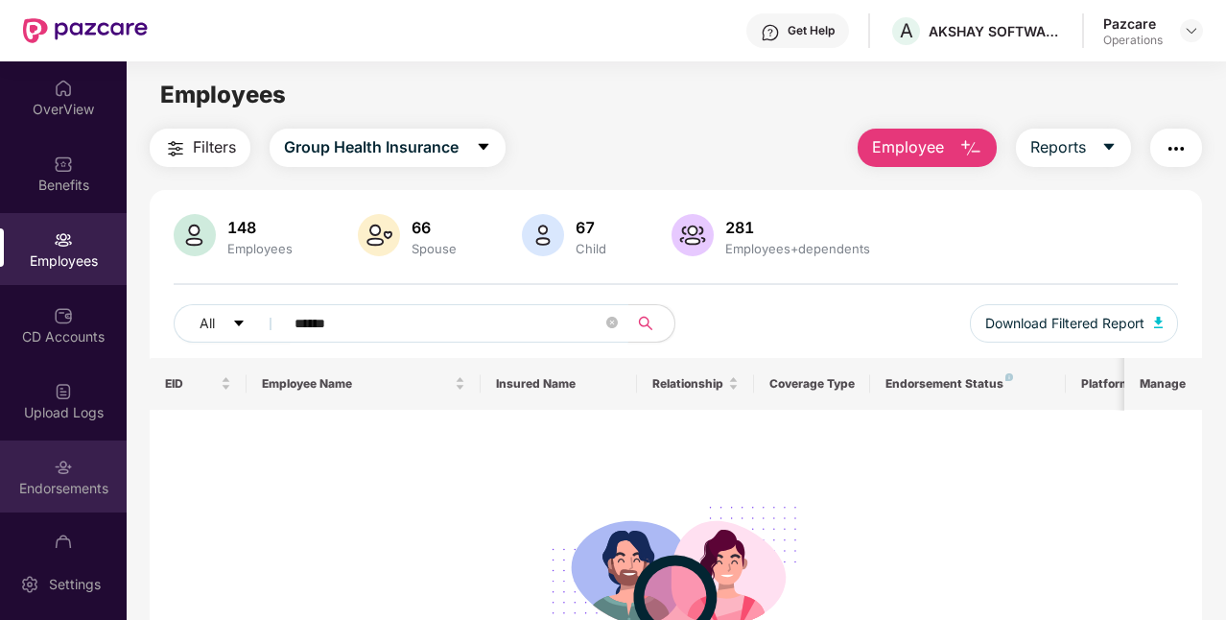
type input "******"
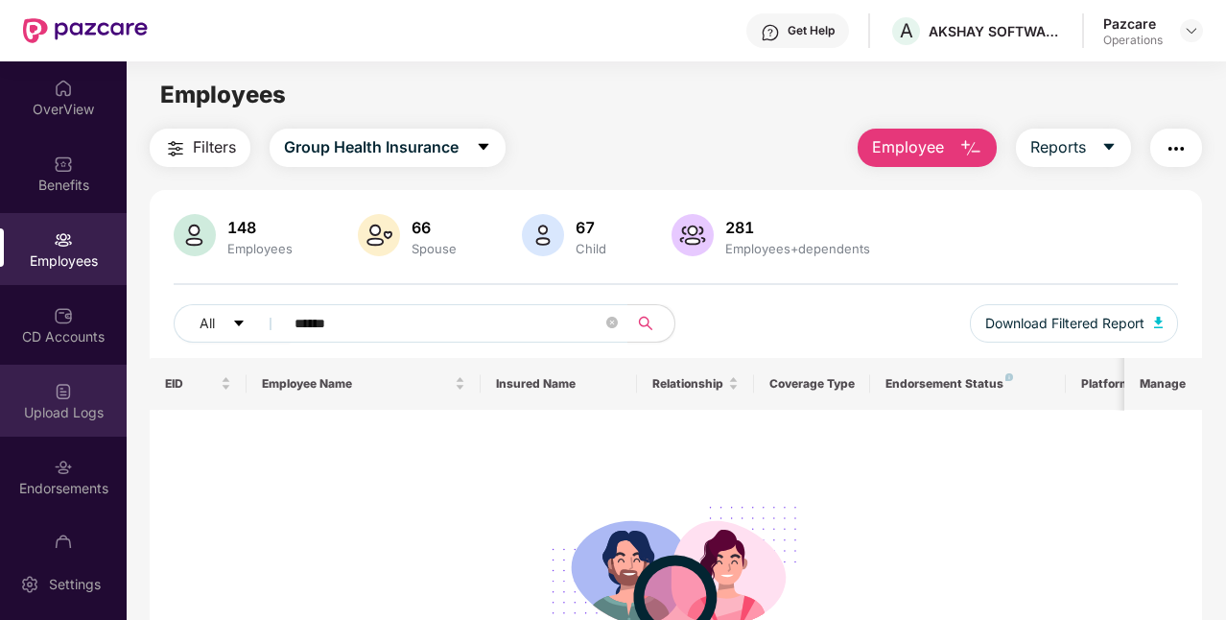
click at [71, 383] on div "Upload Logs" at bounding box center [63, 400] width 127 height 72
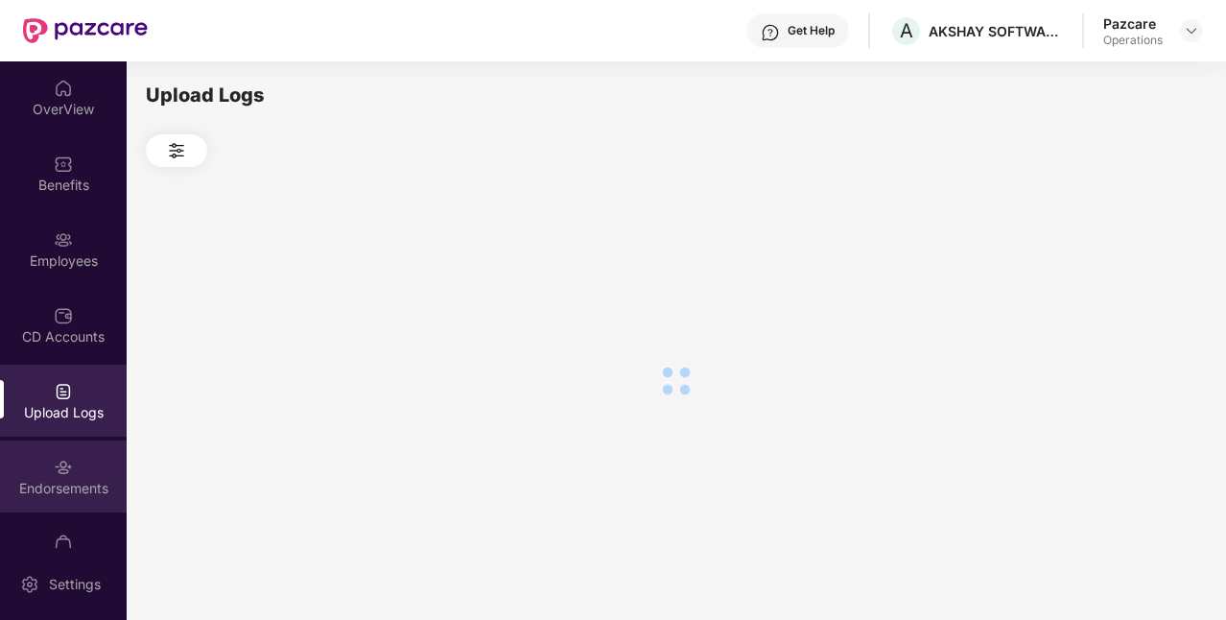
click at [64, 458] on img at bounding box center [63, 467] width 19 height 19
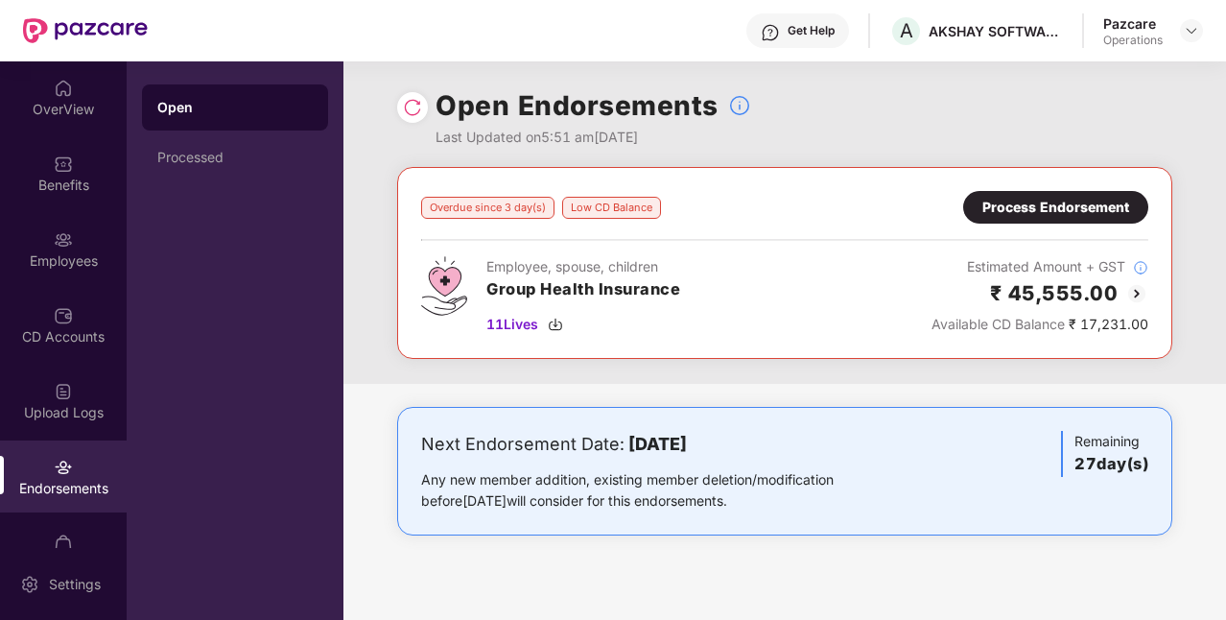
click at [1049, 193] on div "Process Endorsement" at bounding box center [1055, 207] width 185 height 33
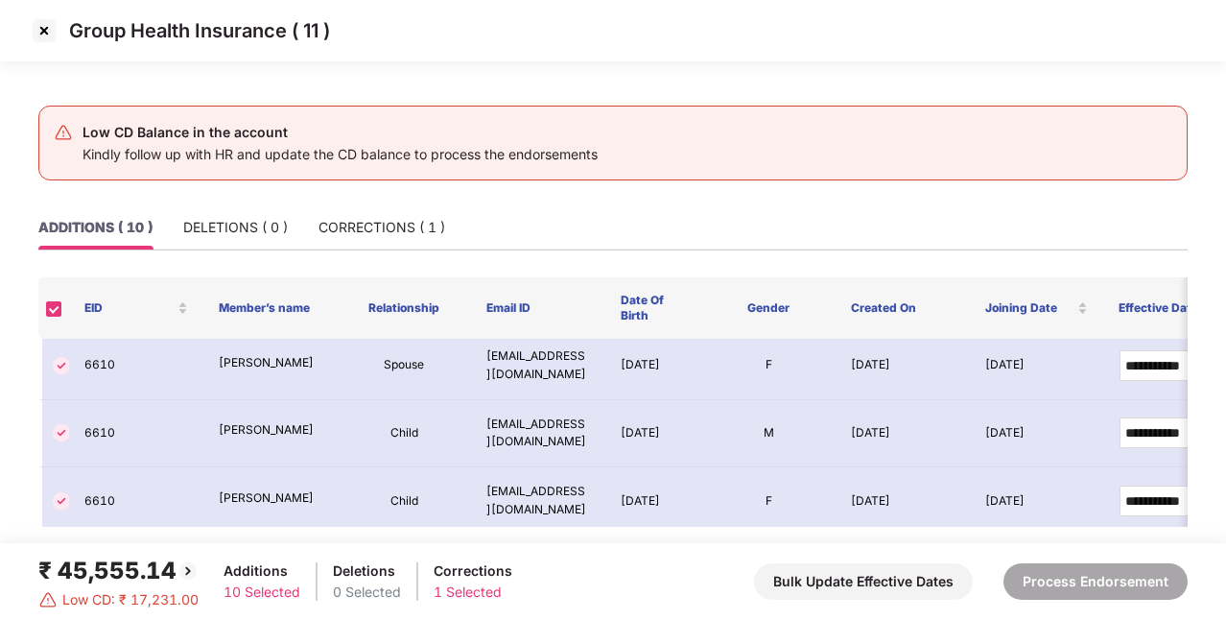
scroll to position [501, 0]
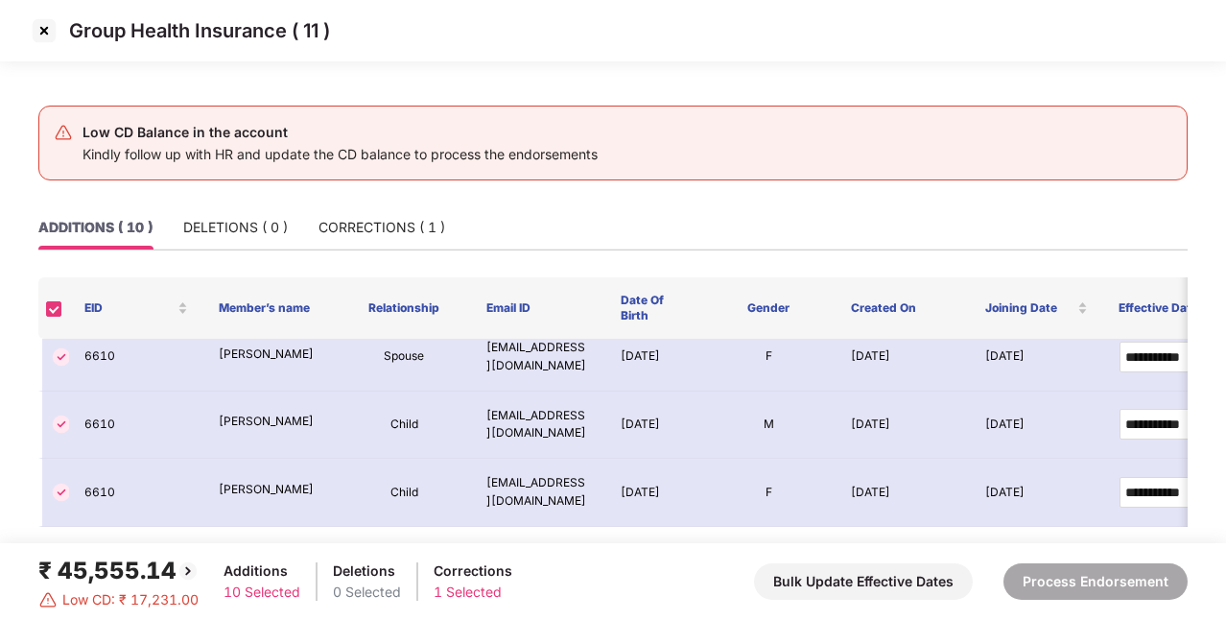
click at [41, 36] on img at bounding box center [44, 30] width 31 height 31
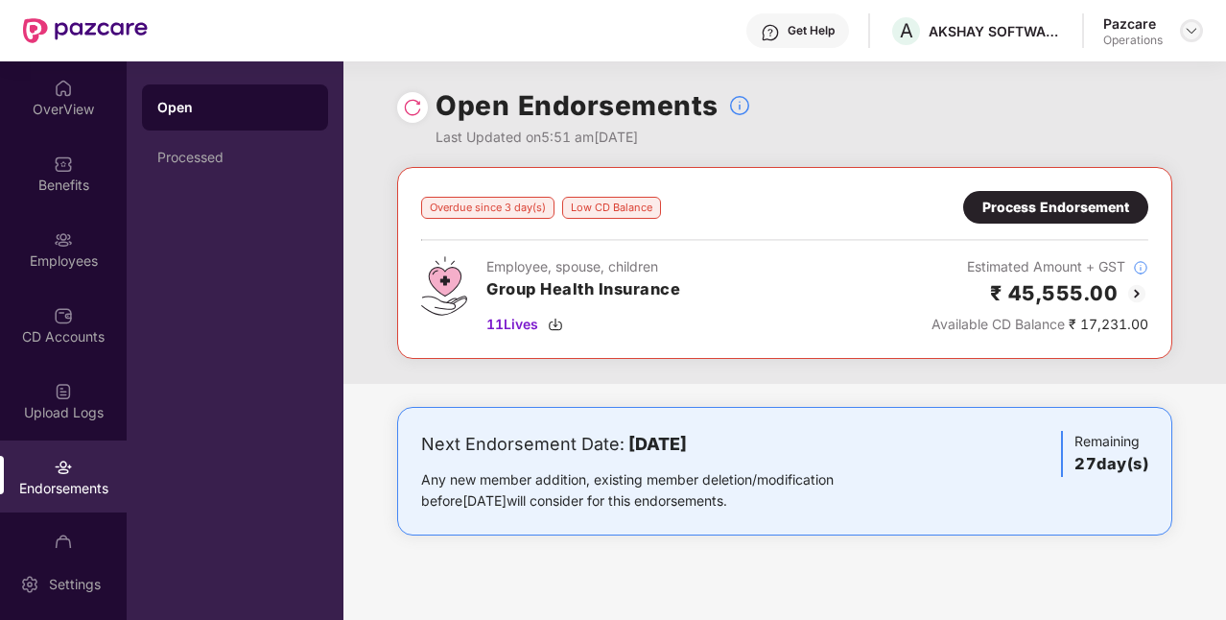
click at [1185, 30] on img at bounding box center [1191, 30] width 15 height 15
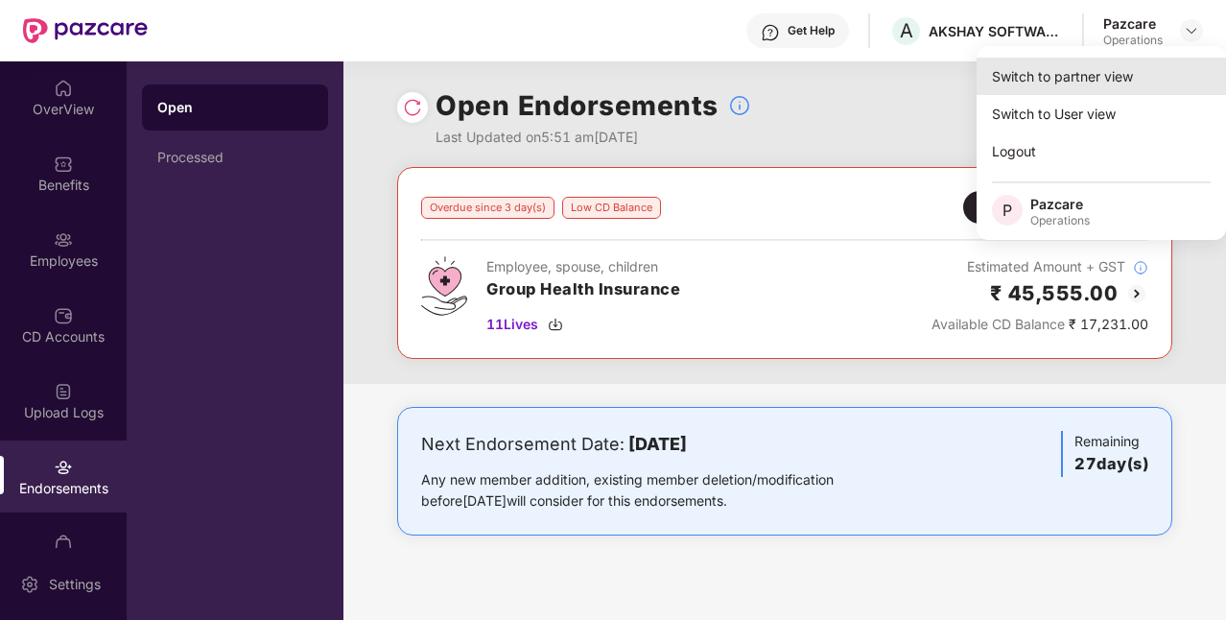
click at [1089, 71] on div "Switch to partner view" at bounding box center [1100, 76] width 249 height 37
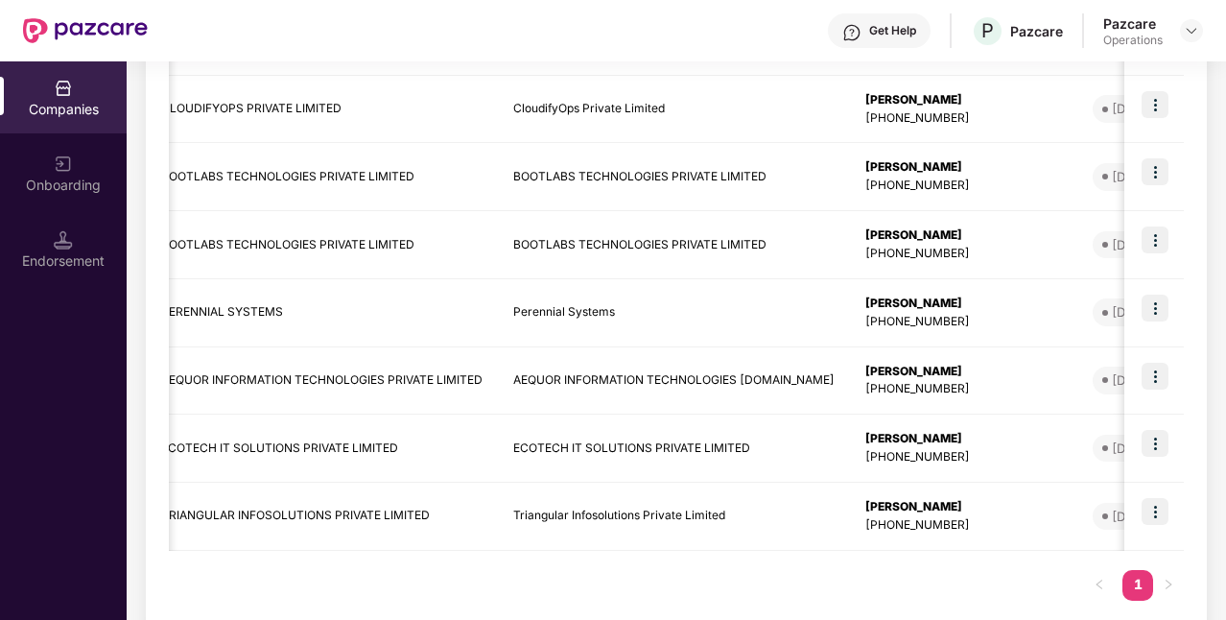
scroll to position [421, 0]
click at [637, 326] on td "Perennial Systems" at bounding box center [674, 312] width 352 height 68
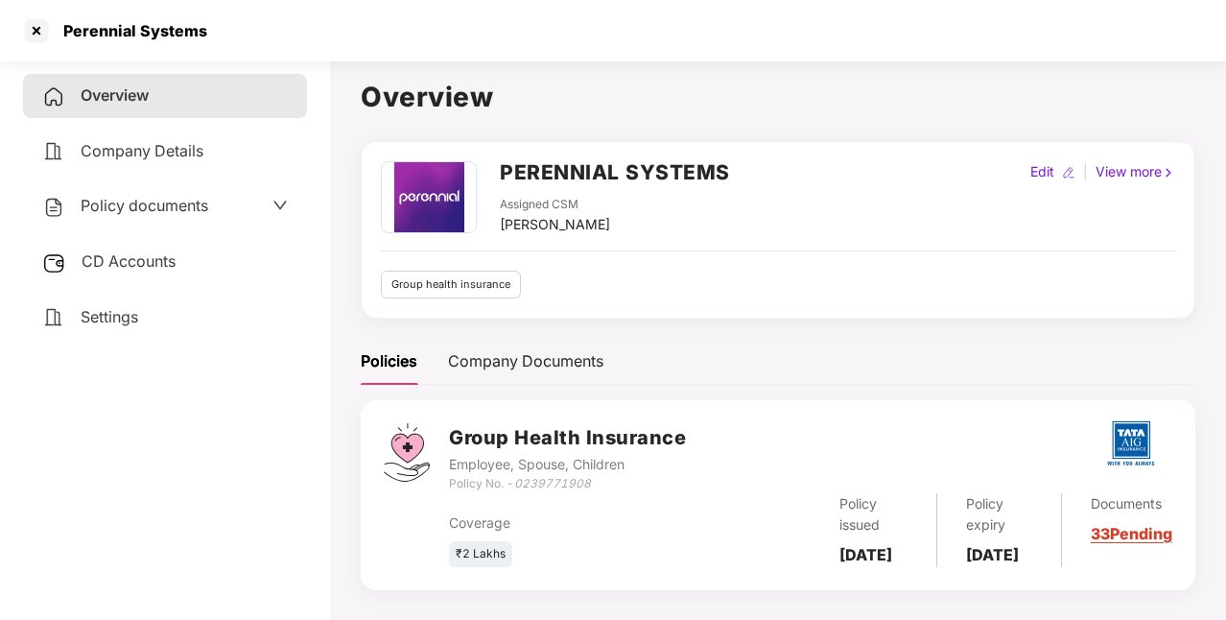
click at [142, 268] on span "CD Accounts" at bounding box center [129, 260] width 94 height 19
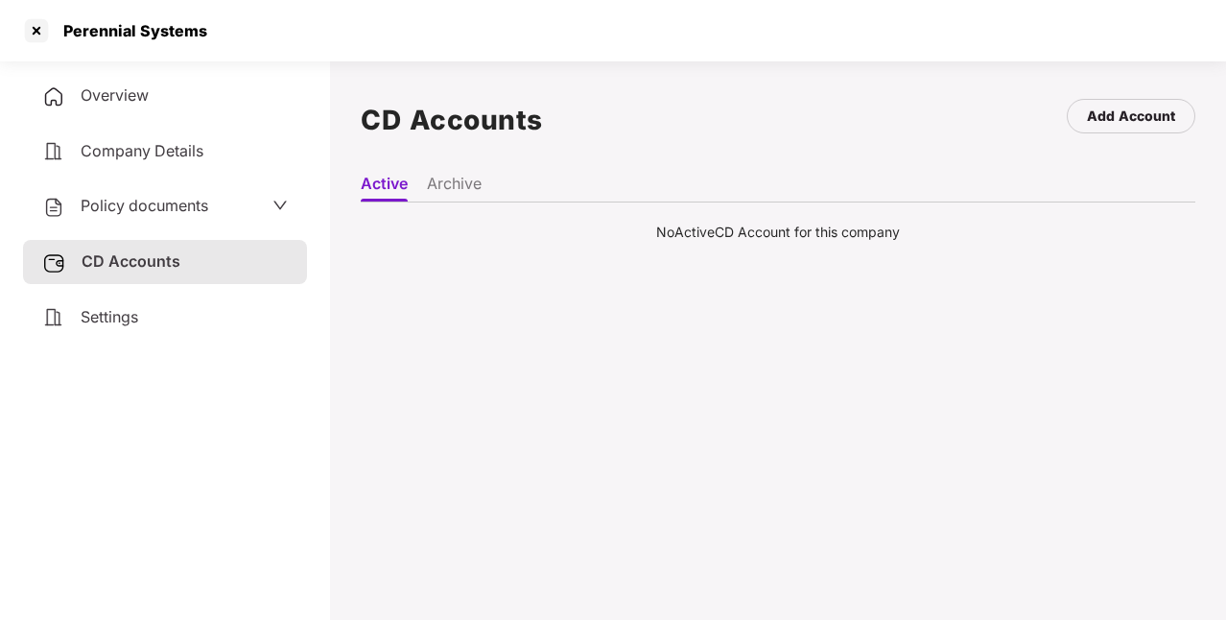
click at [477, 187] on li "Archive" at bounding box center [454, 188] width 55 height 28
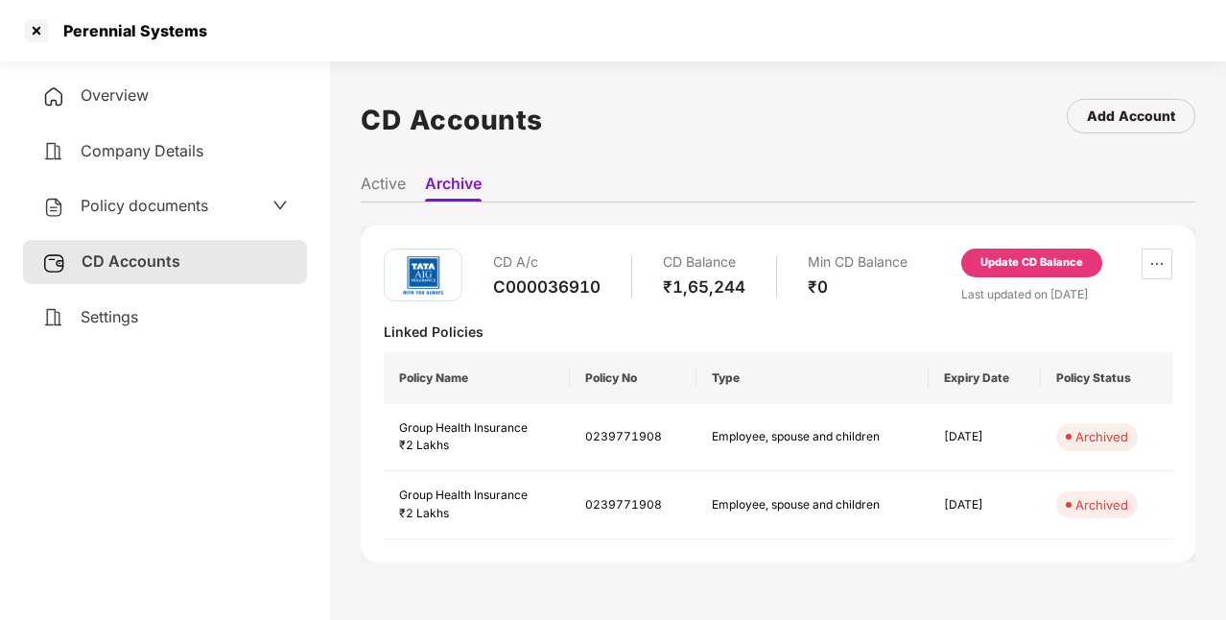
click at [391, 182] on li "Active" at bounding box center [383, 188] width 45 height 28
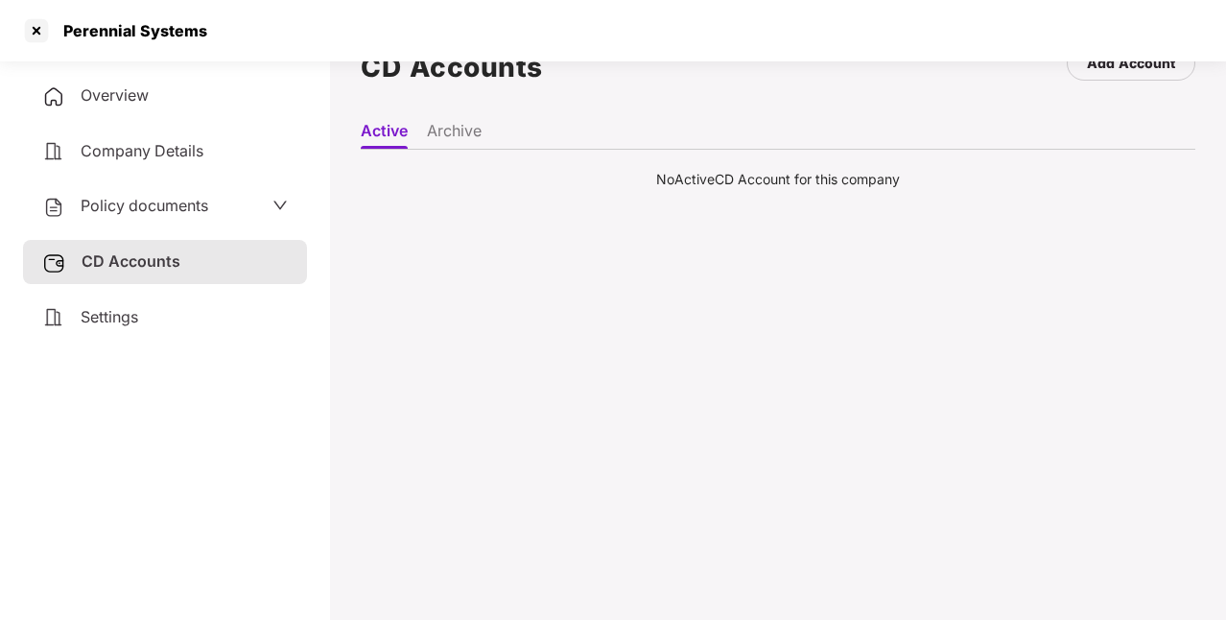
scroll to position [0, 0]
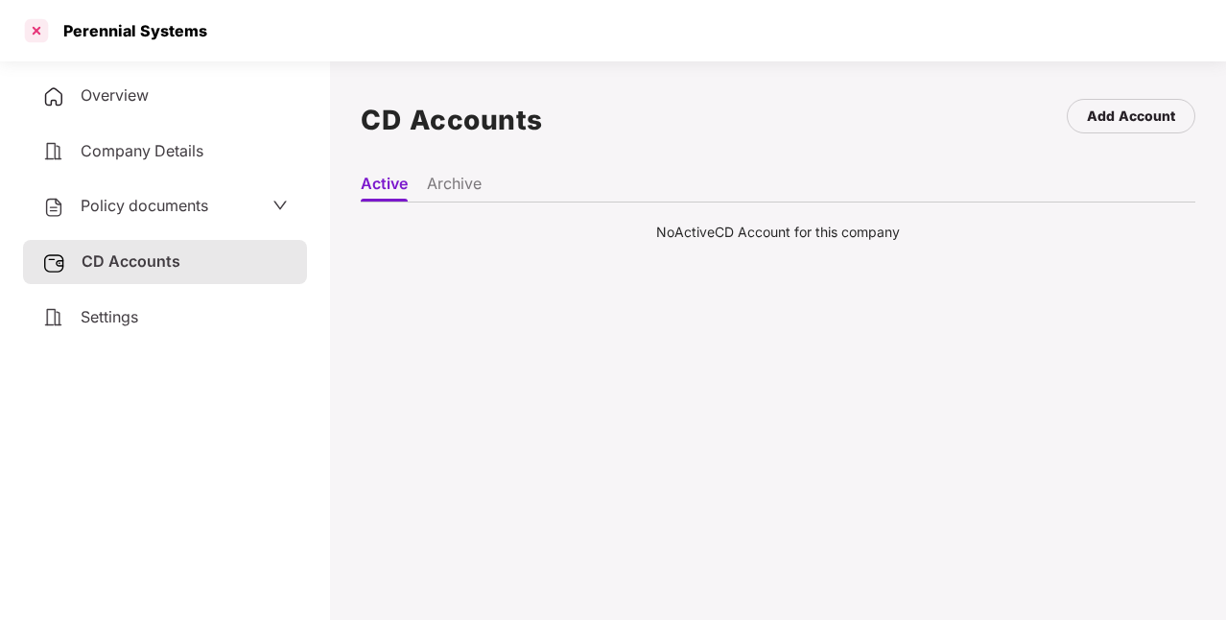
click at [44, 41] on div at bounding box center [36, 30] width 31 height 31
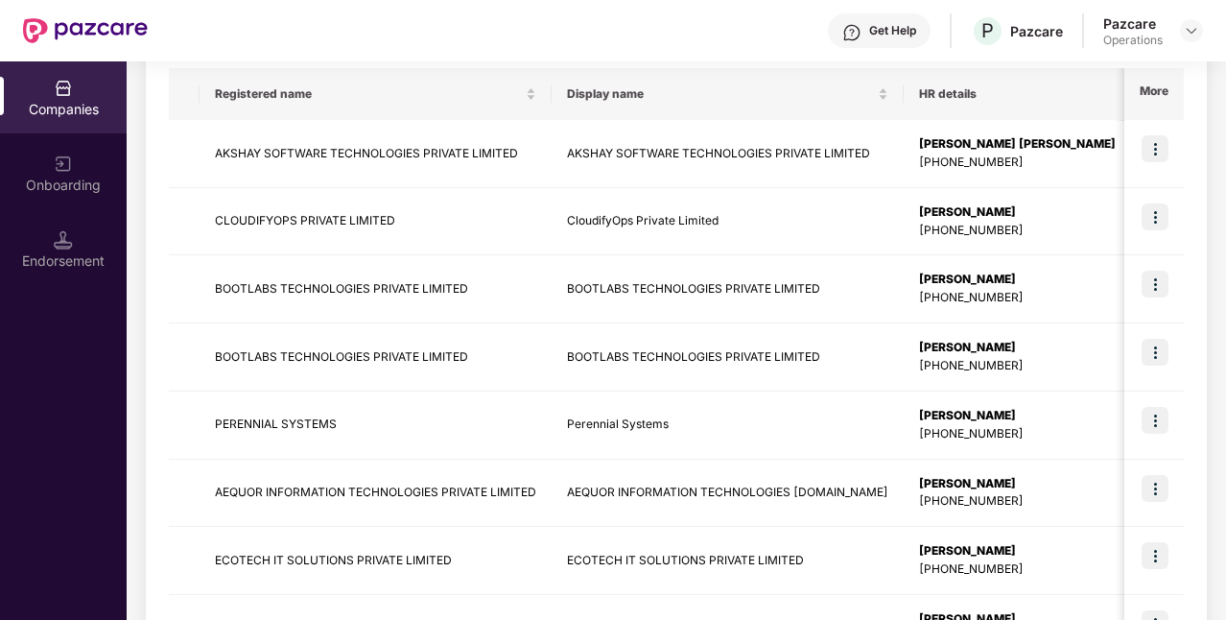
scroll to position [309, 0]
click at [345, 200] on td "CLOUDIFYOPS PRIVATE LIMITED" at bounding box center [376, 221] width 352 height 68
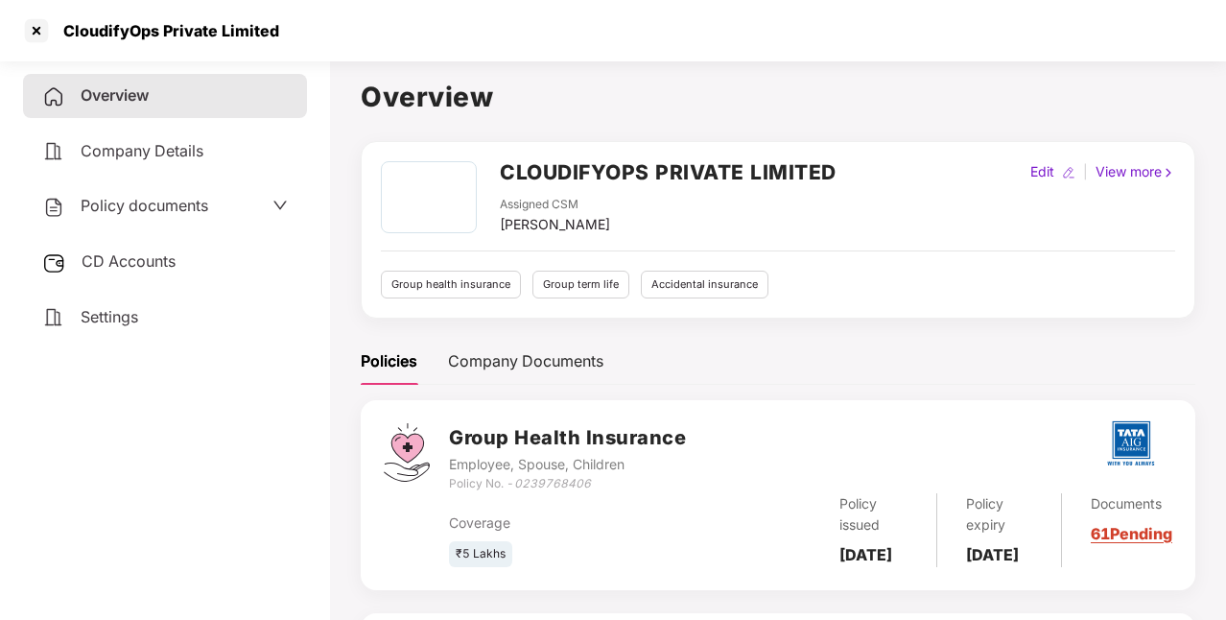
click at [226, 221] on div "Policy documents" at bounding box center [165, 206] width 284 height 44
click at [231, 204] on div "Policy documents" at bounding box center [165, 206] width 246 height 25
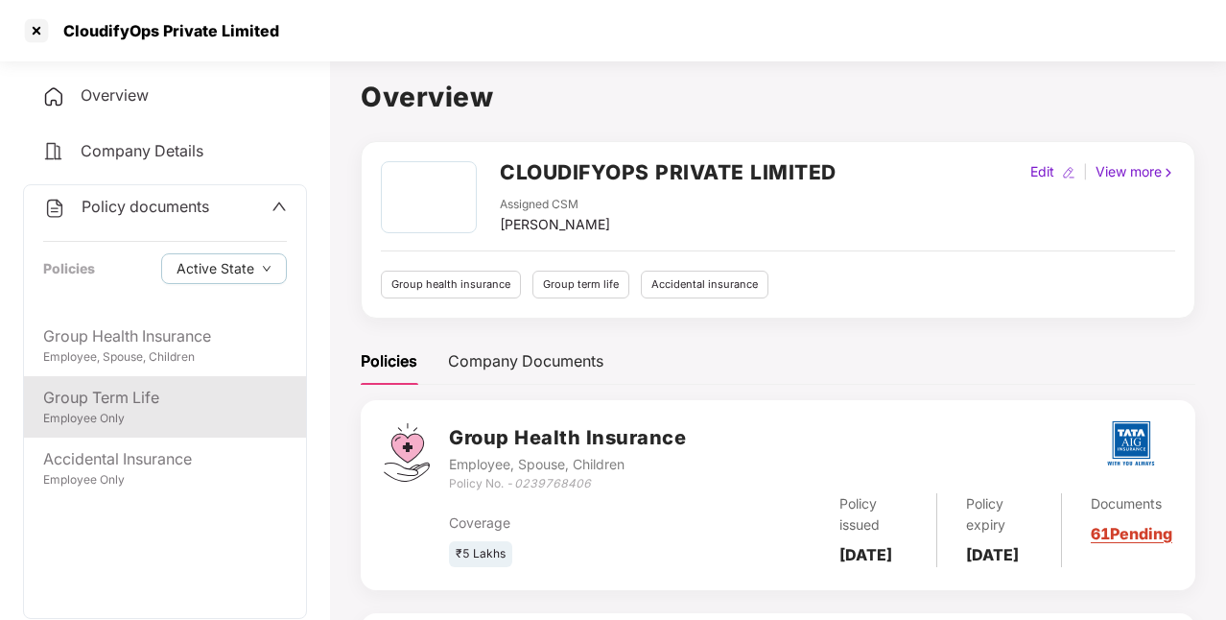
click at [164, 404] on div "Group Term Life" at bounding box center [165, 398] width 244 height 24
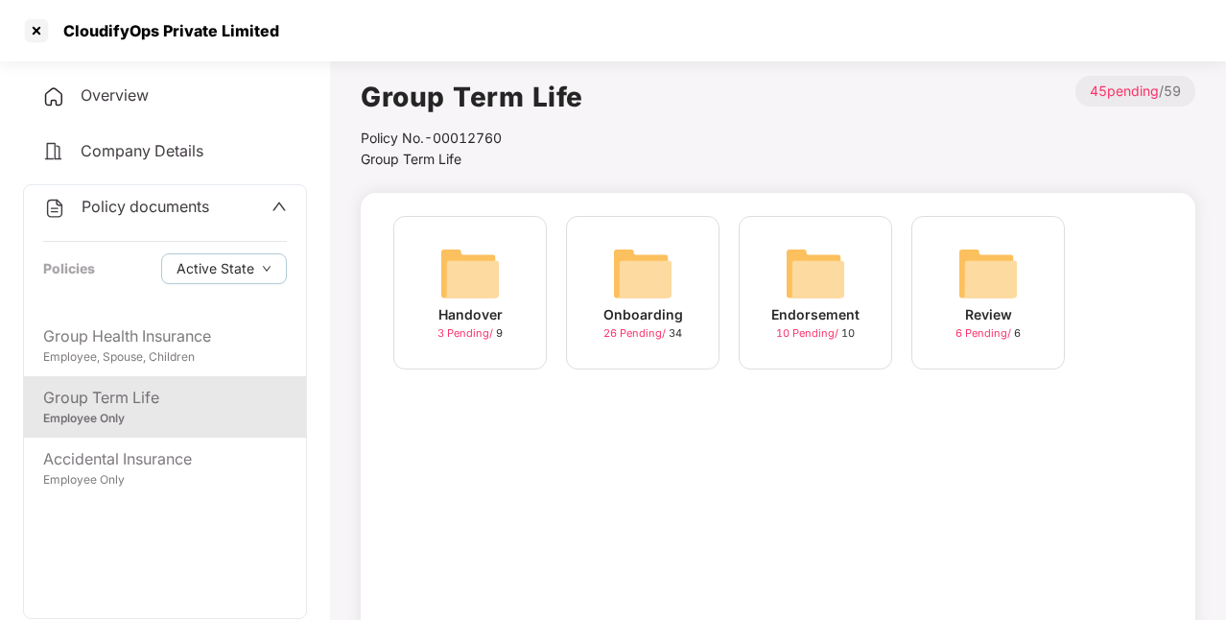
click at [815, 312] on div "Endorsement" at bounding box center [815, 314] width 88 height 21
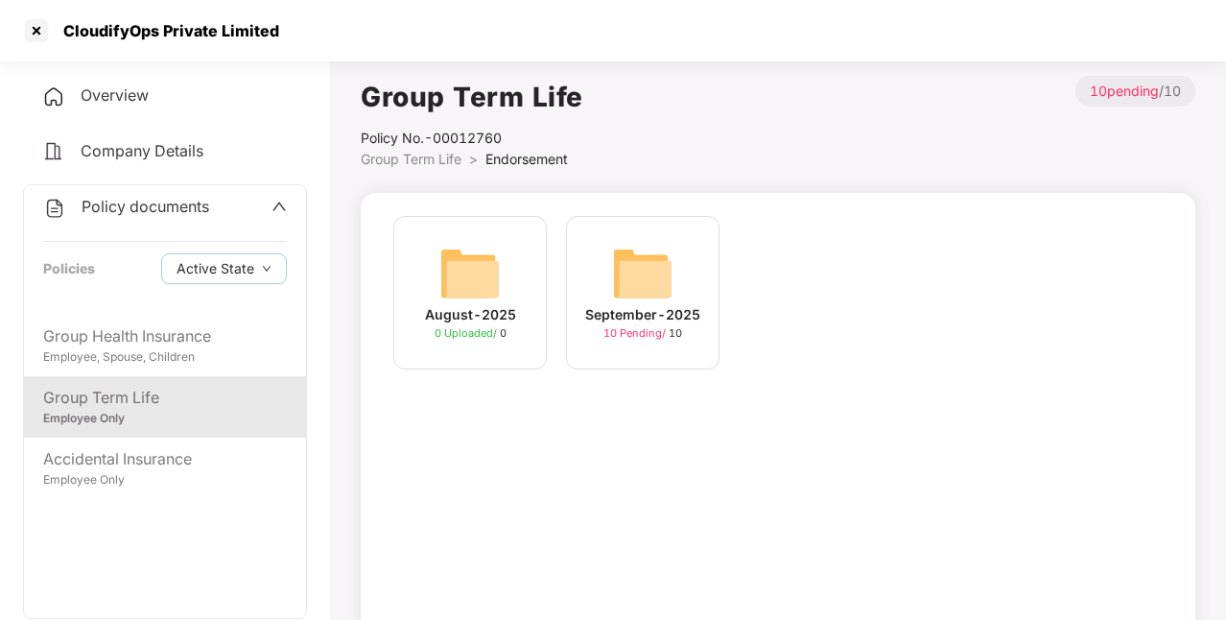
click at [679, 317] on div "September-2025" at bounding box center [642, 314] width 115 height 21
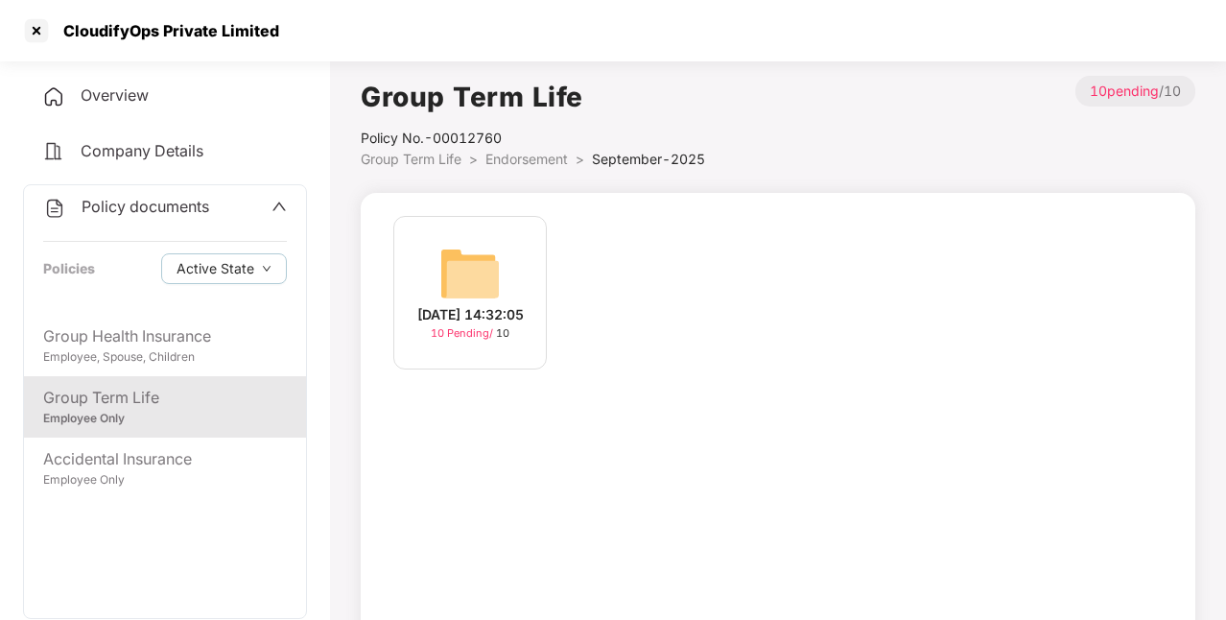
click at [508, 304] on div "[DATE] 14:32:05" at bounding box center [470, 314] width 106 height 21
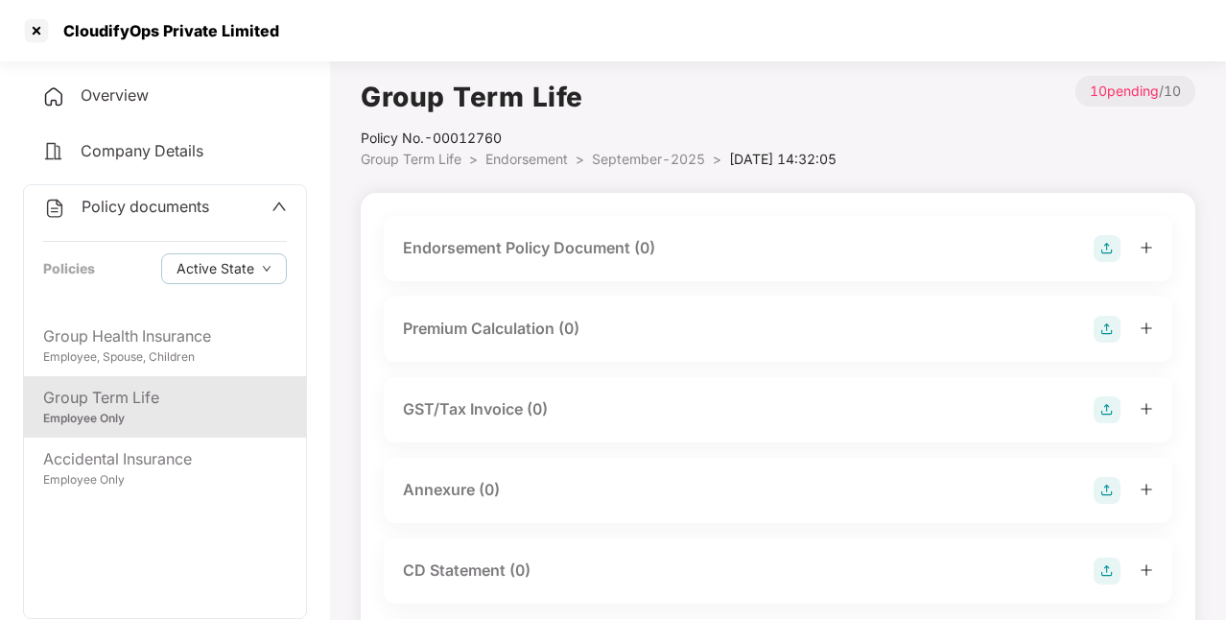
click at [508, 301] on div "Premium Calculation (0)" at bounding box center [778, 328] width 788 height 65
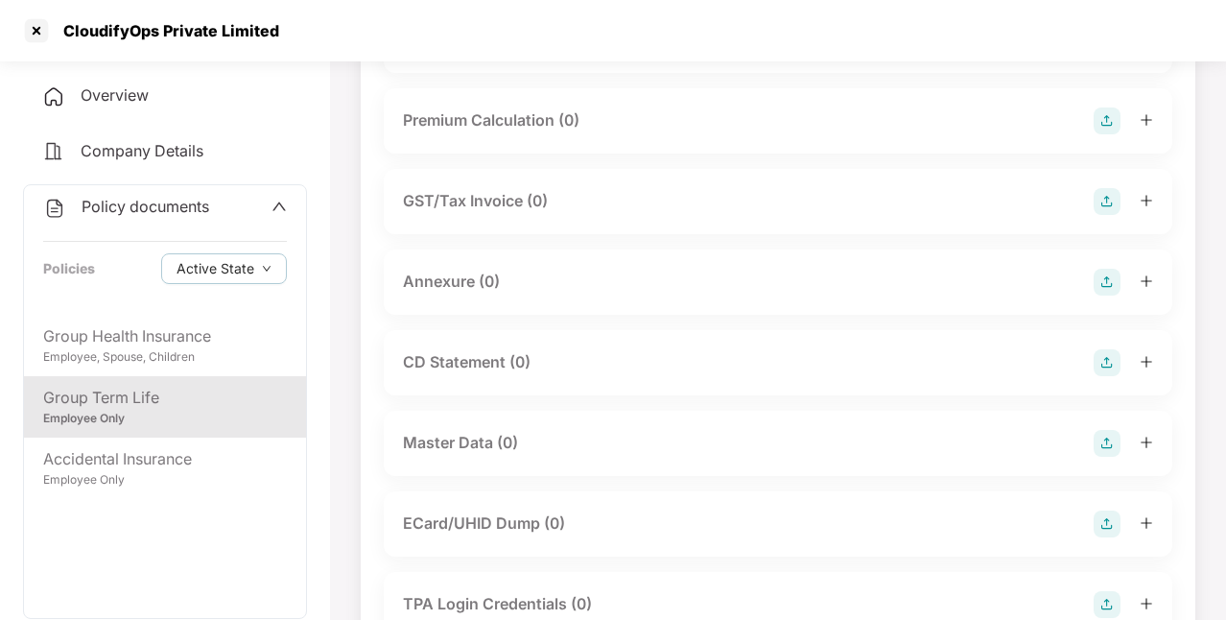
scroll to position [0, 0]
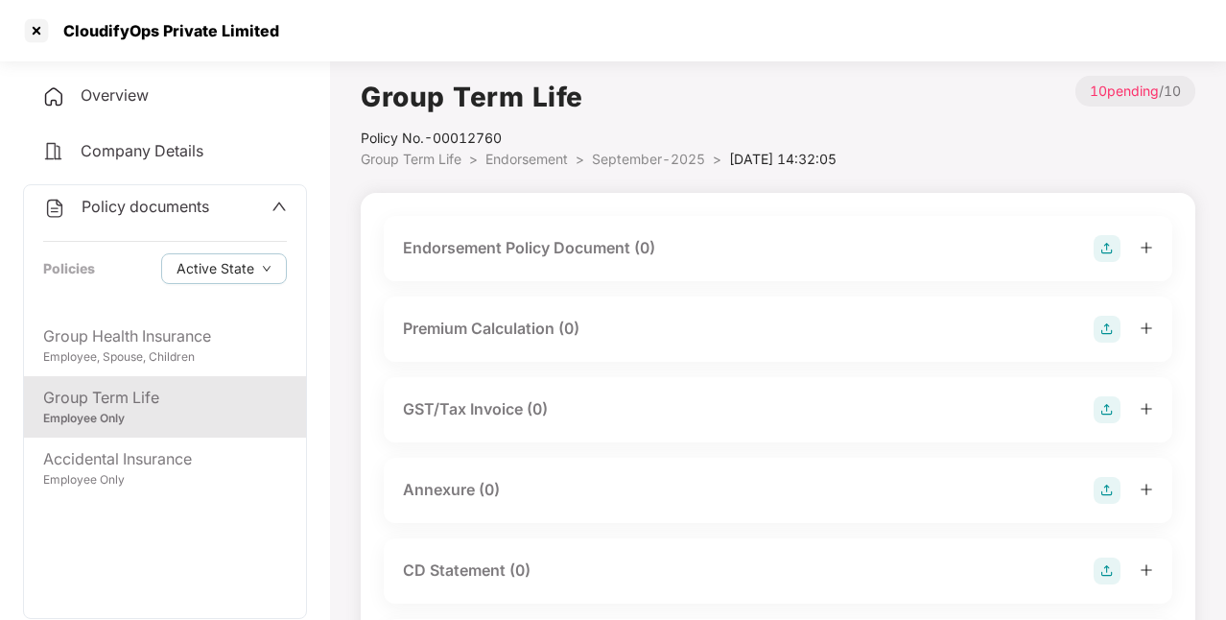
click at [1097, 250] on img at bounding box center [1106, 248] width 27 height 27
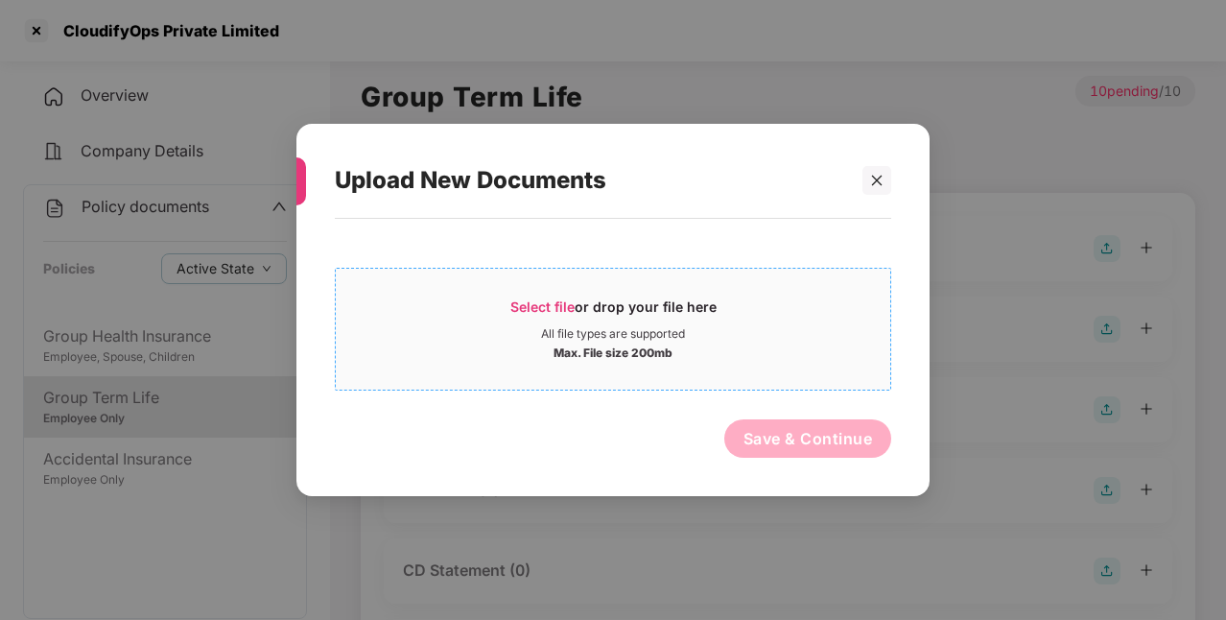
click at [551, 309] on span "Select file" at bounding box center [542, 306] width 64 height 16
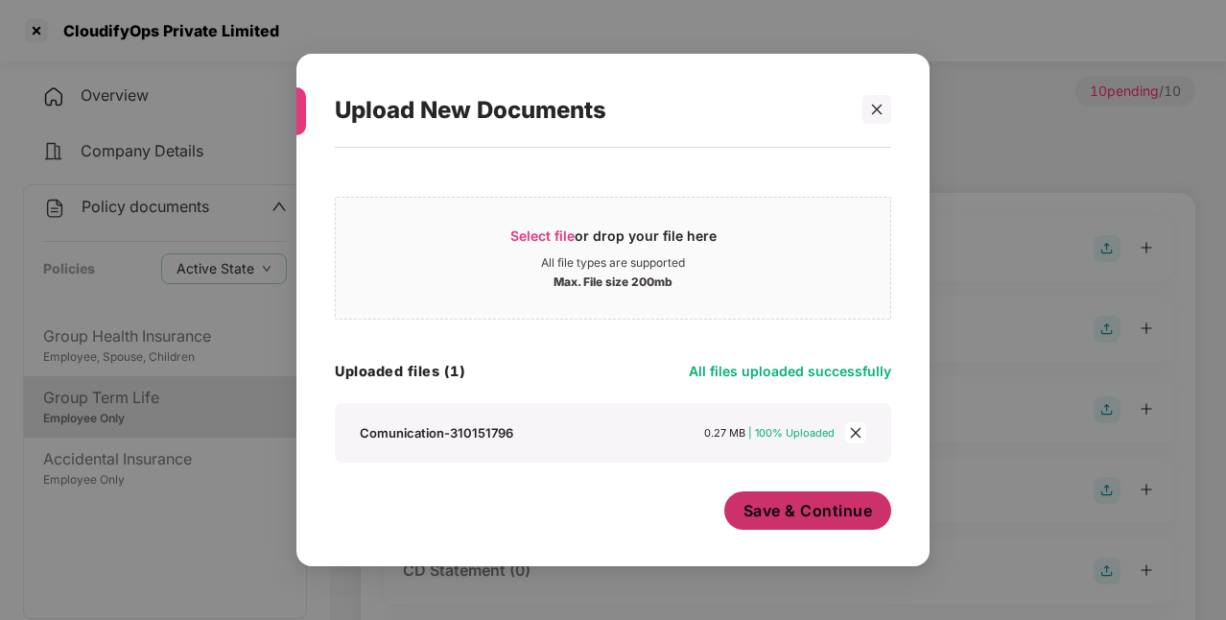
click at [830, 510] on span "Save & Continue" at bounding box center [807, 510] width 129 height 21
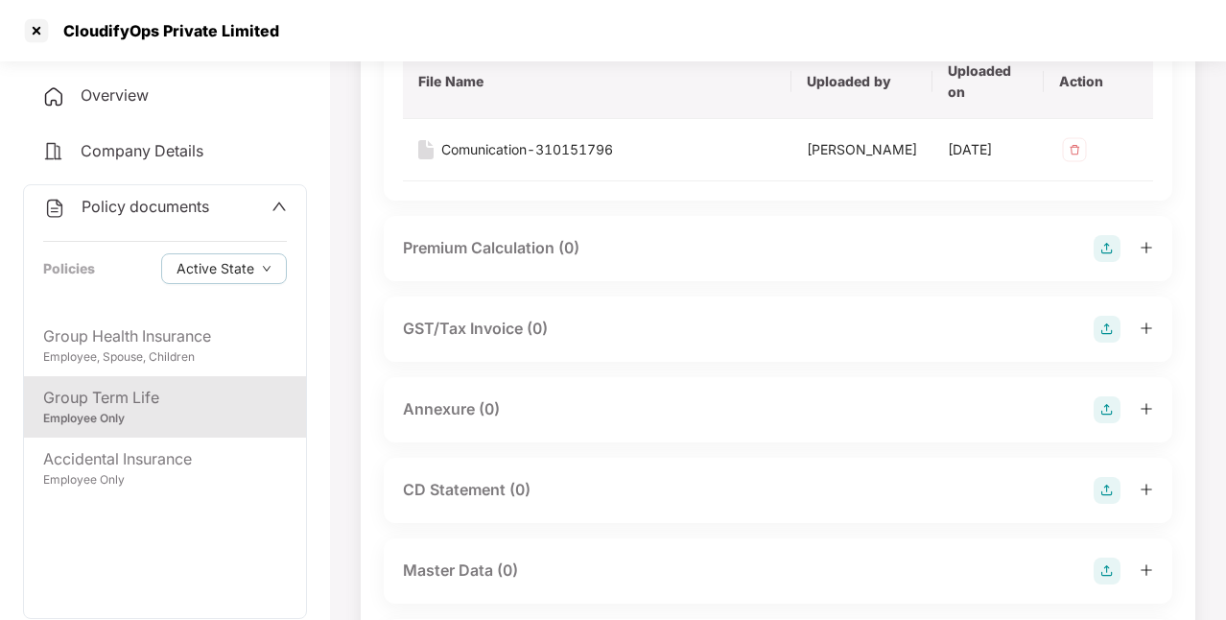
scroll to position [242, 0]
click at [1103, 421] on img at bounding box center [1106, 407] width 27 height 27
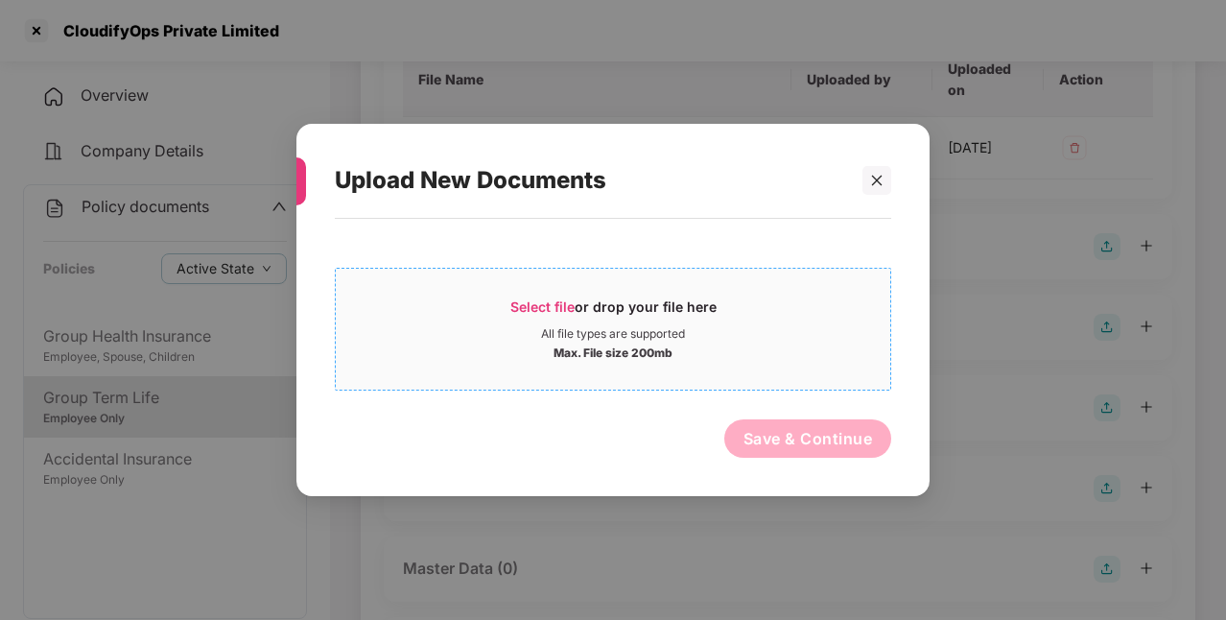
click at [562, 303] on span "Select file" at bounding box center [542, 306] width 64 height 16
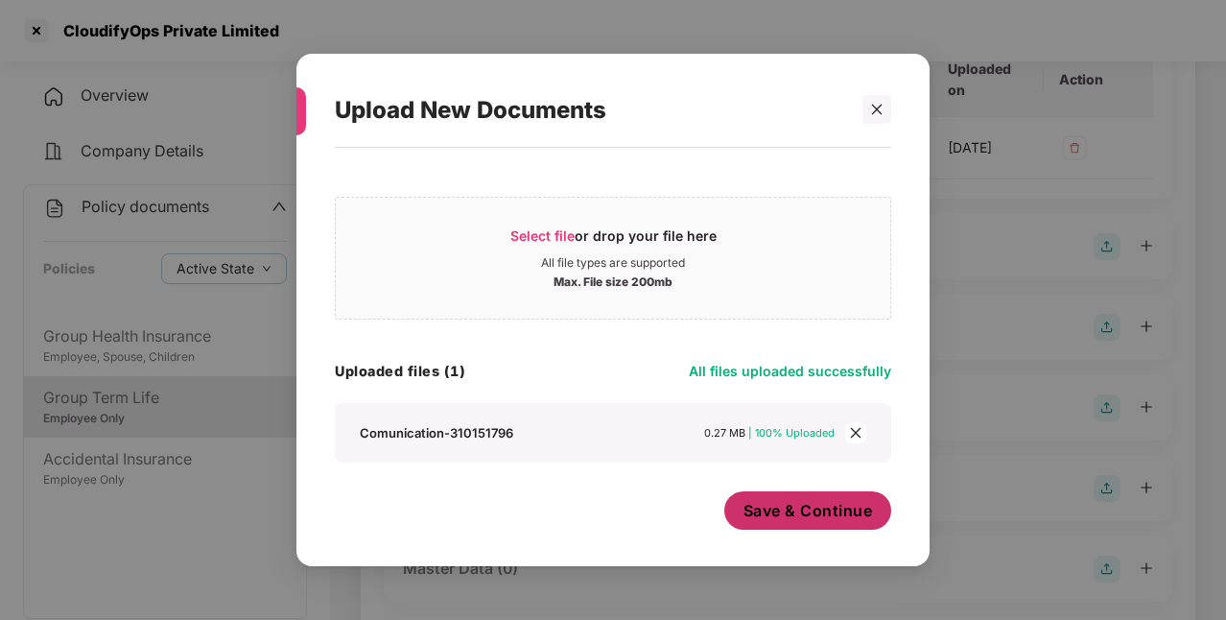
click at [792, 510] on span "Save & Continue" at bounding box center [807, 510] width 129 height 21
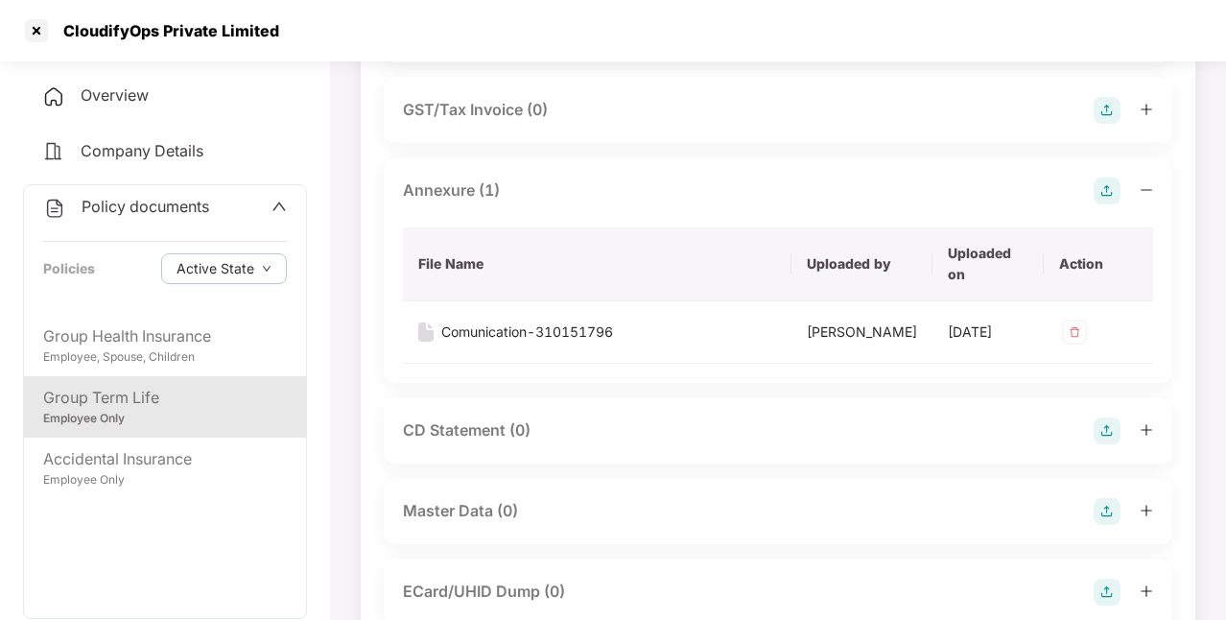
scroll to position [650, 0]
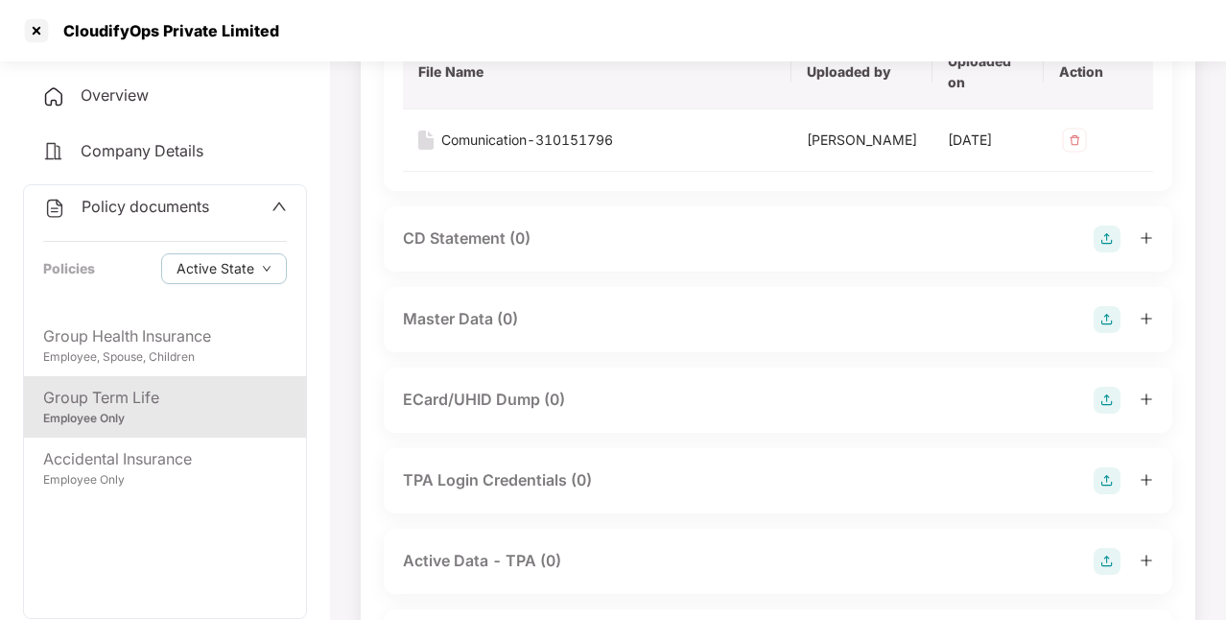
click at [1100, 333] on img at bounding box center [1106, 319] width 27 height 27
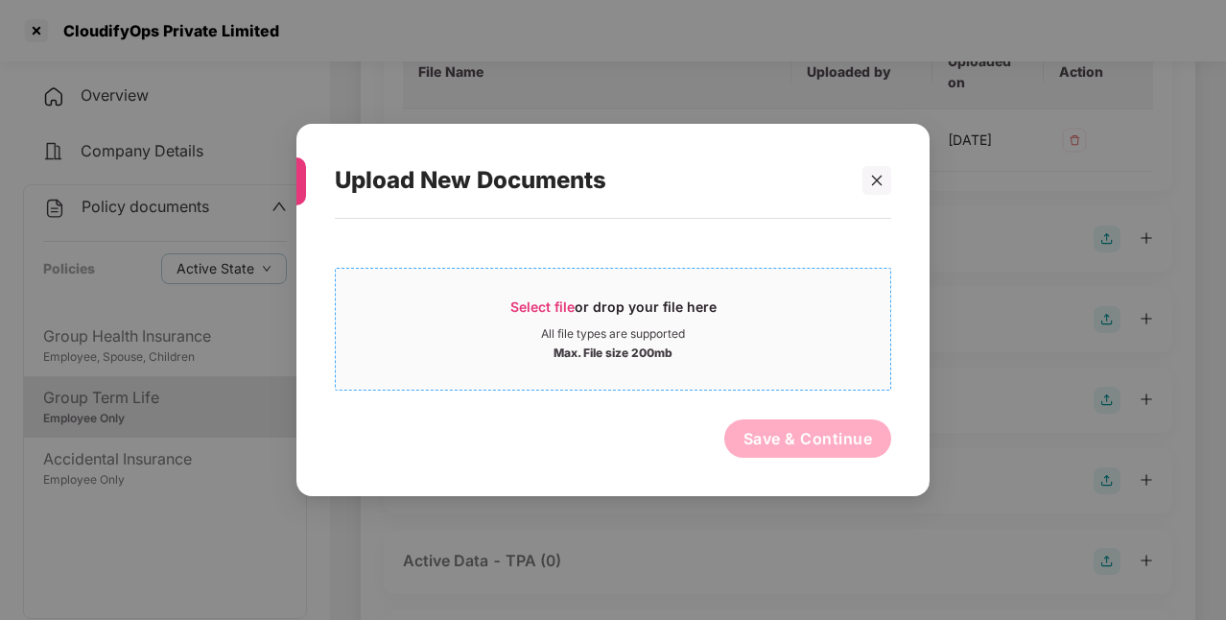
click at [543, 315] on div "Select file or drop your file here" at bounding box center [613, 311] width 206 height 29
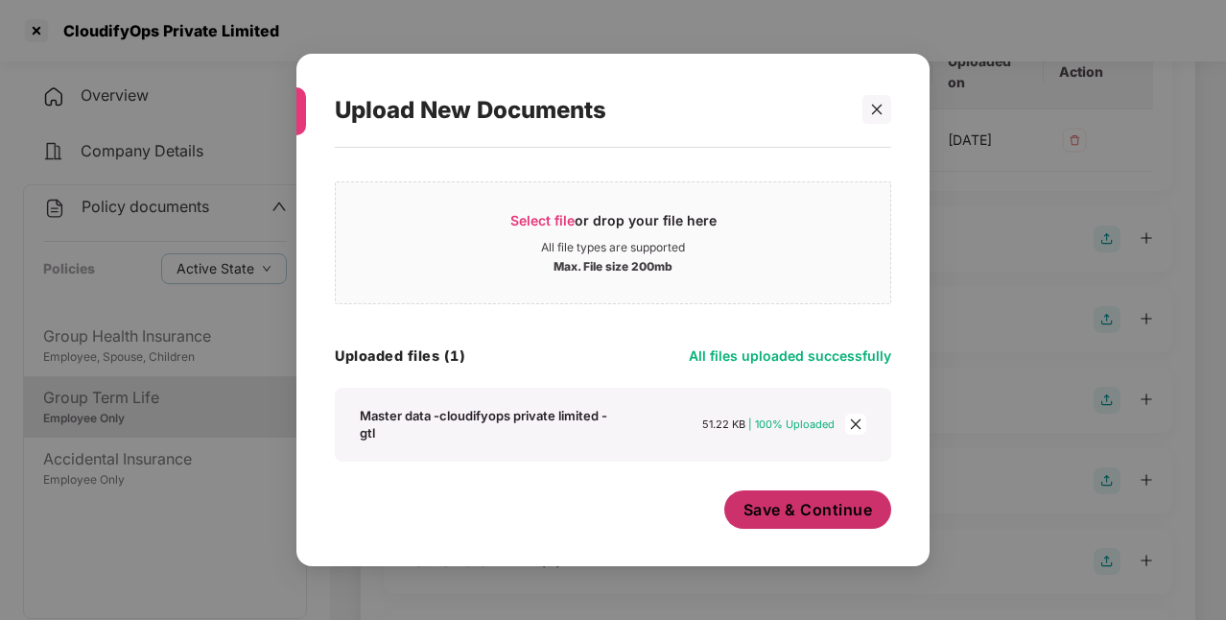
scroll to position [15, 0]
click at [806, 508] on span "Save & Continue" at bounding box center [807, 509] width 129 height 21
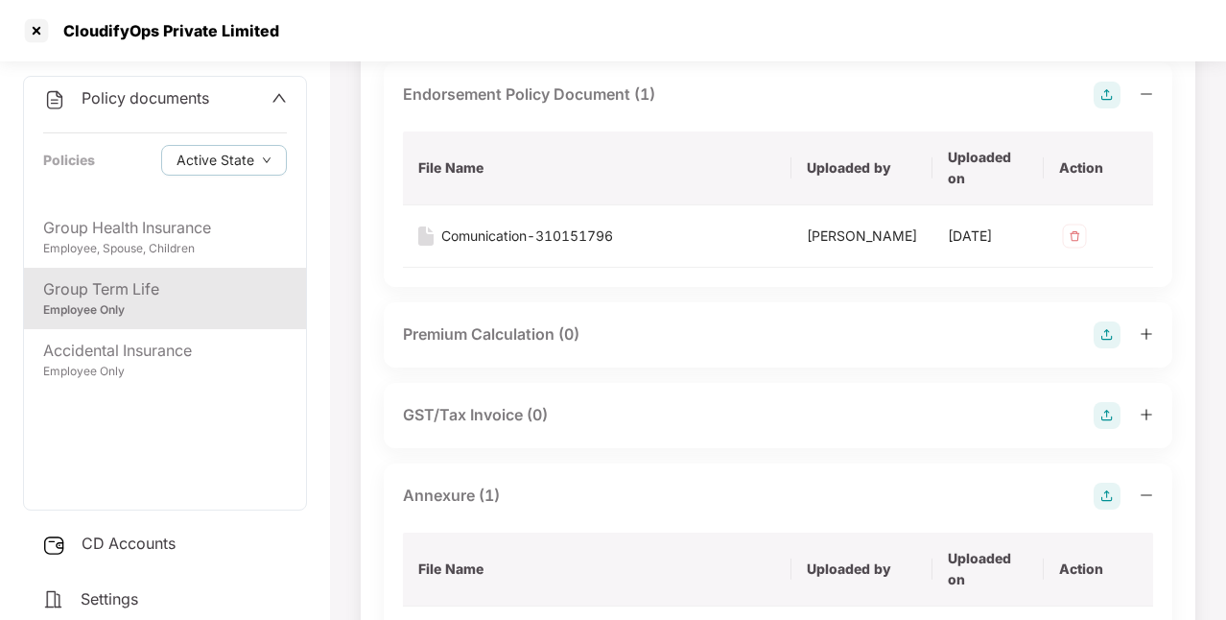
scroll to position [0, 0]
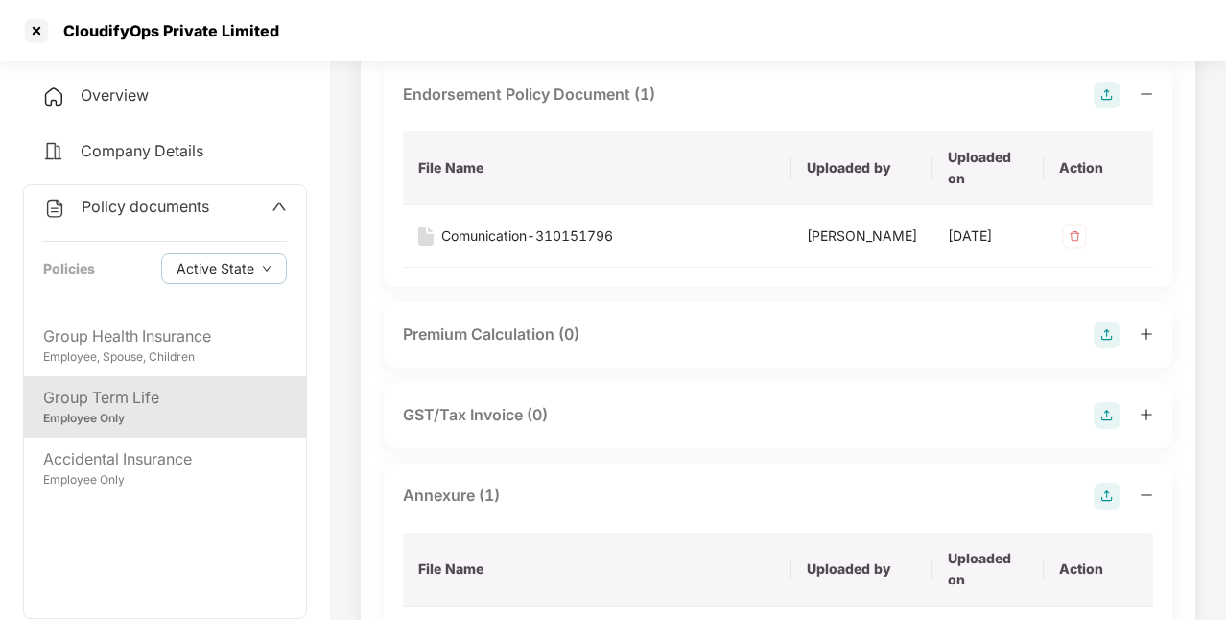
click at [293, 213] on div "Policy documents Policies Active State" at bounding box center [165, 249] width 282 height 129
click at [286, 211] on div "Policy documents Policies Active State" at bounding box center [165, 249] width 282 height 129
click at [268, 204] on div "Policy documents" at bounding box center [165, 207] width 244 height 25
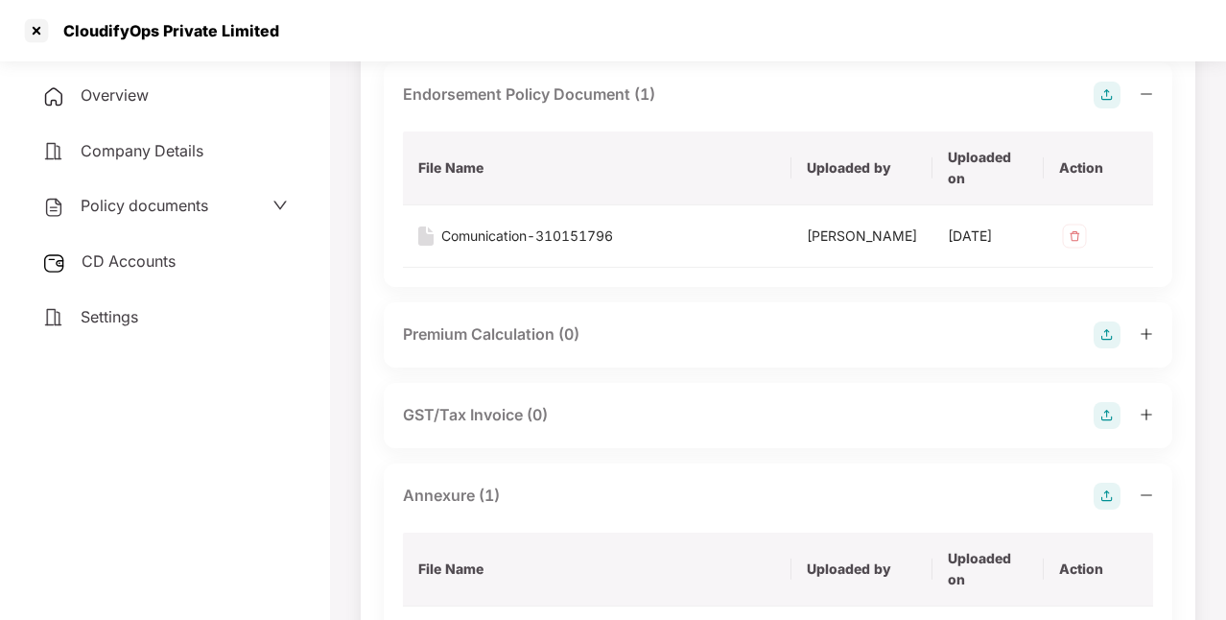
click at [173, 270] on span "CD Accounts" at bounding box center [129, 260] width 94 height 19
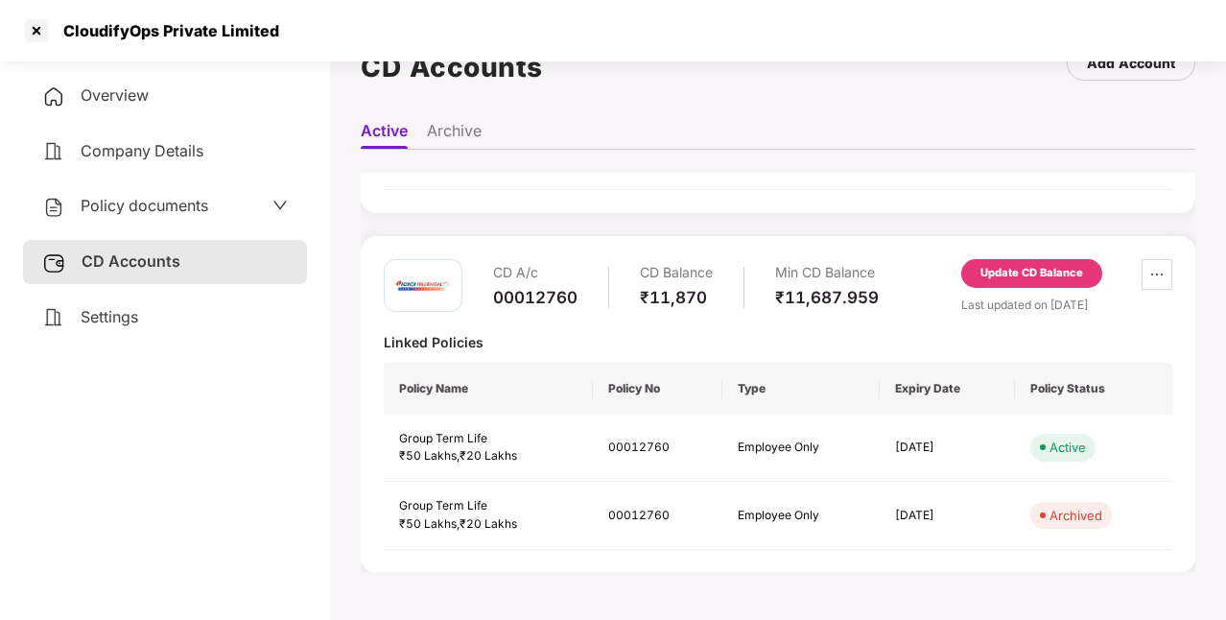
scroll to position [500, 0]
click at [1031, 269] on div "Update CD Balance" at bounding box center [1031, 273] width 103 height 17
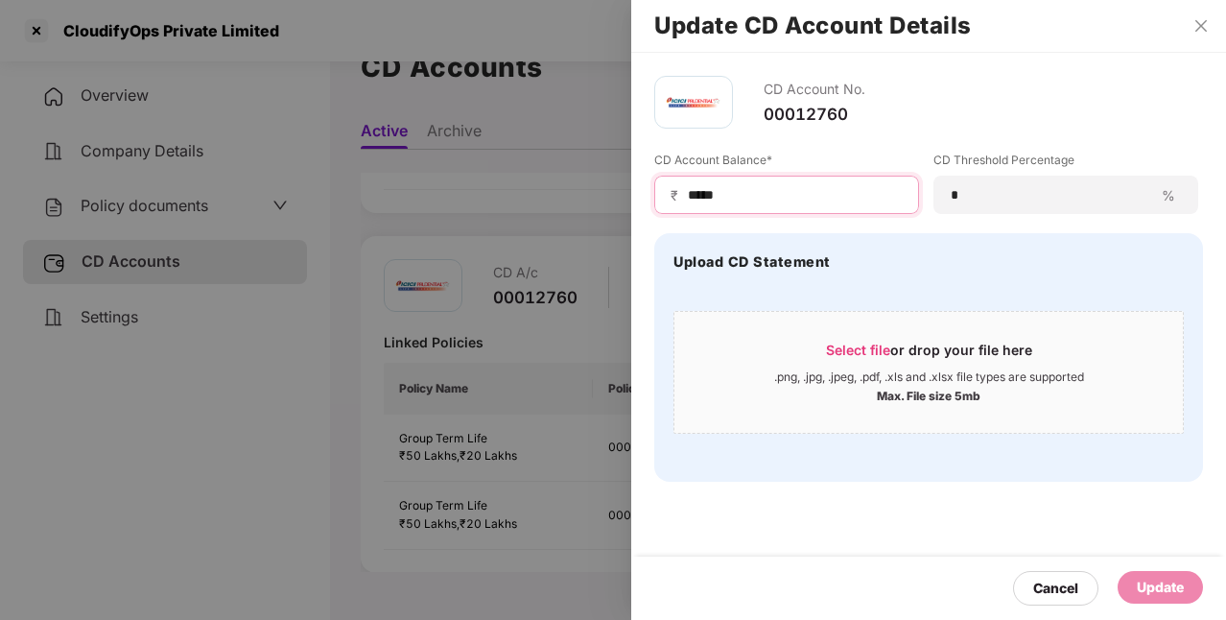
click at [834, 192] on input "*****" at bounding box center [794, 195] width 217 height 20
type input "*****"
click at [1179, 599] on div "Update" at bounding box center [1159, 587] width 85 height 33
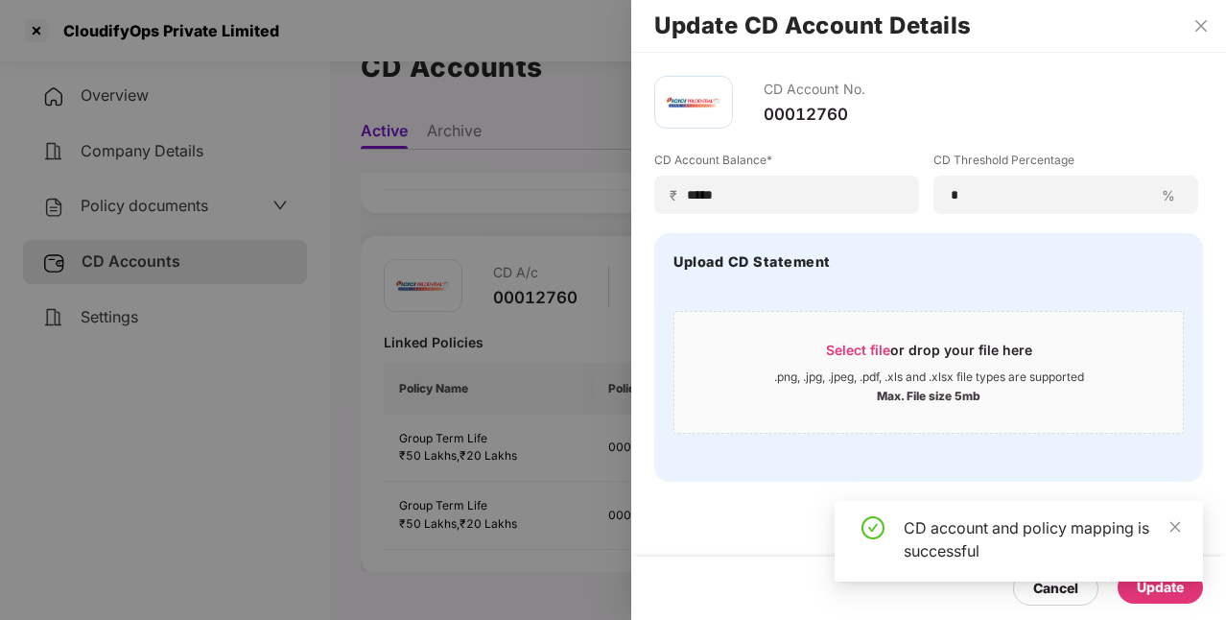
click at [292, 323] on div at bounding box center [613, 310] width 1226 height 620
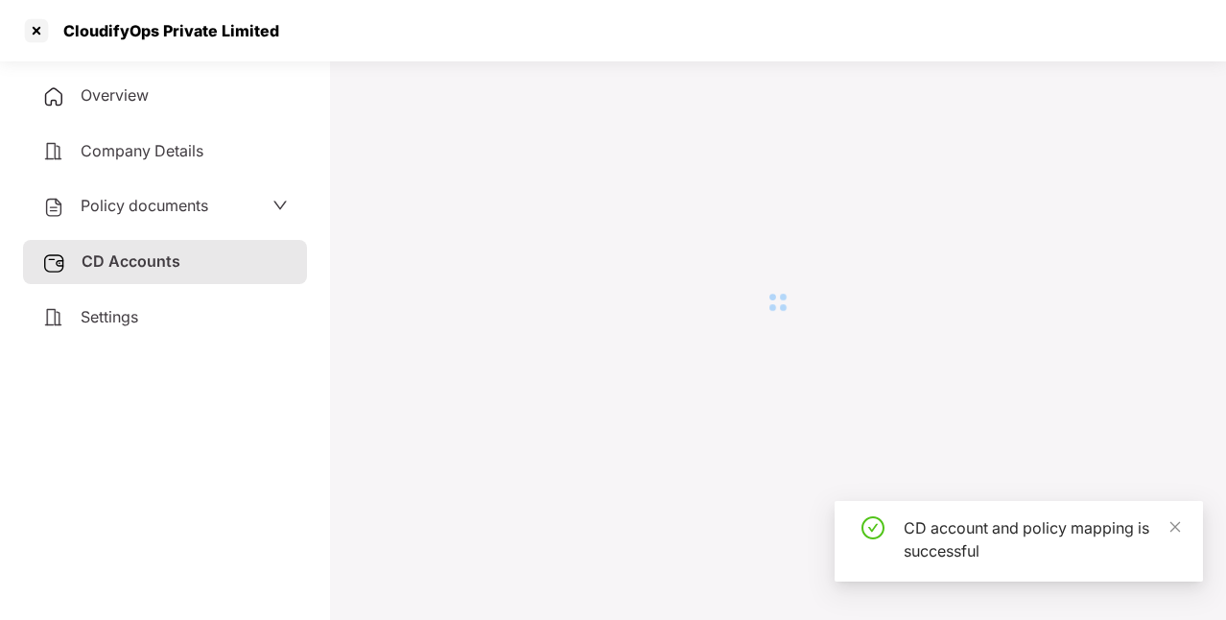
scroll to position [0, 0]
